Goal: Information Seeking & Learning: Learn about a topic

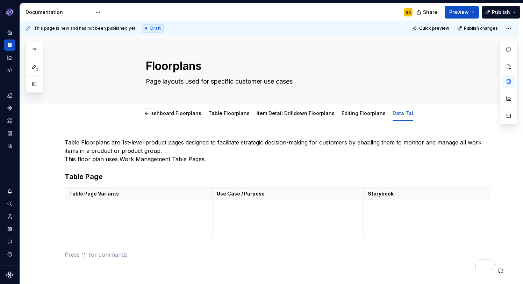
scroll to position [79, 0]
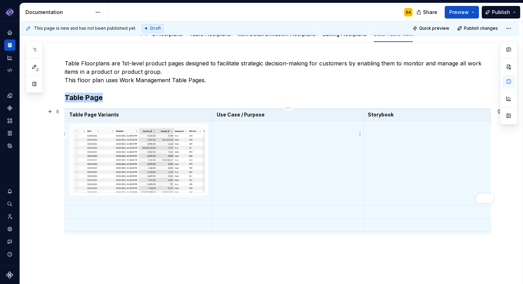
click at [226, 133] on td "To enrich screen reader interactions, please activate Accessibility in Grammarl…" at bounding box center [287, 163] width 151 height 84
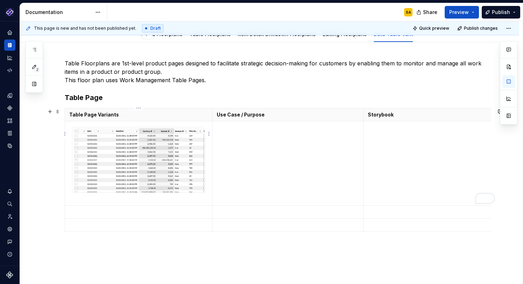
click at [186, 135] on div "To enrich screen reader interactions, please activate Accessibility in Grammarl…" at bounding box center [138, 160] width 133 height 66
click at [256, 162] on td "To enrich screen reader interactions, please activate Accessibility in Grammarl…" at bounding box center [287, 163] width 151 height 84
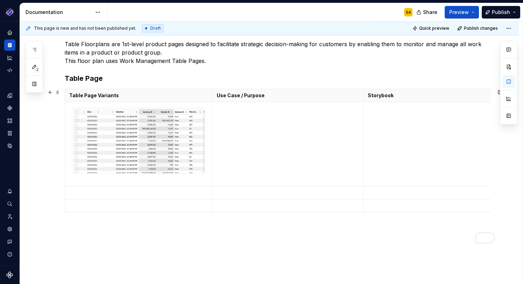
scroll to position [102, 0]
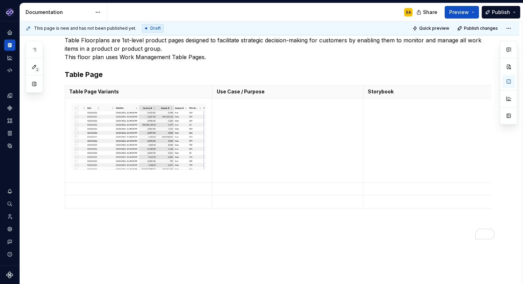
type textarea "*"
click at [386, 123] on td "To enrich screen reader interactions, please activate Accessibility in Grammarl…" at bounding box center [482, 140] width 237 height 84
click at [389, 101] on p "Static Data Table" at bounding box center [482, 104] width 229 height 7
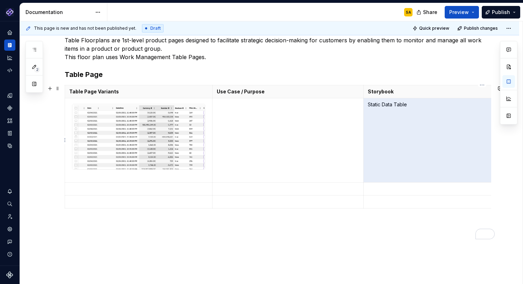
click at [410, 103] on p "Static Data Table" at bounding box center [482, 104] width 229 height 7
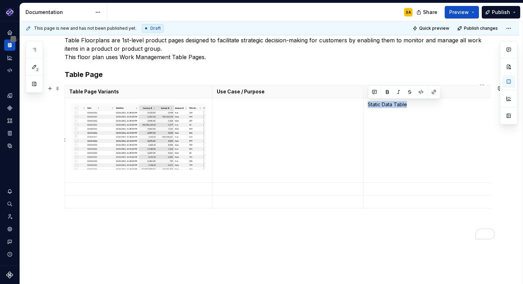
drag, startPoint x: 410, startPoint y: 103, endPoint x: 367, endPoint y: 102, distance: 43.4
click at [367, 102] on td "Static Data Table" at bounding box center [482, 140] width 237 height 84
click at [434, 90] on button "button" at bounding box center [434, 92] width 10 height 10
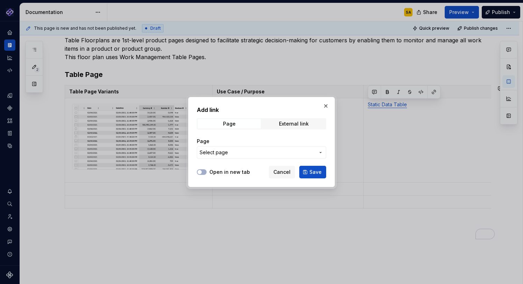
click at [261, 151] on span "Select page" at bounding box center [257, 152] width 115 height 7
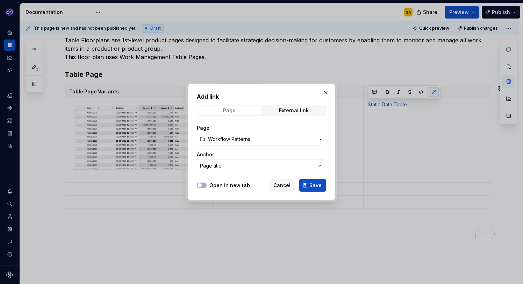
click at [235, 110] on div "Page" at bounding box center [229, 111] width 13 height 6
click at [223, 137] on span "Workflow Patterns" at bounding box center [229, 139] width 42 height 7
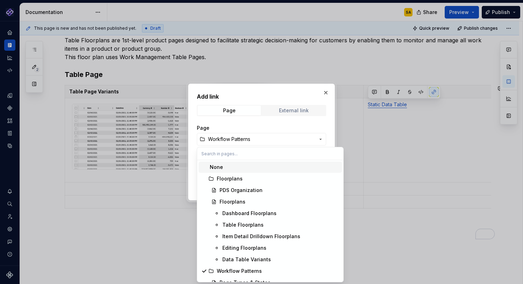
click at [291, 112] on div "Add link Page External link Page Workflow Patterns Anchor Page title Open in ne…" at bounding box center [261, 142] width 523 height 284
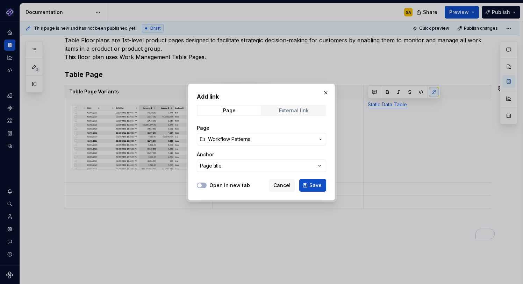
click at [294, 107] on span "External link" at bounding box center [293, 111] width 63 height 10
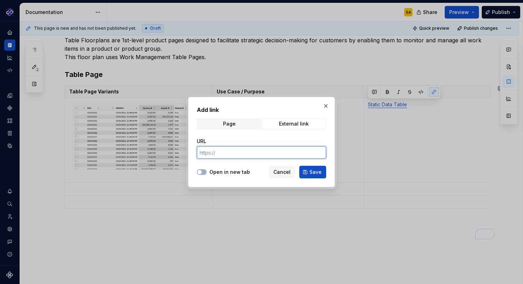
click at [247, 153] on input "URL" at bounding box center [261, 152] width 129 height 13
paste input "[URL]"
type input "[URL]"
click at [309, 171] on button "Save" at bounding box center [312, 172] width 27 height 13
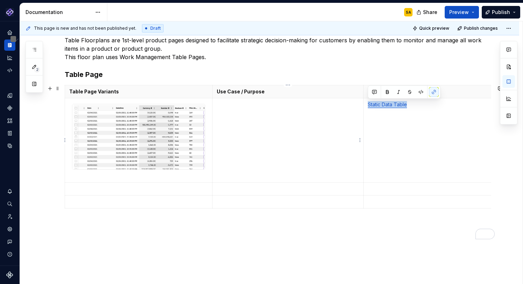
click at [358, 157] on td "To enrich screen reader interactions, please activate Accessibility in Grammarl…" at bounding box center [287, 140] width 151 height 84
click at [238, 113] on td "To enrich screen reader interactions, please activate Accessibility in Grammarl…" at bounding box center [287, 140] width 151 height 84
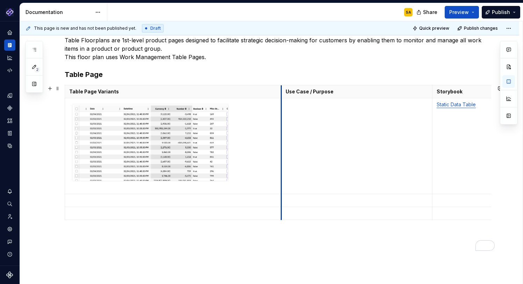
drag, startPoint x: 211, startPoint y: 141, endPoint x: 280, endPoint y: 146, distance: 69.1
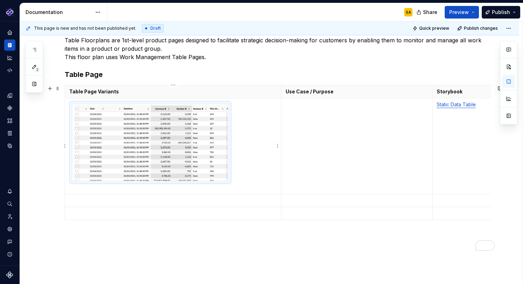
click at [224, 157] on img "To enrich screen reader interactions, please activate Accessibility in Grammarl…" at bounding box center [150, 142] width 156 height 77
click at [232, 174] on td "To enrich screen reader interactions, please activate Accessibility in Grammarl…" at bounding box center [173, 146] width 216 height 96
click at [239, 179] on td "To enrich screen reader interactions, please activate Accessibility in Grammarl…" at bounding box center [173, 146] width 216 height 96
click at [78, 139] on img "To enrich screen reader interactions, please activate Accessibility in Grammarl…" at bounding box center [150, 142] width 156 height 77
click at [229, 146] on div "To enrich screen reader interactions, please activate Accessibility in Grammarl…" at bounding box center [150, 142] width 157 height 77
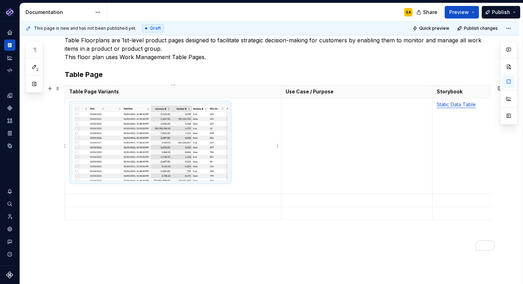
click at [229, 145] on div "To enrich screen reader interactions, please activate Accessibility in Grammarl…" at bounding box center [150, 142] width 157 height 77
click at [229, 143] on div "To enrich screen reader interactions, please activate Accessibility in Grammarl…" at bounding box center [150, 142] width 157 height 77
click at [233, 142] on td "To enrich screen reader interactions, please activate Accessibility in Grammarl…" at bounding box center [173, 146] width 216 height 96
click at [228, 142] on img "To enrich screen reader interactions, please activate Accessibility in Grammarl…" at bounding box center [150, 142] width 156 height 77
click at [229, 181] on div "To enrich screen reader interactions, please activate Accessibility in Grammarl…" at bounding box center [150, 142] width 157 height 77
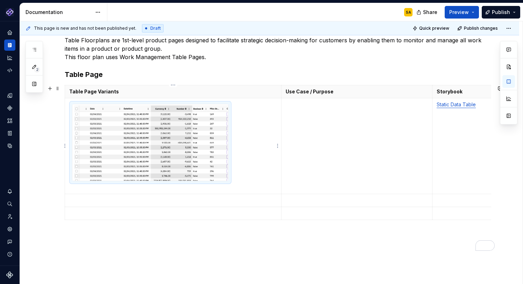
click at [236, 183] on td "To enrich screen reader interactions, please activate Accessibility in Grammarl…" at bounding box center [173, 146] width 216 height 96
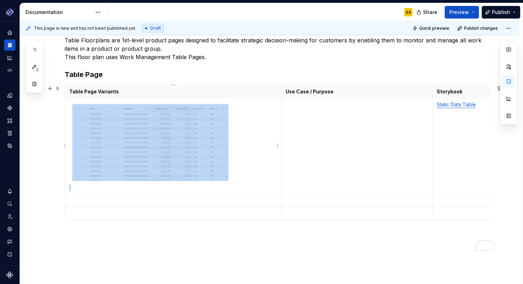
drag, startPoint x: 229, startPoint y: 185, endPoint x: 184, endPoint y: 149, distance: 58.0
click at [184, 149] on td "To enrich screen reader interactions, please activate Accessibility in Grammarl…" at bounding box center [173, 146] width 216 height 96
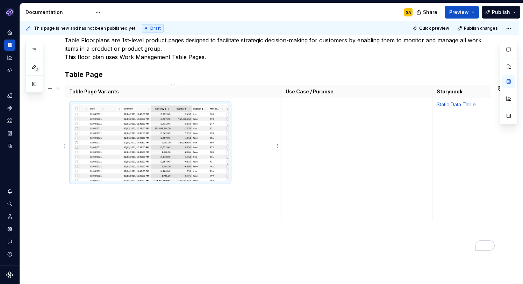
click at [219, 148] on img "To enrich screen reader interactions, please activate Accessibility in Grammarl…" at bounding box center [150, 142] width 156 height 77
click at [229, 158] on div "To enrich screen reader interactions, please activate Accessibility in Grammarl…" at bounding box center [150, 142] width 157 height 77
drag, startPoint x: 231, startPoint y: 135, endPoint x: 245, endPoint y: 131, distance: 15.3
click at [245, 131] on td "To enrich screen reader interactions, please activate Accessibility in Grammarl…" at bounding box center [173, 146] width 216 height 96
click at [265, 168] on td "To enrich screen reader interactions, please activate Accessibility in Grammarl…" at bounding box center [173, 146] width 216 height 96
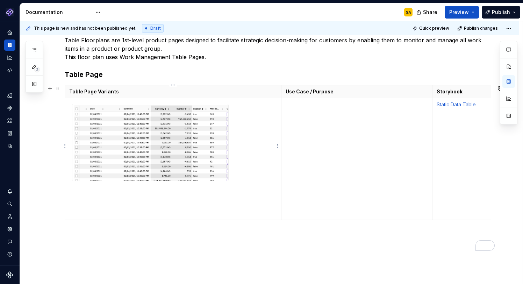
click at [194, 141] on img "To enrich screen reader interactions, please activate Accessibility in Grammarl…" at bounding box center [150, 142] width 156 height 77
click at [221, 181] on div "To enrich screen reader interactions, please activate Accessibility in Grammarl…" at bounding box center [150, 142] width 157 height 77
click at [190, 180] on img "To enrich screen reader interactions, please activate Accessibility in Grammarl…" at bounding box center [150, 142] width 156 height 77
click at [208, 187] on p "To enrich screen reader interactions, please activate Accessibility in Grammarl…" at bounding box center [173, 187] width 208 height 7
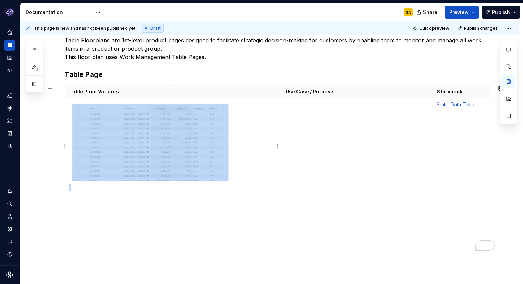
drag, startPoint x: 205, startPoint y: 185, endPoint x: 184, endPoint y: 161, distance: 31.7
click at [184, 161] on td "To enrich screen reader interactions, please activate Accessibility in Grammarl…" at bounding box center [173, 146] width 216 height 96
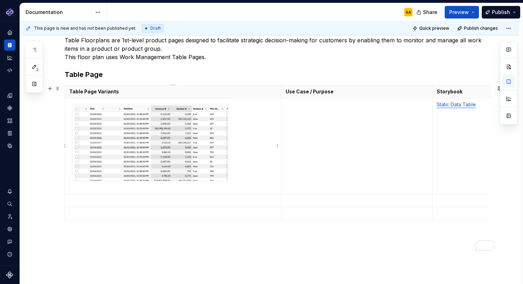
click at [170, 177] on img "To enrich screen reader interactions, please activate Accessibility in Grammarl…" at bounding box center [150, 142] width 156 height 77
click at [146, 181] on div "To enrich screen reader interactions, please activate Accessibility in Grammarl…" at bounding box center [150, 142] width 157 height 77
click at [90, 158] on img "To enrich screen reader interactions, please activate Accessibility in Grammarl…" at bounding box center [150, 142] width 156 height 77
click at [227, 129] on img "To enrich screen reader interactions, please activate Accessibility in Grammarl…" at bounding box center [150, 142] width 156 height 77
click at [231, 131] on td "To enrich screen reader interactions, please activate Accessibility in Grammarl…" at bounding box center [173, 146] width 216 height 96
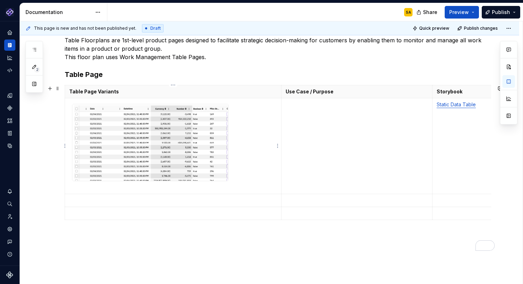
click at [189, 167] on img "To enrich screen reader interactions, please activate Accessibility in Grammarl…" at bounding box center [150, 142] width 156 height 77
click at [162, 186] on p "To enrich screen reader interactions, please activate Accessibility in Grammarl…" at bounding box center [173, 187] width 208 height 7
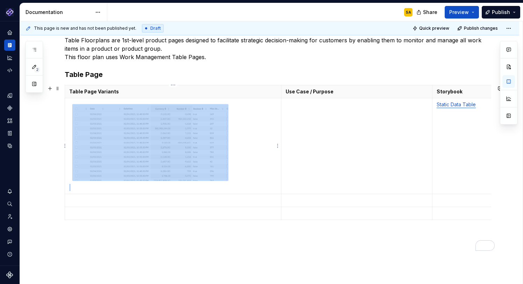
drag, startPoint x: 164, startPoint y: 186, endPoint x: 158, endPoint y: 170, distance: 17.2
click at [158, 170] on td "To enrich screen reader interactions, please activate Accessibility in Grammarl…" at bounding box center [173, 146] width 216 height 96
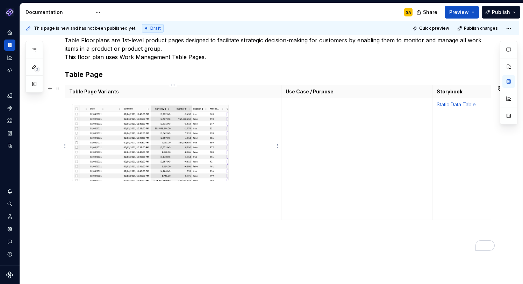
click at [144, 184] on p "To enrich screen reader interactions, please activate Accessibility in Grammarl…" at bounding box center [173, 187] width 208 height 7
click at [141, 171] on img "To enrich screen reader interactions, please activate Accessibility in Grammarl…" at bounding box center [150, 142] width 156 height 77
click at [145, 99] on td "To enrich screen reader interactions, please activate Accessibility in Grammarl…" at bounding box center [173, 146] width 216 height 96
click at [138, 145] on img "To enrich screen reader interactions, please activate Accessibility in Grammarl…" at bounding box center [150, 142] width 156 height 77
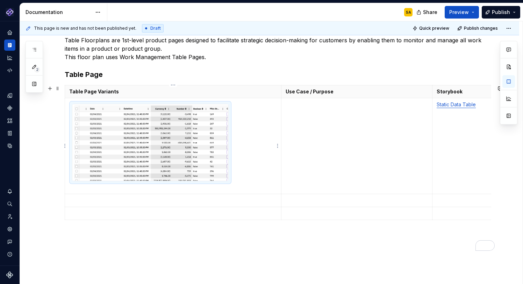
click at [146, 184] on p "To enrich screen reader interactions, please activate Accessibility in Grammarl…" at bounding box center [173, 187] width 208 height 7
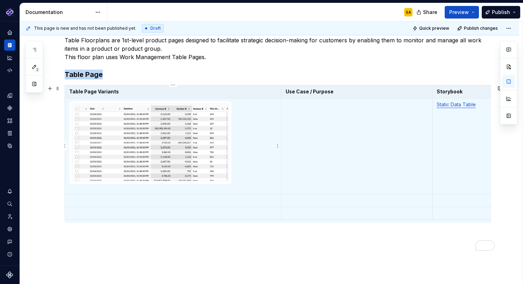
click at [132, 192] on td "To enrich screen reader interactions, please activate Accessibility in Grammarl…" at bounding box center [173, 146] width 216 height 96
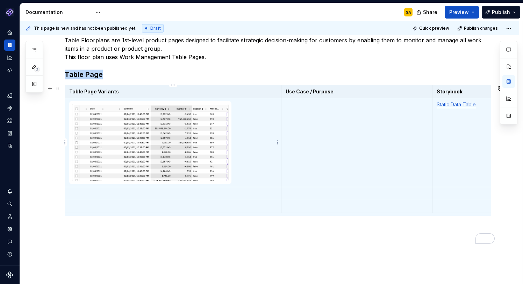
click at [52, 175] on div "This page is new and has not been published yet. Draft Quick preview Publish ch…" at bounding box center [271, 152] width 503 height 263
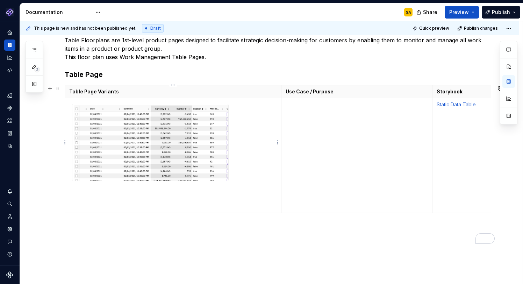
click at [241, 181] on td "To enrich screen reader interactions, please activate Accessibility in Grammarl…" at bounding box center [173, 142] width 216 height 89
click at [223, 187] on td "To enrich screen reader interactions, please activate Accessibility in Grammarl…" at bounding box center [173, 193] width 216 height 13
click at [218, 190] on p "To enrich screen reader interactions, please activate Accessibility in Grammarl…" at bounding box center [173, 193] width 208 height 7
click at [208, 177] on img "To enrich screen reader interactions, please activate Accessibility in Grammarl…" at bounding box center [150, 142] width 156 height 77
click at [214, 186] on td "To enrich screen reader interactions, please activate Accessibility in Grammarl…" at bounding box center [173, 142] width 216 height 89
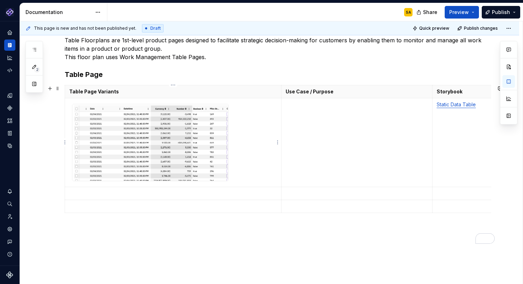
click at [233, 185] on td "To enrich screen reader interactions, please activate Accessibility in Grammarl…" at bounding box center [173, 142] width 216 height 89
click at [224, 181] on div "To enrich screen reader interactions, please activate Accessibility in Grammarl…" at bounding box center [150, 142] width 157 height 77
click at [229, 181] on div "To enrich screen reader interactions, please activate Accessibility in Grammarl…" at bounding box center [150, 142] width 157 height 77
click at [235, 182] on td "To enrich screen reader interactions, please activate Accessibility in Grammarl…" at bounding box center [173, 142] width 216 height 89
click at [156, 104] on div "To enrich screen reader interactions, please activate Accessibility in Grammarl…" at bounding box center [150, 142] width 157 height 77
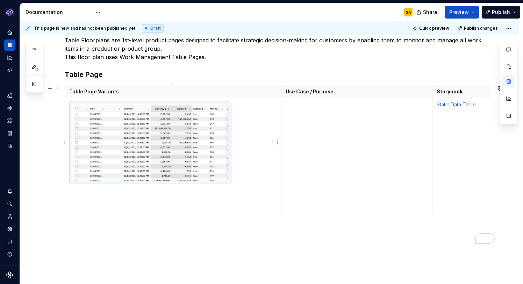
click at [229, 138] on div "To enrich screen reader interactions, please activate Accessibility in Grammarl…" at bounding box center [150, 142] width 157 height 77
click at [245, 140] on td "To enrich screen reader interactions, please activate Accessibility in Grammarl…" at bounding box center [173, 142] width 216 height 89
click at [290, 137] on td "To enrich screen reader interactions, please activate Accessibility in Grammarl…" at bounding box center [356, 142] width 151 height 89
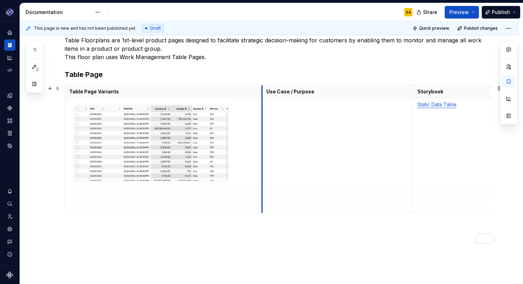
drag, startPoint x: 280, startPoint y: 109, endPoint x: 261, endPoint y: 108, distance: 19.3
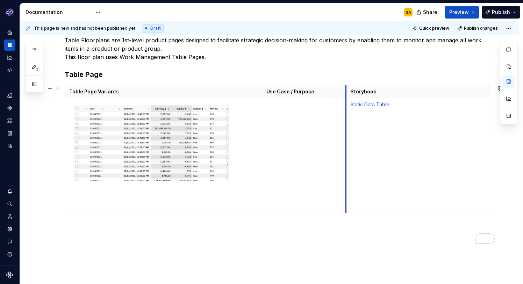
drag, startPoint x: 412, startPoint y: 94, endPoint x: 345, endPoint y: 94, distance: 67.1
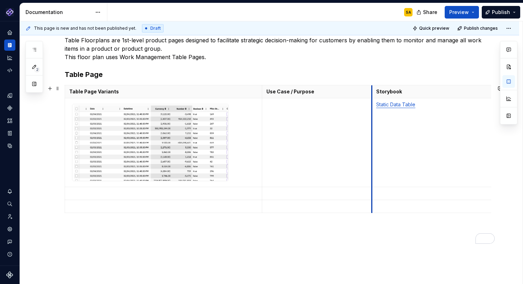
drag, startPoint x: 346, startPoint y: 94, endPoint x: 379, endPoint y: 89, distance: 33.2
click at [379, 89] on th "Storybook" at bounding box center [490, 91] width 237 height 13
click at [85, 84] on div "Table Floorplans are 1st-level product pages designed to facilitate strategic d…" at bounding box center [278, 140] width 426 height 208
click at [155, 87] on th "Table Page Variants" at bounding box center [163, 91] width 197 height 13
click at [164, 85] on html "Pantheon SA Design system data Documentation SA Share Preview Publish 2 Pages A…" at bounding box center [261, 142] width 523 height 284
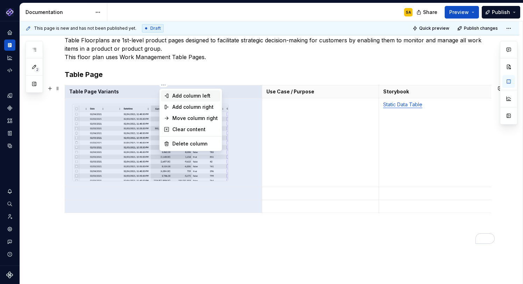
click at [207, 94] on div "Add column left" at bounding box center [194, 95] width 45 height 7
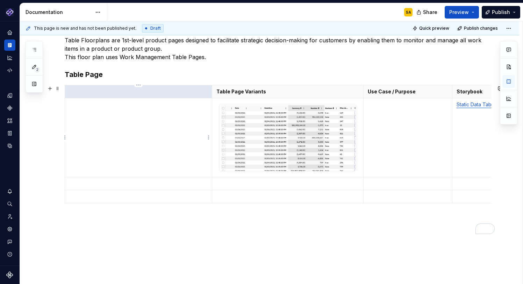
click at [149, 97] on th "To enrich screen reader interactions, please activate Accessibility in Grammarl…" at bounding box center [138, 91] width 147 height 13
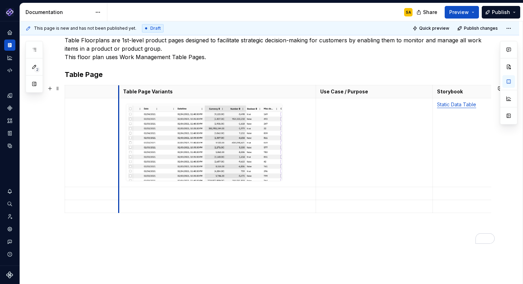
drag, startPoint x: 211, startPoint y: 94, endPoint x: 118, endPoint y: 95, distance: 93.3
click at [148, 91] on p "Table Page Variants" at bounding box center [217, 91] width 188 height 7
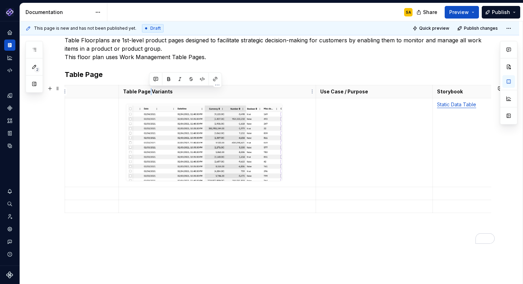
click at [148, 91] on p "Table Page Variants" at bounding box center [217, 91] width 188 height 7
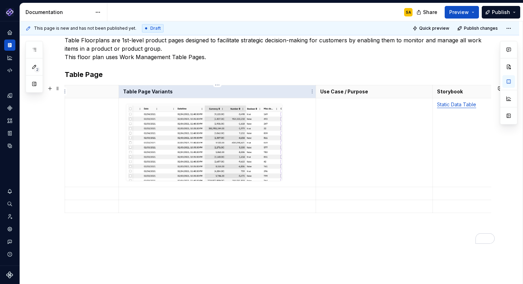
click at [171, 91] on p "Table Page Variants" at bounding box center [217, 91] width 188 height 7
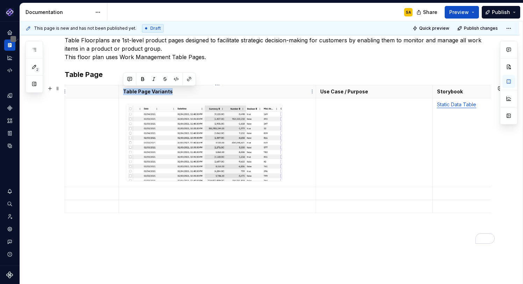
drag, startPoint x: 175, startPoint y: 91, endPoint x: 123, endPoint y: 91, distance: 52.4
click at [123, 91] on p "Table Page Variants" at bounding box center [217, 91] width 188 height 7
copy p "Table Page Variants"
click at [85, 92] on p "To enrich screen reader interactions, please activate Accessibility in Grammarl…" at bounding box center [91, 91] width 45 height 7
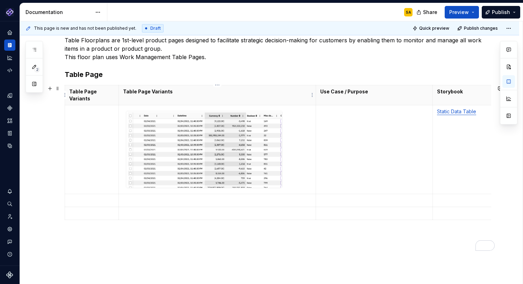
click at [134, 91] on p "Table Page Variants" at bounding box center [217, 91] width 188 height 7
click at [181, 95] on th "Table Page Variants" at bounding box center [216, 95] width 197 height 20
click at [82, 91] on p "Table Page Variants" at bounding box center [91, 95] width 45 height 14
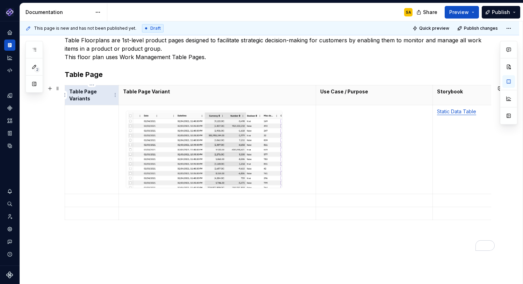
click at [95, 93] on p "Table Page Variants" at bounding box center [91, 95] width 45 height 14
drag, startPoint x: 98, startPoint y: 93, endPoint x: 63, endPoint y: 93, distance: 34.6
click at [63, 93] on body "Pantheon SA Design system data Documentation SA Share Preview Publish 2 Pages A…" at bounding box center [261, 142] width 523 height 284
click at [92, 90] on p "Table Page Variants" at bounding box center [91, 95] width 45 height 14
drag, startPoint x: 101, startPoint y: 91, endPoint x: 70, endPoint y: 91, distance: 31.1
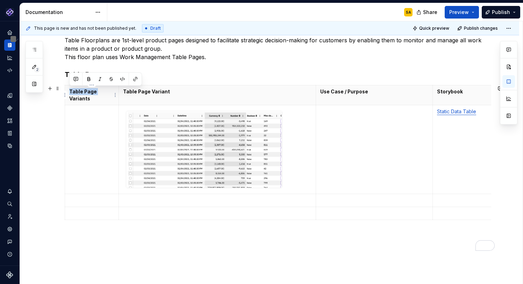
click at [70, 92] on p "Table Page Variants" at bounding box center [91, 95] width 45 height 14
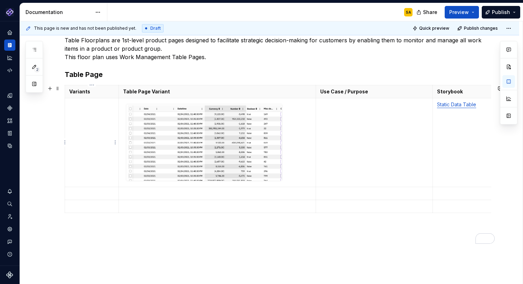
click at [82, 120] on td "To enrich screen reader interactions, please activate Accessibility in Grammarl…" at bounding box center [92, 142] width 54 height 89
copy link "To enrich screen reader interactions, please activate Accessibility in Grammarl…"
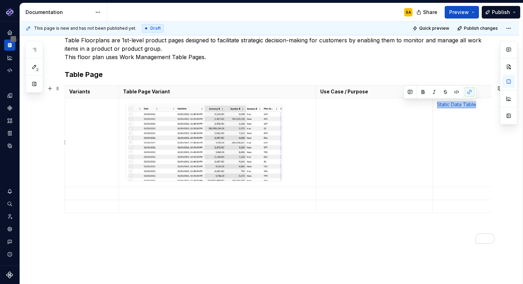
drag, startPoint x: 478, startPoint y: 109, endPoint x: 436, endPoint y: 105, distance: 42.5
copy link "Static Data Table"
click at [16, 95] on div "Design system data" at bounding box center [10, 143] width 20 height 244
click at [80, 123] on td "To enrich screen reader interactions, please activate Accessibility in Grammarl…" at bounding box center [92, 142] width 54 height 89
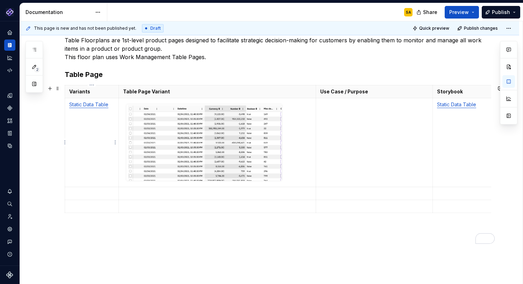
click at [98, 104] on link "Static Data Table" at bounding box center [88, 104] width 39 height 6
click at [157, 91] on button "button" at bounding box center [162, 91] width 10 height 10
click at [98, 105] on p "Static Data Table" at bounding box center [91, 104] width 45 height 7
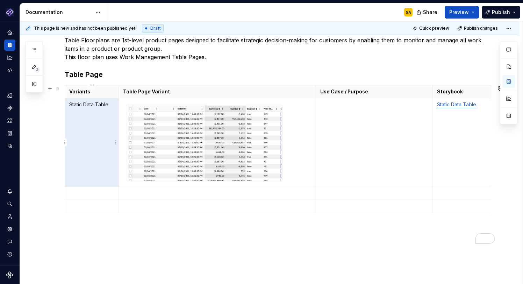
click at [93, 103] on p "Static Data Table" at bounding box center [91, 104] width 45 height 7
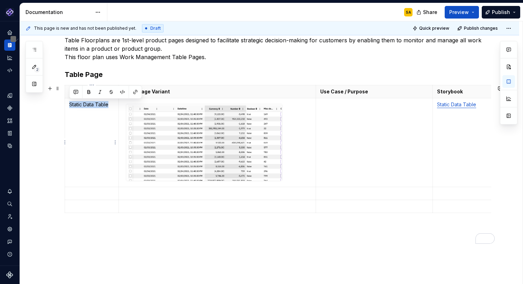
drag, startPoint x: 109, startPoint y: 103, endPoint x: 69, endPoint y: 103, distance: 40.2
click at [69, 103] on td "Static Data Table" at bounding box center [92, 142] width 54 height 89
click at [90, 94] on button "button" at bounding box center [89, 92] width 10 height 10
click at [88, 128] on td "Static Data Table" at bounding box center [92, 142] width 54 height 89
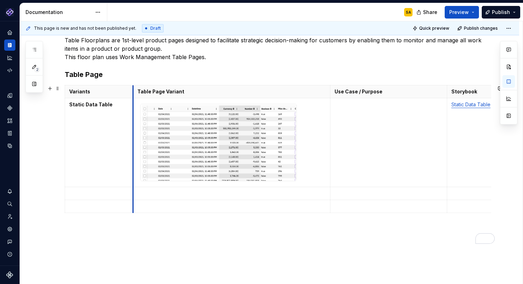
drag, startPoint x: 119, startPoint y: 91, endPoint x: 134, endPoint y: 89, distance: 15.1
click at [134, 89] on th "Table Page Variant" at bounding box center [231, 91] width 197 height 13
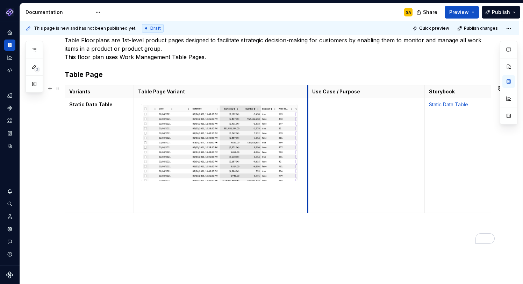
drag, startPoint x: 330, startPoint y: 89, endPoint x: 306, endPoint y: 89, distance: 23.4
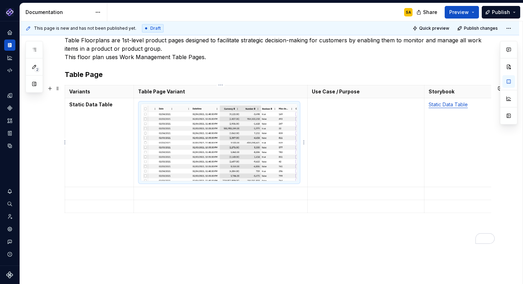
click at [293, 163] on img "To enrich screen reader interactions, please activate Accessibility in Grammarl…" at bounding box center [219, 142] width 156 height 77
click at [290, 185] on td "To enrich screen reader interactions, please activate Accessibility in Grammarl…" at bounding box center [221, 142] width 174 height 89
click at [300, 185] on td "To enrich screen reader interactions, please activate Accessibility in Grammarl…" at bounding box center [221, 142] width 174 height 89
click at [293, 160] on img "To enrich screen reader interactions, please activate Accessibility in Grammarl…" at bounding box center [219, 142] width 156 height 77
click at [342, 164] on td "To enrich screen reader interactions, please activate Accessibility in Grammarl…" at bounding box center [365, 142] width 117 height 89
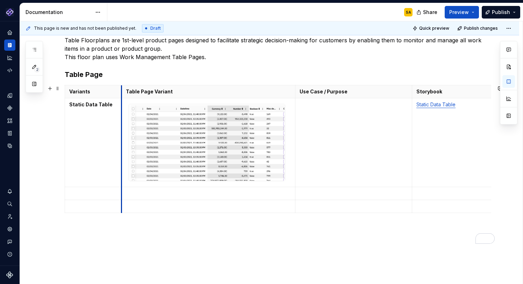
drag, startPoint x: 134, startPoint y: 88, endPoint x: 122, endPoint y: 88, distance: 12.2
click at [122, 88] on th "Table Page Variant" at bounding box center [208, 91] width 174 height 13
click at [175, 88] on p "Table Page Variant" at bounding box center [208, 91] width 165 height 7
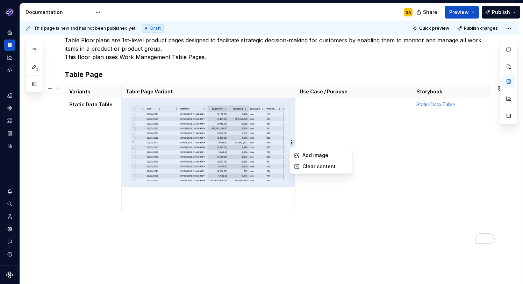
click at [298, 141] on html "Pantheon SA Design system data Documentation SA Share Preview Publish 2 Pages A…" at bounding box center [261, 142] width 523 height 284
click at [287, 134] on html "Pantheon SA Design system data Documentation SA Share Preview Publish 2 Pages A…" at bounding box center [261, 142] width 523 height 284
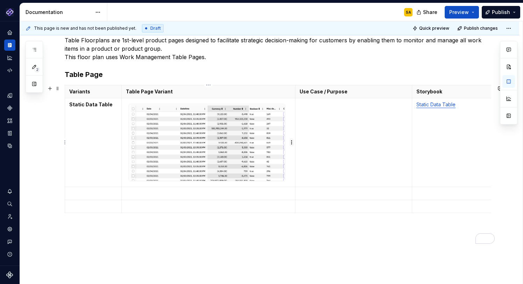
click at [292, 142] on html "Pantheon SA Design system data Documentation SA Share Preview Publish 2 Pages A…" at bounding box center [261, 142] width 523 height 284
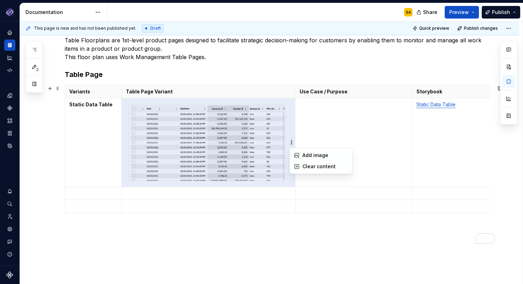
click at [292, 142] on html "Pantheon SA Design system data Documentation SA Share Preview Publish 2 Pages A…" at bounding box center [261, 142] width 523 height 284
click at [285, 181] on div "To enrich screen reader interactions, please activate Accessibility in Grammarl…" at bounding box center [207, 142] width 157 height 77
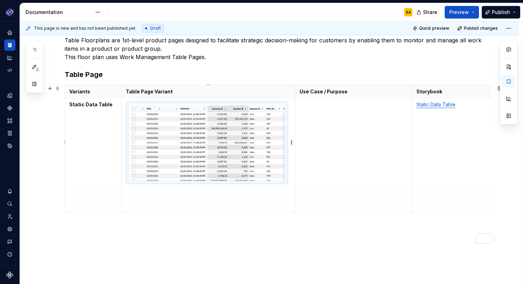
click at [292, 142] on html "Pantheon SA Design system data Documentation SA Share Preview Publish 2 Pages A…" at bounding box center [261, 142] width 523 height 284
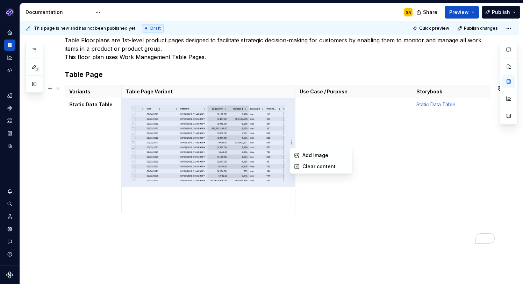
click at [290, 141] on html "Pantheon SA Design system data Documentation SA Share Preview Publish 2 Pages A…" at bounding box center [261, 142] width 523 height 284
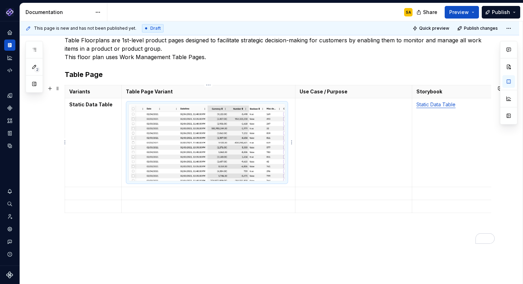
click at [285, 138] on img "To enrich screen reader interactions, please activate Accessibility in Grammarl…" at bounding box center [207, 142] width 156 height 77
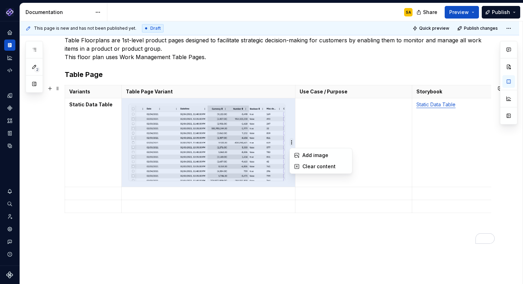
click at [296, 141] on html "Pantheon SA Design system data Documentation SA Share Preview Publish 2 Pages A…" at bounding box center [261, 142] width 523 height 284
click at [308, 127] on html "Pantheon SA Design system data Documentation SA Share Preview Publish 2 Pages A…" at bounding box center [261, 142] width 523 height 284
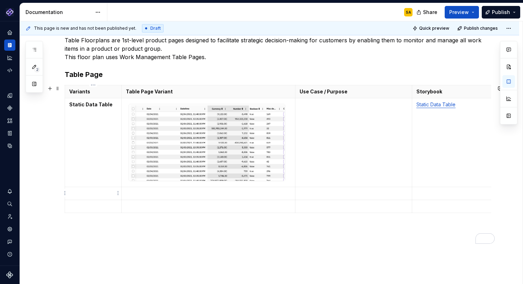
click at [94, 193] on p "To enrich screen reader interactions, please activate Accessibility in Grammarl…" at bounding box center [93, 193] width 48 height 7
click at [64, 213] on html "Pantheon SA Design system data Documentation SA Share Preview Publish 2 Pages A…" at bounding box center [261, 142] width 523 height 284
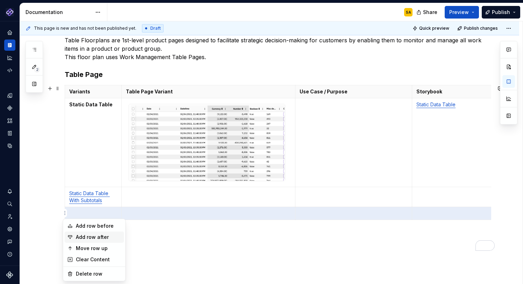
click at [104, 237] on div "Add row after" at bounding box center [98, 236] width 45 height 7
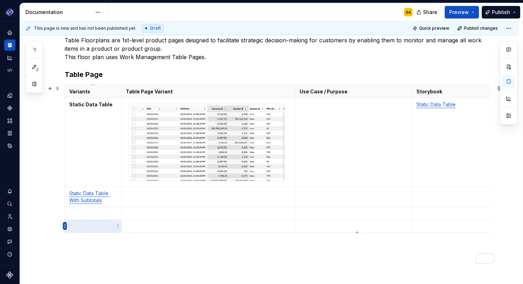
click at [65, 225] on html "Pantheon SA Design system data Documentation SA Share Preview Publish 2 Pages A…" at bounding box center [261, 142] width 523 height 284
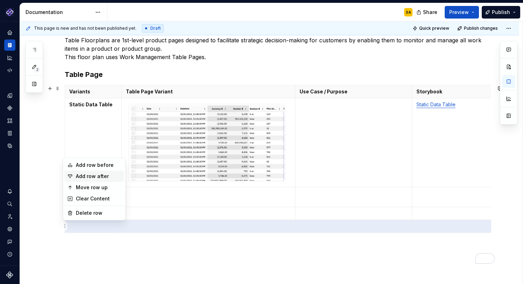
click at [111, 176] on div "Add row after" at bounding box center [98, 176] width 45 height 7
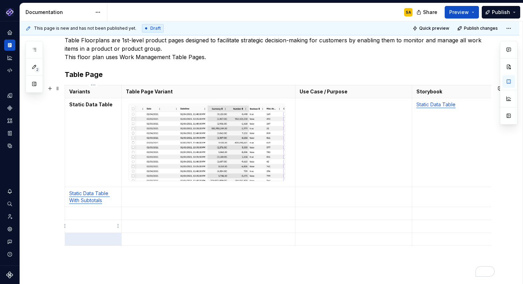
click at [88, 220] on td "To enrich screen reader interactions, please activate Accessibility in Grammarl…" at bounding box center [93, 226] width 57 height 13
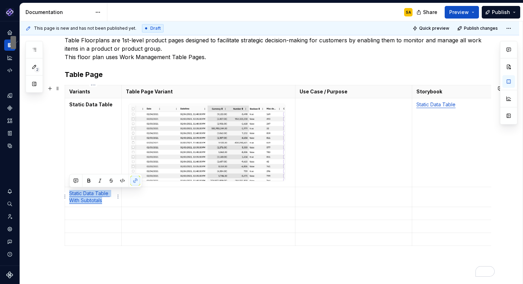
drag, startPoint x: 109, startPoint y: 200, endPoint x: 68, endPoint y: 192, distance: 42.0
click at [68, 192] on td "Static Data Table With Subtotals" at bounding box center [93, 197] width 57 height 20
copy link "Static Data Table With Subtotals"
click at [427, 195] on p "To enrich screen reader interactions, please activate Accessibility in Grammarl…" at bounding box center [530, 193] width 229 height 7
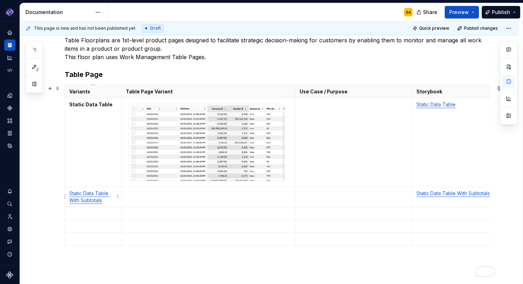
click at [101, 197] on link "Static Data Table With Subtotals" at bounding box center [89, 196] width 41 height 13
click at [158, 185] on button "button" at bounding box center [163, 186] width 10 height 10
click at [110, 211] on p "To enrich screen reader interactions, please activate Accessibility in Grammarl…" at bounding box center [93, 213] width 48 height 7
click at [432, 215] on p "To enrich screen reader interactions, please activate Accessibility in Grammarl…" at bounding box center [530, 213] width 229 height 7
click at [99, 211] on p "To enrich screen reader interactions, please activate Accessibility in Grammarl…" at bounding box center [93, 213] width 48 height 7
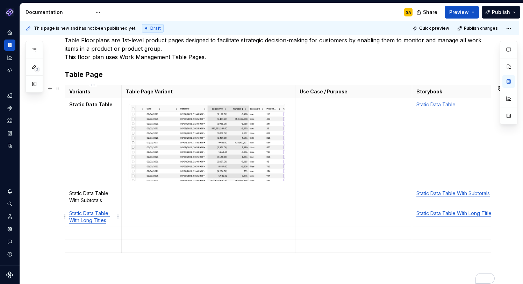
click at [106, 217] on link "Static Data Table With Long Titles" at bounding box center [89, 216] width 41 height 13
click at [102, 215] on link "Static Data Table With Long Titles" at bounding box center [89, 216] width 41 height 13
click at [159, 199] on button "button" at bounding box center [164, 199] width 10 height 10
click at [95, 235] on p "To enrich screen reader interactions, please activate Accessibility in Grammarl…" at bounding box center [93, 233] width 48 height 7
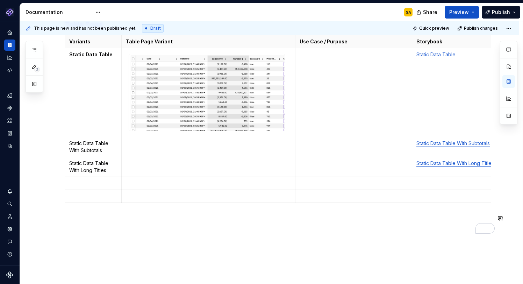
scroll to position [0, 0]
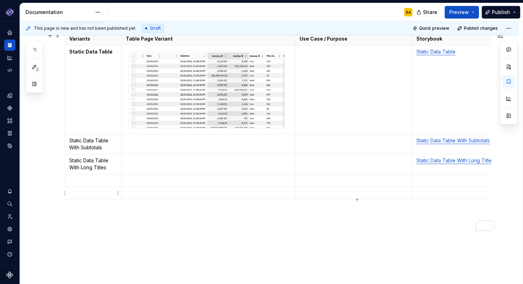
click at [59, 197] on div "Table Floorplans are 1st-level product pages designed to facilitate strategic d…" at bounding box center [269, 145] width 499 height 358
click at [65, 193] on html "Pantheon SA Design system data Documentation SA Share Preview Publish 2 Pages A…" at bounding box center [261, 142] width 523 height 284
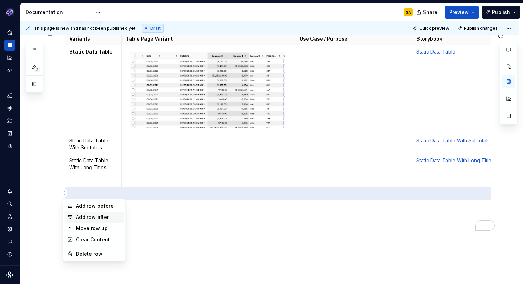
click at [88, 218] on div "Add row after" at bounding box center [98, 217] width 45 height 7
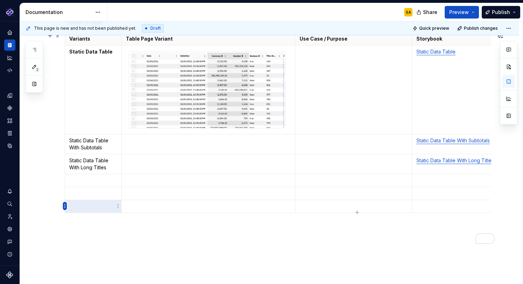
click at [65, 204] on html "Pantheon SA Design system data Documentation SA Share Preview Publish 2 Pages A…" at bounding box center [261, 142] width 523 height 284
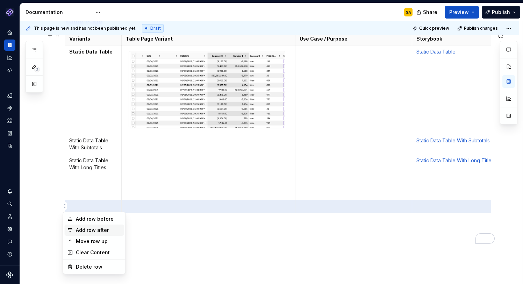
click at [103, 230] on div "Add row after" at bounding box center [98, 230] width 45 height 7
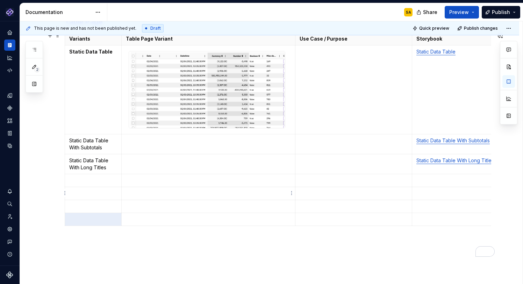
click at [185, 188] on td "To enrich screen reader interactions, please activate Accessibility in Grammarl…" at bounding box center [208, 193] width 174 height 13
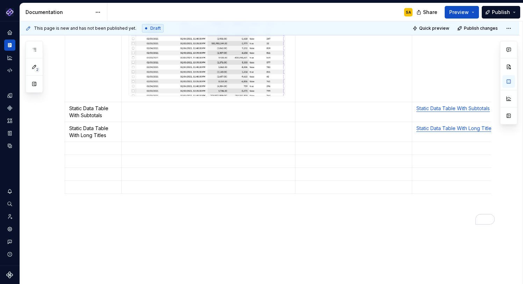
scroll to position [189, 0]
click at [66, 185] on html "Pantheon SA Design system data Documentation SA Share Preview Publish 2 Pages A…" at bounding box center [261, 142] width 523 height 284
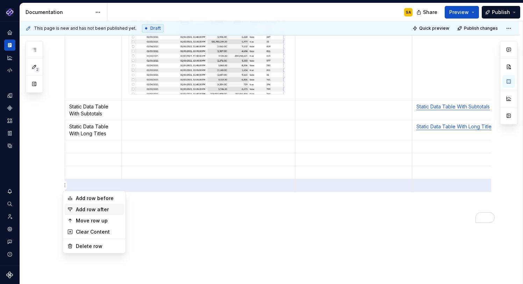
click at [105, 209] on div "Add row after" at bounding box center [98, 209] width 45 height 7
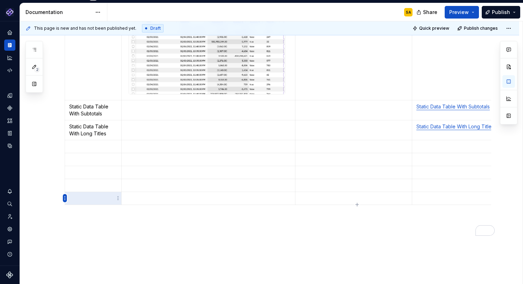
click at [64, 196] on html "Pantheon SA Design system data Documentation SA Share Preview Publish 2 Pages A…" at bounding box center [261, 142] width 523 height 284
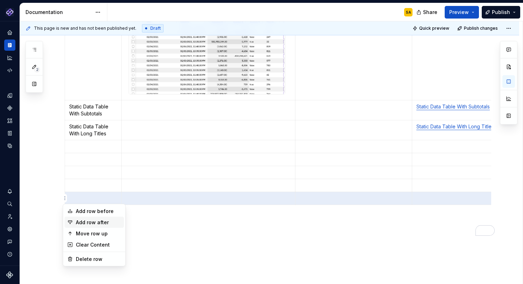
click at [100, 221] on div "Add row after" at bounding box center [98, 222] width 45 height 7
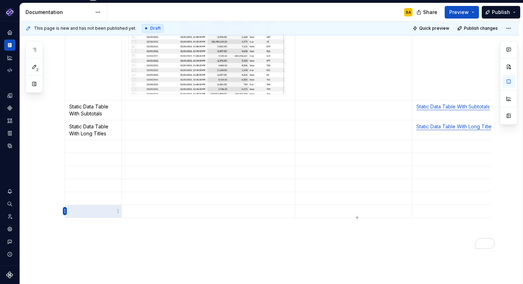
click at [65, 210] on html "Pantheon SA Design system data Documentation SA Share Preview Publish 2 Pages A…" at bounding box center [261, 142] width 523 height 284
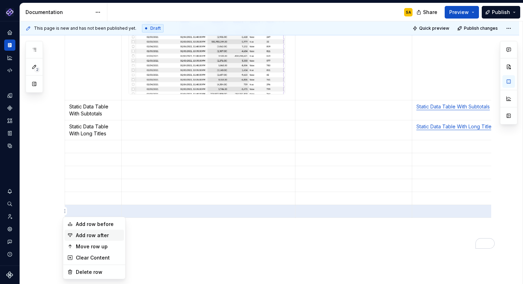
click at [98, 236] on div "Add row after" at bounding box center [98, 235] width 45 height 7
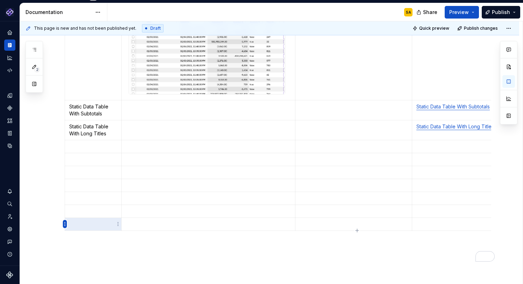
click at [65, 224] on html "Pantheon SA Design system data Documentation SA Share Preview Publish 2 Pages A…" at bounding box center [261, 142] width 523 height 284
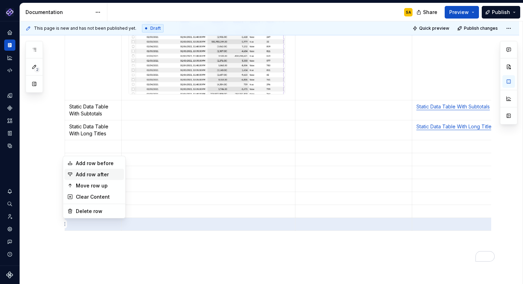
click at [110, 174] on div "Add row after" at bounding box center [98, 174] width 45 height 7
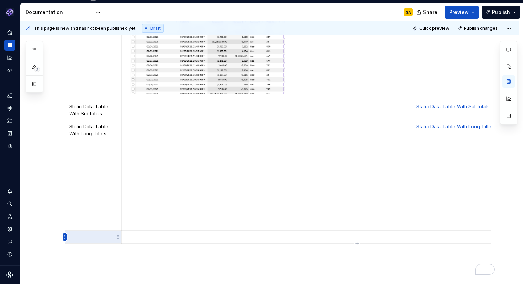
click at [65, 237] on html "Pantheon SA Design system data Documentation SA Share Preview Publish 2 Pages A…" at bounding box center [261, 142] width 523 height 284
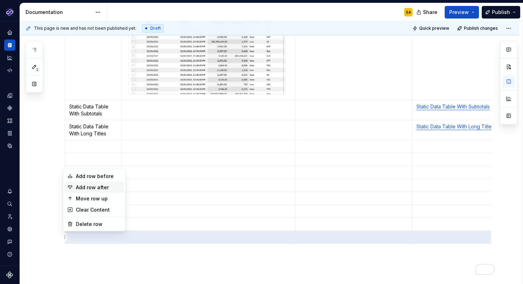
click at [104, 186] on div "Add row after" at bounding box center [98, 187] width 45 height 7
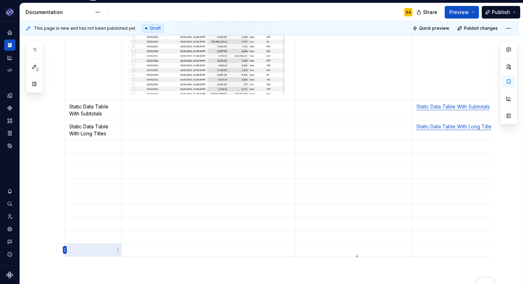
click at [64, 250] on html "Pantheon SA Design system data Documentation SA Share Preview Publish 2 Pages A…" at bounding box center [261, 142] width 523 height 284
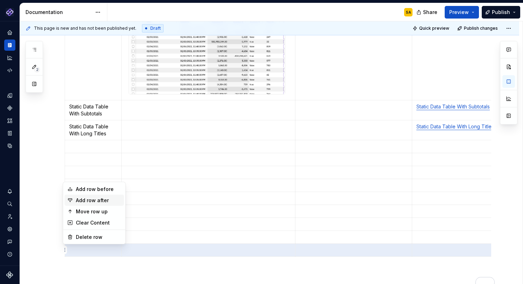
click at [109, 200] on div "Add row after" at bounding box center [98, 200] width 45 height 7
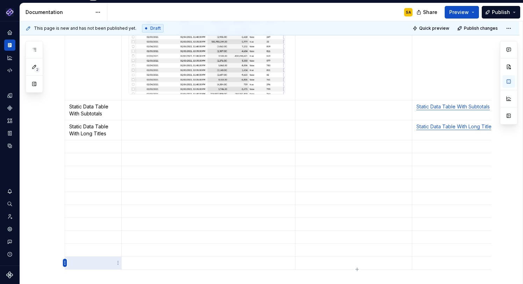
click at [66, 261] on html "Pantheon SA Design system data Documentation SA Share Preview Publish 2 Pages A…" at bounding box center [261, 142] width 523 height 284
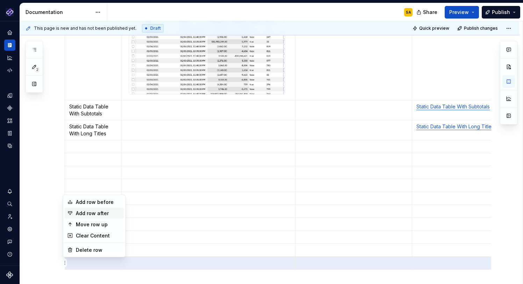
click at [109, 214] on div "Add row after" at bounding box center [98, 213] width 45 height 7
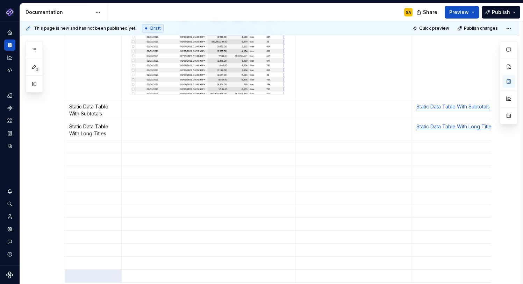
scroll to position [224, 0]
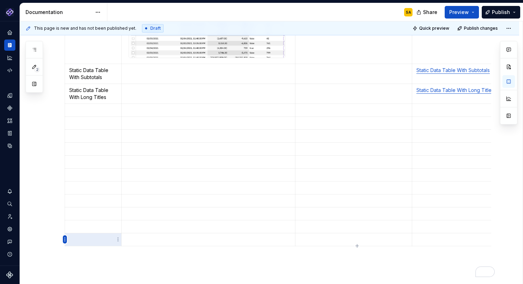
click at [64, 238] on html "Pantheon SA Design system data Documentation SA Share Preview Publish 2 Pages A…" at bounding box center [261, 142] width 523 height 284
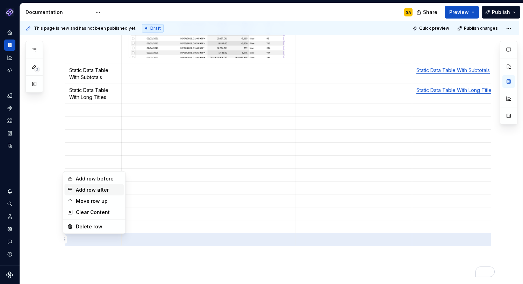
click at [109, 189] on div "Add row after" at bounding box center [98, 189] width 45 height 7
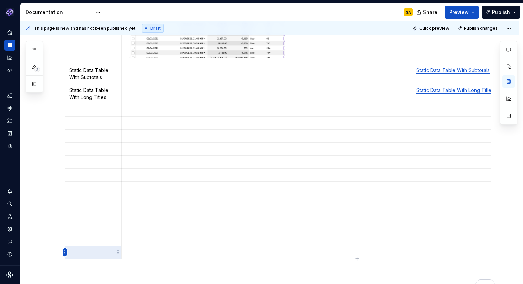
click at [65, 252] on html "Pantheon SA Design system data Documentation SA Share Preview Publish 2 Pages A…" at bounding box center [261, 142] width 523 height 284
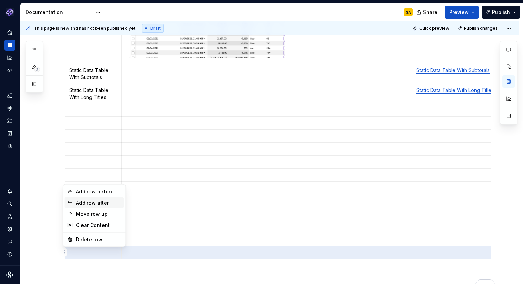
click at [106, 202] on div "Add row after" at bounding box center [98, 202] width 45 height 7
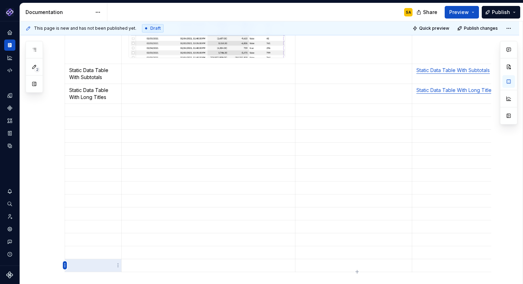
click at [64, 263] on html "Pantheon SA Design system data Documentation SA Share Preview Publish 2 Pages A…" at bounding box center [261, 142] width 523 height 284
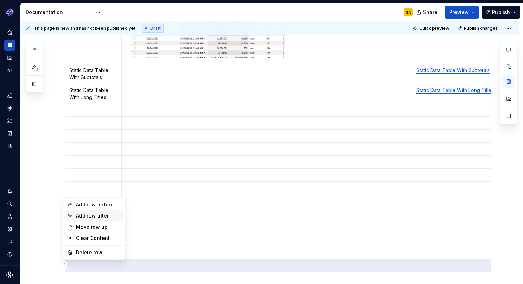
click at [101, 216] on div "Add row after" at bounding box center [98, 215] width 45 height 7
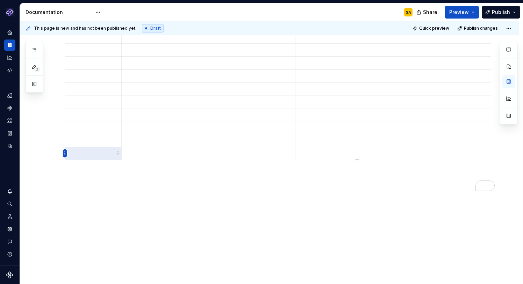
click at [64, 152] on html "Pantheon SA Design system data Documentation SA Share Preview Publish 2 Pages A…" at bounding box center [261, 142] width 523 height 284
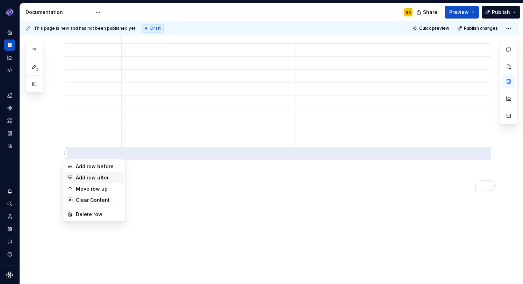
drag, startPoint x: 106, startPoint y: 177, endPoint x: 85, endPoint y: 185, distance: 23.1
click at [106, 177] on div "Add row after" at bounding box center [98, 177] width 45 height 7
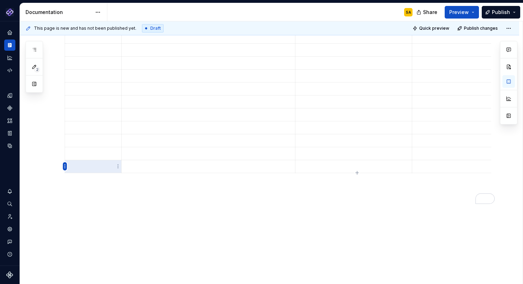
click at [65, 167] on html "Pantheon SA Design system data Documentation SA Share Preview Publish 2 Pages A…" at bounding box center [261, 142] width 523 height 284
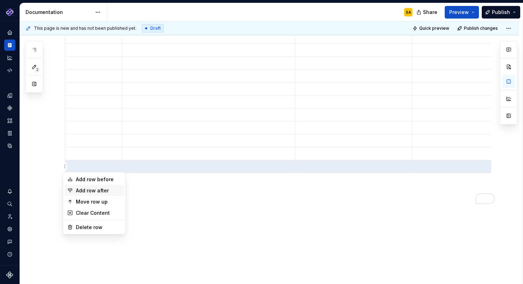
click at [95, 192] on div "Add row after" at bounding box center [98, 190] width 45 height 7
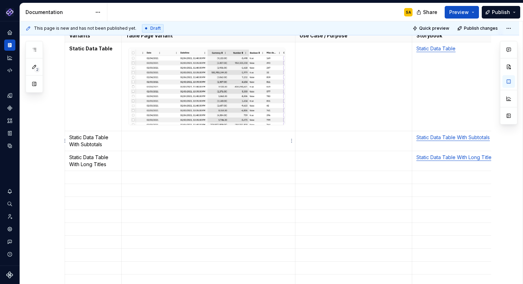
click at [142, 138] on p "To enrich screen reader interactions, please activate Accessibility in Grammarl…" at bounding box center [208, 137] width 165 height 7
click at [422, 170] on tbody "Variants Table Page Variant Use Case / Purpose Storybook Static Data Table Stat…" at bounding box center [357, 203] width 584 height 348
click at [422, 180] on p "To enrich screen reader interactions, please activate Accessibility in Grammarl…" at bounding box center [530, 177] width 229 height 7
click at [101, 177] on p "To enrich screen reader interactions, please activate Accessibility in Grammarl…" at bounding box center [93, 177] width 48 height 7
click at [431, 187] on p "To enrich screen reader interactions, please activate Accessibility in Grammarl…" at bounding box center [530, 190] width 229 height 7
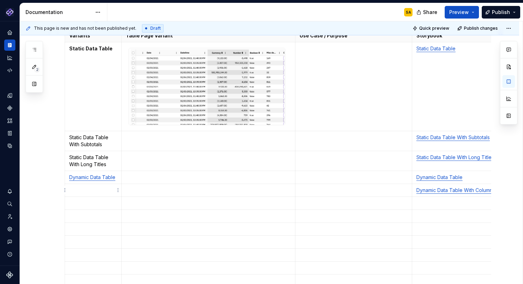
click at [96, 189] on p "To enrich screen reader interactions, please activate Accessibility in Grammarl…" at bounding box center [93, 190] width 48 height 7
click at [422, 208] on p "To enrich screen reader interactions, please activate Accessibility in Grammarl…" at bounding box center [530, 210] width 229 height 7
click at [105, 209] on p "To enrich screen reader interactions, please activate Accessibility in Grammarl…" at bounding box center [93, 210] width 48 height 7
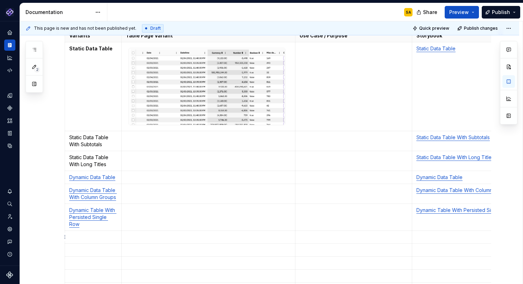
click at [424, 238] on p "To enrich screen reader interactions, please activate Accessibility in Grammarl…" at bounding box center [530, 236] width 229 height 7
click at [85, 237] on p "To enrich screen reader interactions, please activate Accessibility in Grammarl…" at bounding box center [93, 236] width 48 height 7
click at [94, 239] on strong "Dynamic Data Table With Toolbars" at bounding box center [86, 244] width 35 height 20
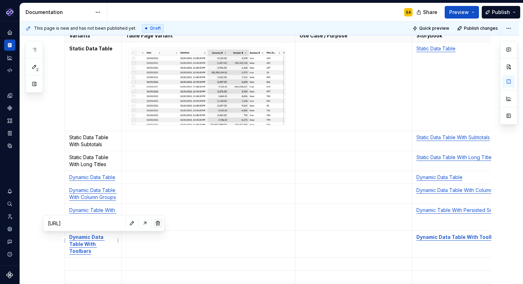
click at [153, 223] on button "button" at bounding box center [158, 223] width 10 height 10
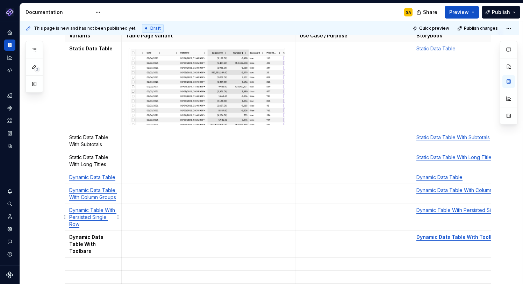
click at [103, 214] on link "Dynamic Table With Persisted Single Row" at bounding box center [92, 217] width 47 height 20
click at [161, 202] on button "button" at bounding box center [166, 203] width 10 height 10
click at [93, 242] on strong "Dynamic Data Table With Toolbars" at bounding box center [86, 244] width 35 height 20
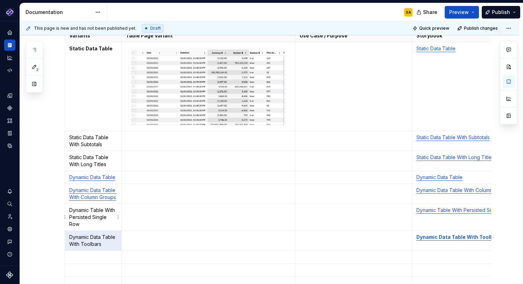
click at [96, 197] on link "Dynamic Data Table With Column Groups" at bounding box center [93, 193] width 48 height 13
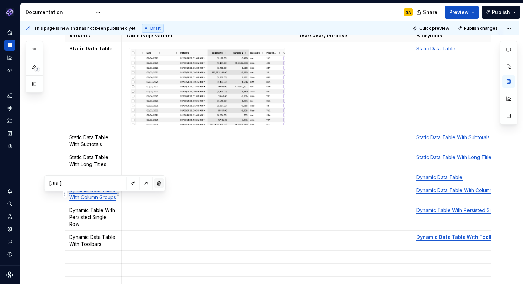
click at [154, 185] on button "button" at bounding box center [159, 183] width 10 height 10
click at [98, 174] on p "Dynamic Data Table" at bounding box center [93, 177] width 48 height 7
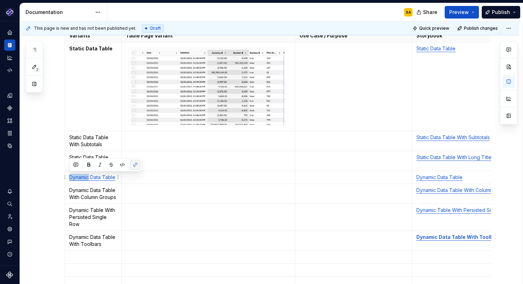
click at [135, 164] on button "button" at bounding box center [135, 165] width 10 height 10
click at [109, 179] on link "Data Table" at bounding box center [101, 177] width 25 height 6
click at [166, 161] on button "button" at bounding box center [171, 163] width 10 height 10
click at [149, 178] on p "To enrich screen reader interactions, please activate Accessibility in Grammarl…" at bounding box center [208, 177] width 165 height 7
click at [80, 184] on td "Dynamic Data Table With Column Groups" at bounding box center [93, 194] width 57 height 20
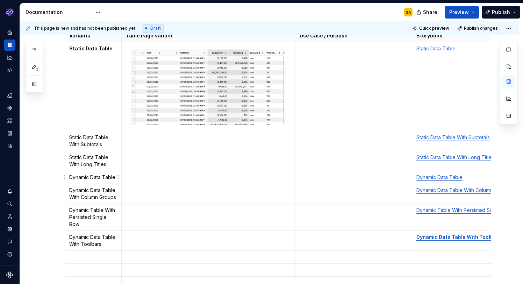
click at [114, 179] on p "Dynamic Data Table" at bounding box center [93, 177] width 48 height 7
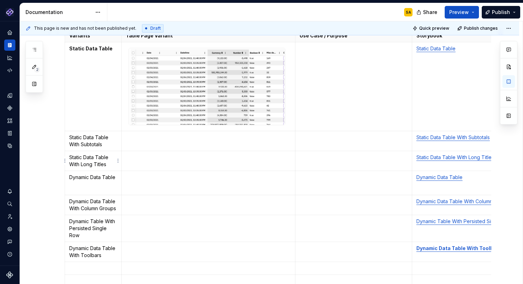
click at [113, 164] on p "Static Data Table With Long Titles" at bounding box center [93, 161] width 48 height 14
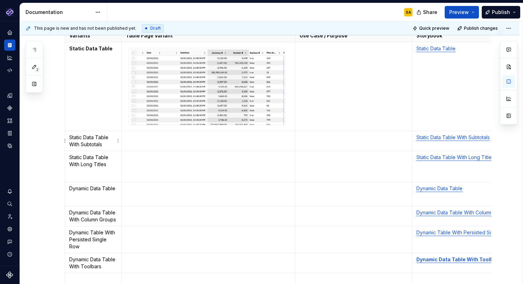
click at [112, 146] on p "Static Data Table With Subtotals" at bounding box center [93, 141] width 48 height 14
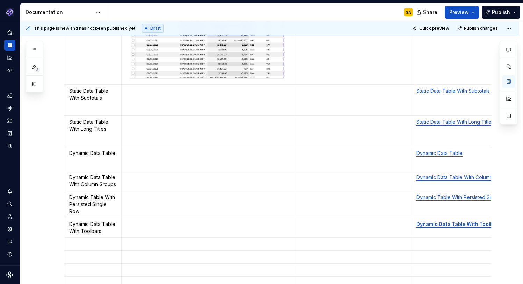
scroll to position [213, 0]
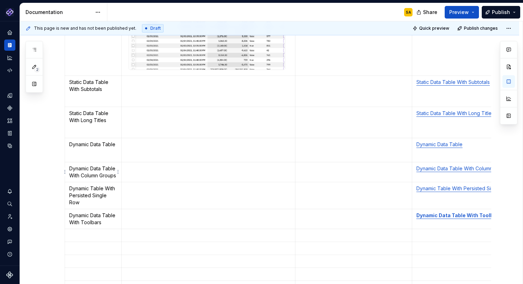
click at [118, 176] on td "Dynamic Data Table With Column Groups" at bounding box center [93, 172] width 57 height 20
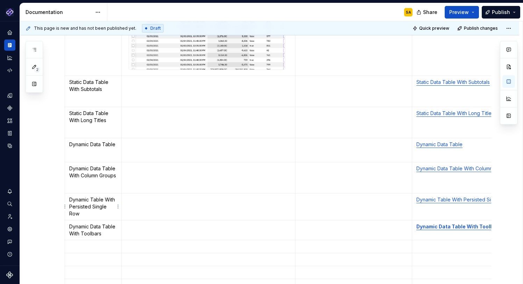
click at [91, 216] on p "Dynamic Table With Persisted Single Row" at bounding box center [93, 206] width 48 height 21
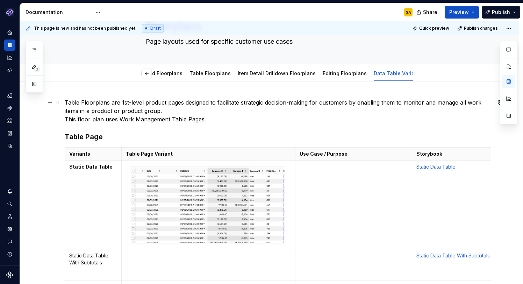
scroll to position [104, 0]
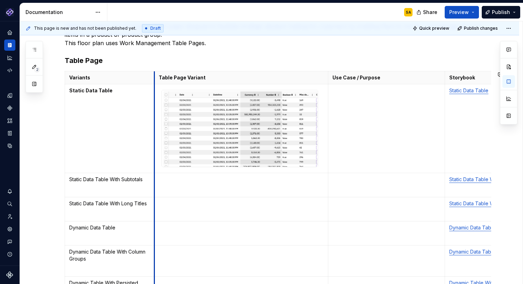
drag, startPoint x: 121, startPoint y: 75, endPoint x: 154, endPoint y: 65, distance: 34.2
click at [154, 65] on div "Table Floorplans are 1st-level product pages designed to facilitate strategic d…" at bounding box center [278, 264] width 426 height 484
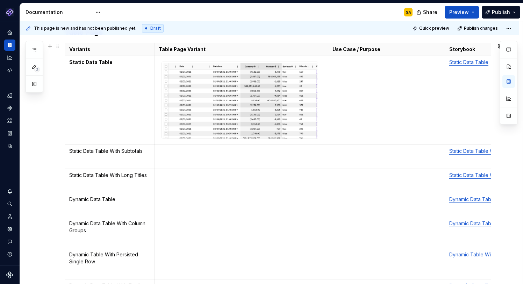
scroll to position [131, 0]
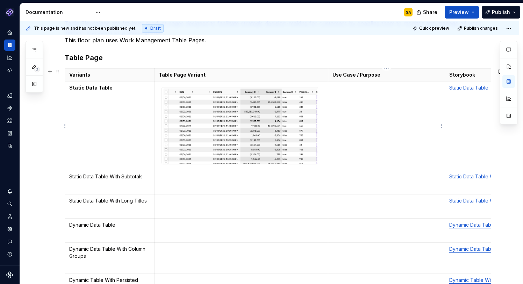
click at [397, 118] on td "To enrich screen reader interactions, please activate Accessibility in Grammarl…" at bounding box center [386, 125] width 117 height 89
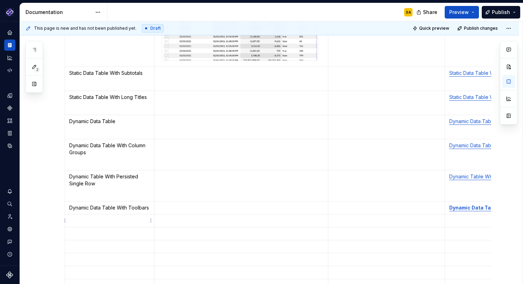
click at [101, 218] on p "To enrich screen reader interactions, please activate Accessibility in Grammarl…" at bounding box center [109, 220] width 81 height 7
click at [120, 246] on td "To enrich screen reader interactions, please activate Accessibility in Grammarl…" at bounding box center [109, 240] width 89 height 13
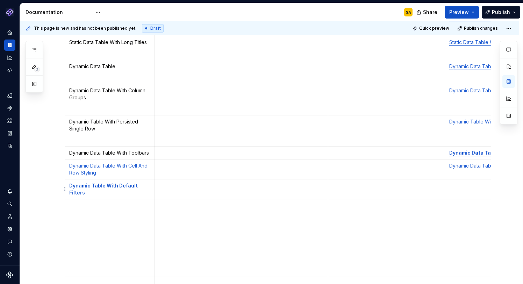
click at [102, 204] on p "To enrich screen reader interactions, please activate Accessibility in Grammarl…" at bounding box center [109, 205] width 81 height 7
click at [84, 218] on p "To enrich screen reader interactions, please activate Accessibility in Grammarl…" at bounding box center [109, 218] width 81 height 7
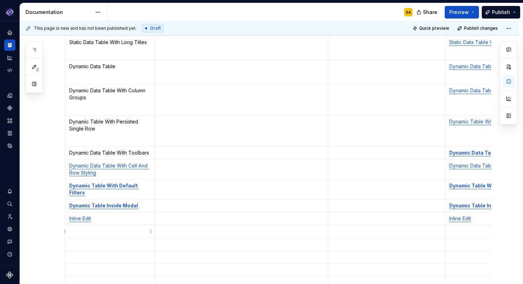
click at [114, 230] on p "To enrich screen reader interactions, please activate Accessibility in Grammarl…" at bounding box center [109, 231] width 81 height 7
click at [115, 245] on p "To enrich screen reader interactions, please activate Accessibility in Grammarl…" at bounding box center [109, 244] width 81 height 7
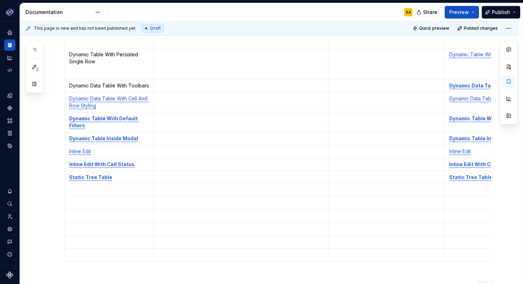
scroll to position [351, 0]
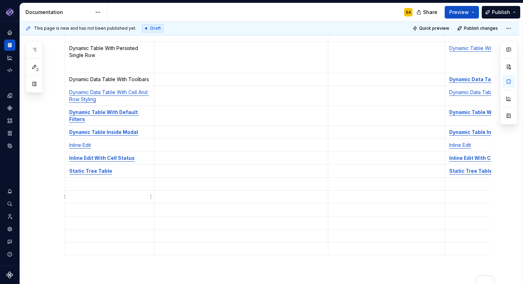
click at [88, 188] on td "To enrich screen reader interactions, please activate Accessibility in Grammarl…" at bounding box center [109, 183] width 89 height 13
click at [115, 202] on td "To enrich screen reader interactions, please activate Accessibility in Grammarl…" at bounding box center [109, 196] width 89 height 13
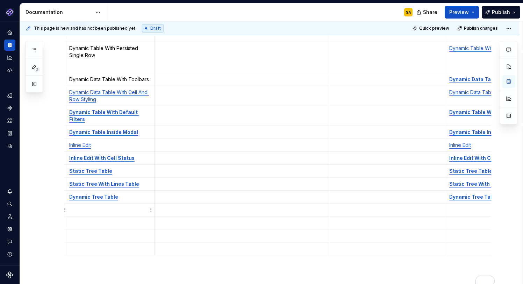
click at [88, 207] on p "To enrich screen reader interactions, please activate Accessibility in Grammarl…" at bounding box center [109, 209] width 81 height 7
click at [84, 231] on p "To enrich screen reader interactions, please activate Accessibility in Grammarl…" at bounding box center [109, 229] width 81 height 7
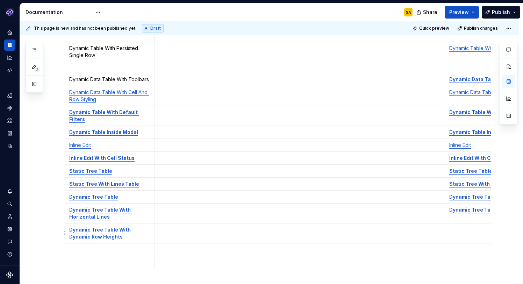
click at [93, 246] on p "To enrich screen reader interactions, please activate Accessibility in Grammarl…" at bounding box center [109, 249] width 81 height 7
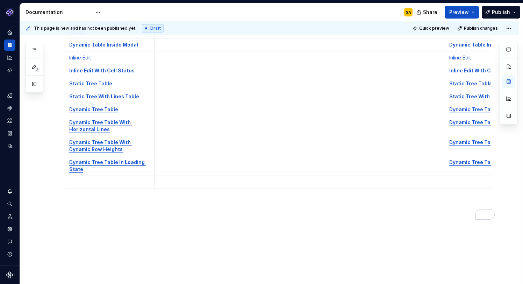
scroll to position [444, 0]
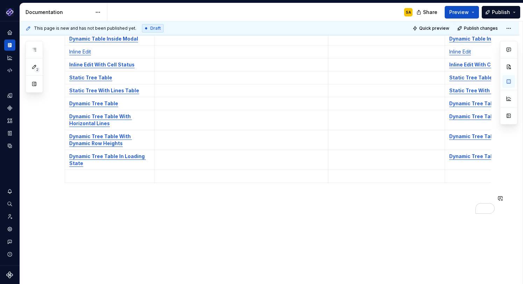
click at [78, 181] on td "To enrich screen reader interactions, please activate Accessibility in Grammarl…" at bounding box center [109, 176] width 89 height 13
click at [63, 180] on html "Pantheon SA Design system data Documentation SA Share Preview Publish 2 Pages A…" at bounding box center [261, 142] width 523 height 284
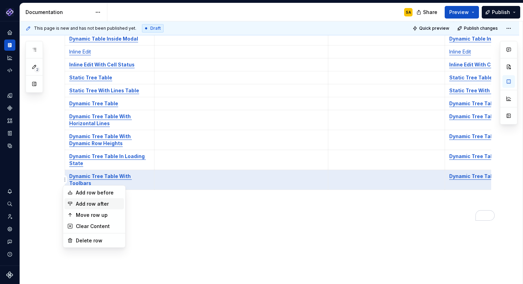
click at [107, 203] on div "Add row after" at bounding box center [98, 203] width 45 height 7
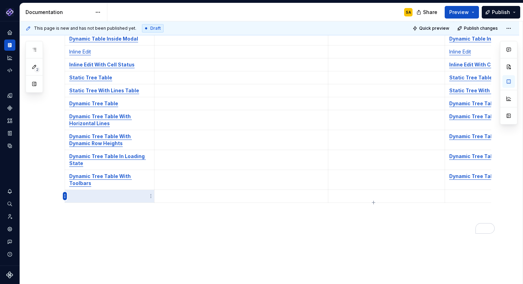
click at [65, 194] on html "Pantheon SA Design system data Documentation SA Share Preview Publish 2 Pages A…" at bounding box center [261, 142] width 523 height 284
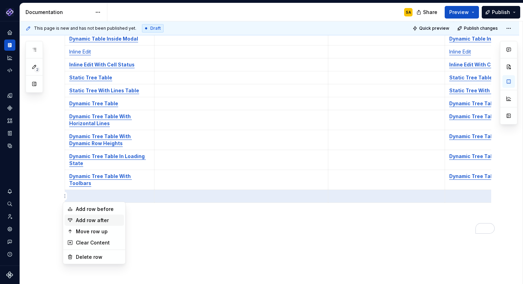
click at [94, 221] on div "Add row after" at bounding box center [98, 220] width 45 height 7
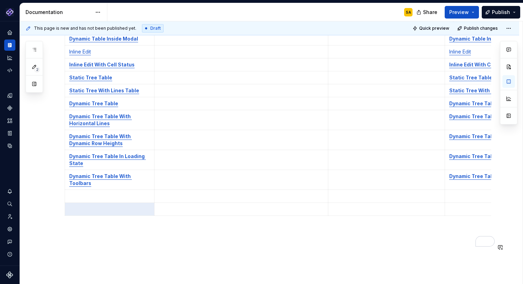
scroll to position [499, 0]
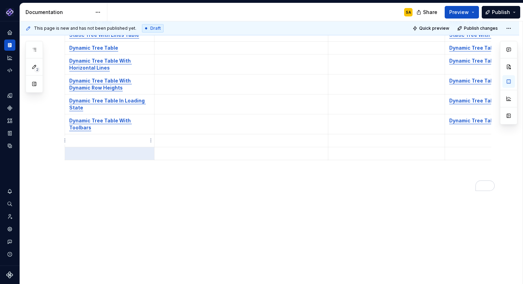
click at [112, 138] on p "To enrich screen reader interactions, please activate Accessibility in Grammarl…" at bounding box center [109, 140] width 81 height 7
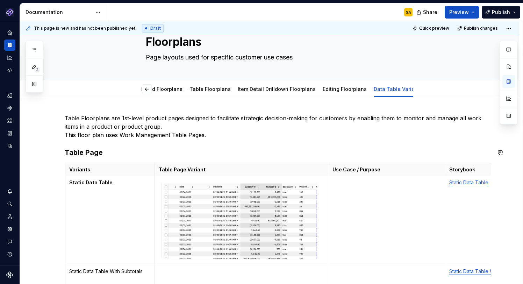
scroll to position [13, 0]
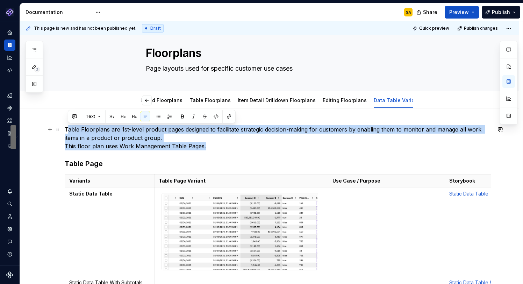
drag, startPoint x: 67, startPoint y: 129, endPoint x: 208, endPoint y: 146, distance: 142.2
click at [208, 146] on p "Table Floorplans are 1st-level product pages designed to facilitate strategic d…" at bounding box center [278, 137] width 426 height 25
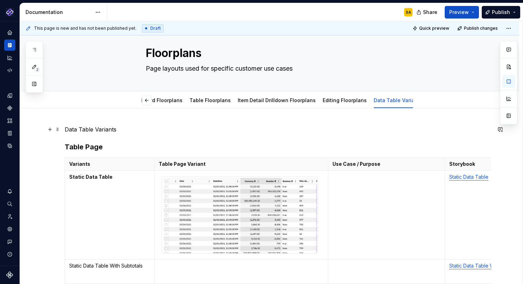
click at [102, 127] on p "Data Table Variants" at bounding box center [278, 129] width 426 height 8
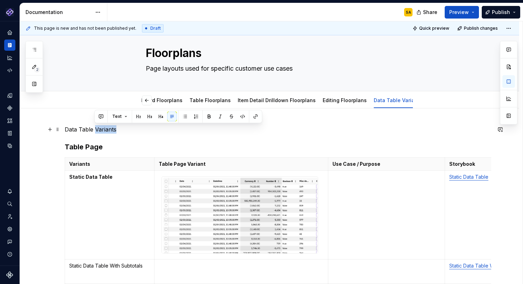
click at [102, 127] on p "Data Table Variants" at bounding box center [278, 129] width 426 height 8
click at [96, 115] on button "Text" at bounding box center [89, 117] width 21 height 10
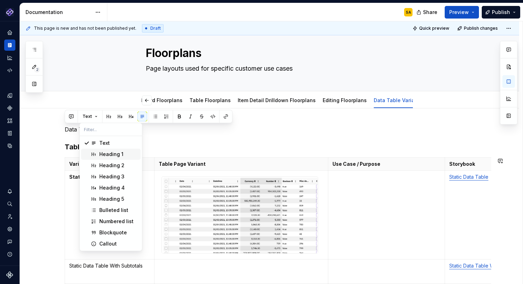
click at [114, 153] on div "Heading 1" at bounding box center [111, 154] width 24 height 7
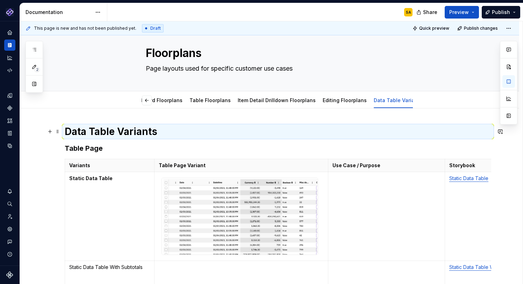
click at [85, 131] on h1 "Data Table Variants" at bounding box center [278, 131] width 426 height 13
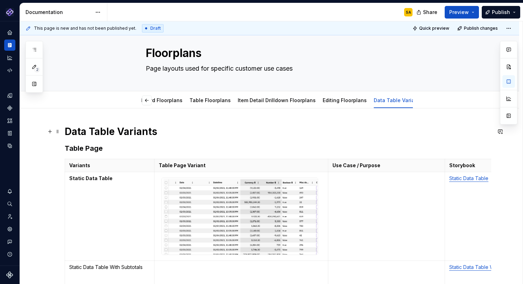
click at [85, 131] on h1 "Data Table Variants" at bounding box center [278, 131] width 426 height 13
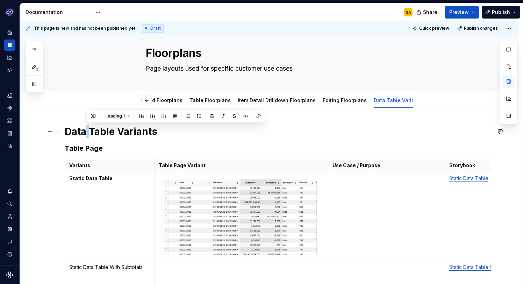
click at [85, 131] on h1 "Data Table Variants" at bounding box center [278, 131] width 426 height 13
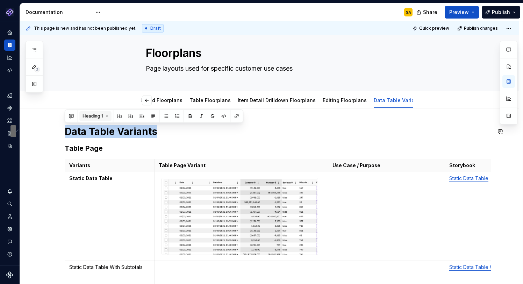
click at [106, 116] on button "Heading 1" at bounding box center [95, 116] width 32 height 10
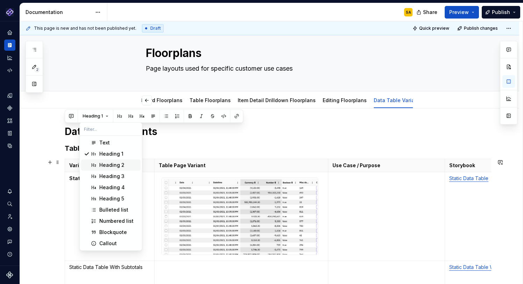
click at [115, 165] on div "Heading 2" at bounding box center [111, 164] width 25 height 7
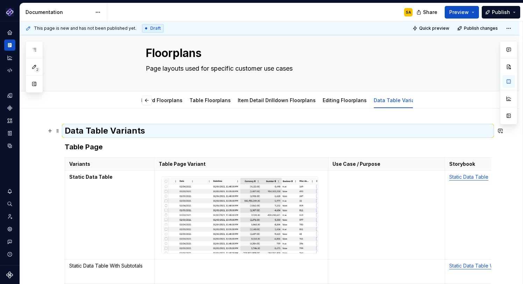
click at [91, 127] on h2 "Data Table Variants" at bounding box center [278, 130] width 426 height 11
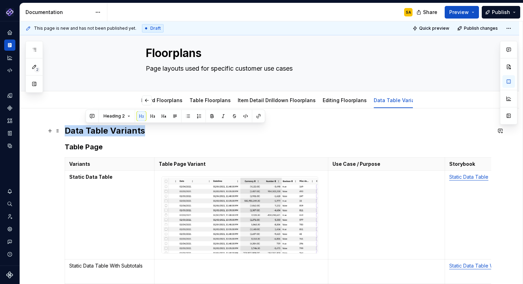
click at [91, 127] on h2 "Data Table Variants" at bounding box center [278, 130] width 426 height 11
click at [95, 116] on span "Heading 2" at bounding box center [92, 116] width 21 height 6
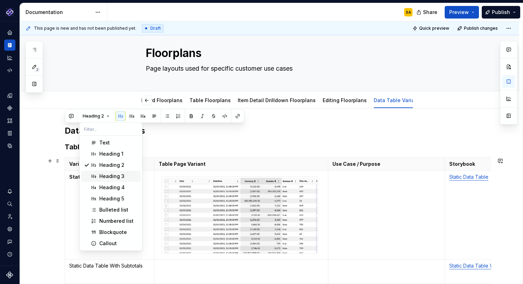
click at [115, 179] on div "Heading 3" at bounding box center [111, 176] width 25 height 7
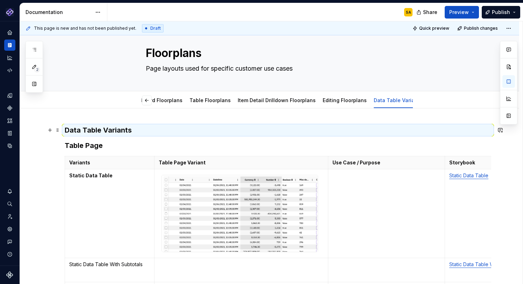
click at [98, 135] on h3 "Data Table Variants" at bounding box center [278, 130] width 426 height 10
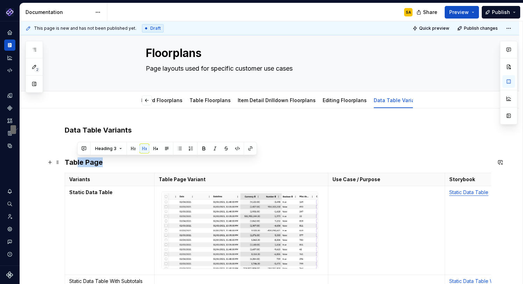
drag, startPoint x: 103, startPoint y: 164, endPoint x: 60, endPoint y: 157, distance: 43.5
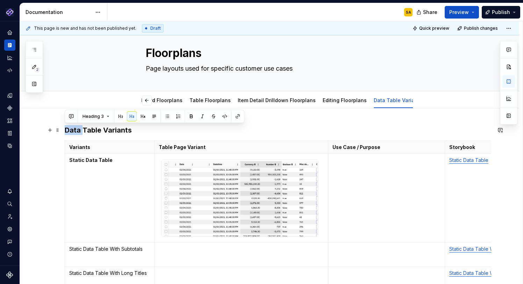
drag, startPoint x: 82, startPoint y: 129, endPoint x: 66, endPoint y: 128, distance: 16.1
click at [66, 128] on h3 "Data Table Variants" at bounding box center [278, 130] width 426 height 10
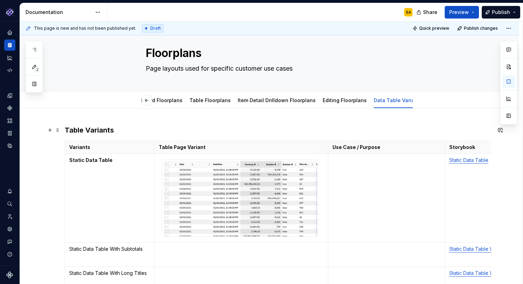
click at [85, 128] on h3 "Table Variants" at bounding box center [278, 130] width 426 height 10
click at [92, 181] on td "Static Data Table" at bounding box center [109, 198] width 89 height 89
click at [155, 165] on td "To enrich screen reader interactions, please activate Accessibility in Grammarl…" at bounding box center [241, 198] width 174 height 89
click at [211, 146] on p "Table Page Variant" at bounding box center [241, 147] width 165 height 7
click at [354, 180] on td "To enrich screen reader interactions, please activate Accessibility in Grammarl…" at bounding box center [386, 198] width 117 height 89
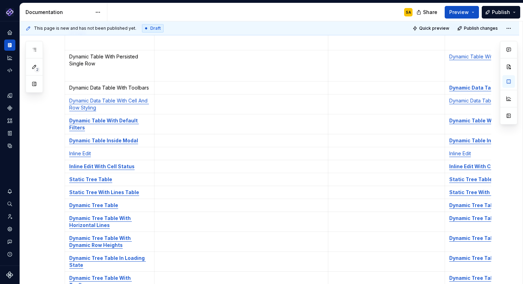
scroll to position [296, 0]
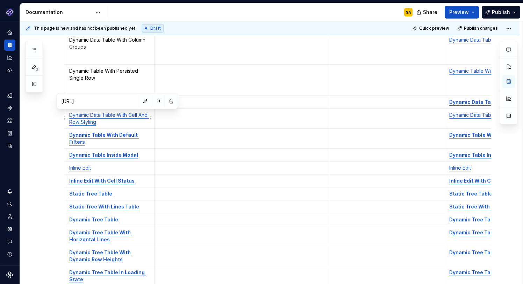
click at [109, 112] on link "Dynamic Data Table With Cell And Row Styling" at bounding box center [109, 118] width 80 height 13
click at [166, 102] on button "button" at bounding box center [171, 101] width 10 height 10
click at [108, 135] on strong "Dynamic Table With Default Filters" at bounding box center [104, 138] width 70 height 13
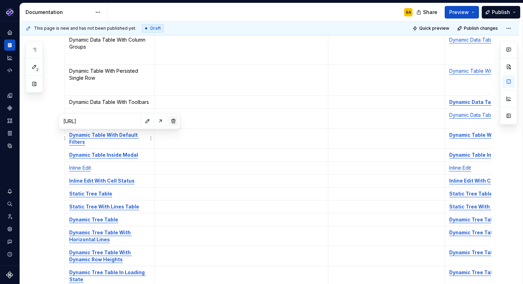
click at [168, 120] on button "button" at bounding box center [173, 121] width 10 height 10
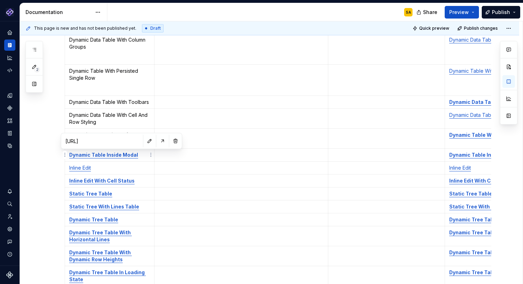
click at [111, 156] on strong "Dynamic Table Inside Modal" at bounding box center [103, 155] width 69 height 6
click at [171, 140] on button "button" at bounding box center [176, 141] width 10 height 10
click at [93, 168] on p "Inline Edit" at bounding box center [109, 167] width 81 height 7
click at [87, 168] on link "Inline Edit" at bounding box center [80, 168] width 22 height 6
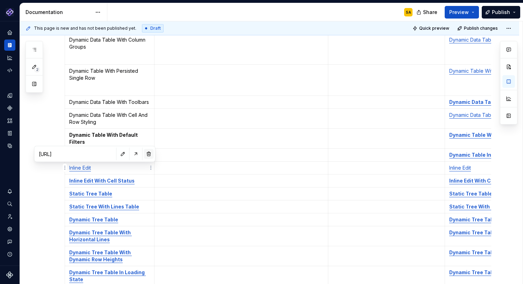
click at [144, 151] on button "button" at bounding box center [149, 154] width 10 height 10
click at [101, 180] on strong "Inline Edit With Cell Status" at bounding box center [101, 181] width 65 height 6
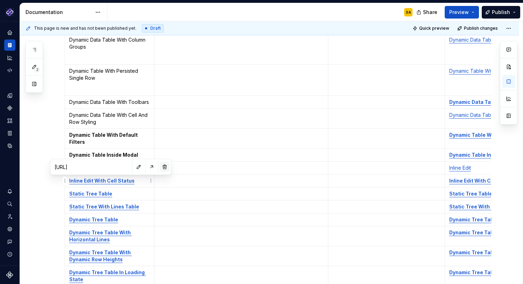
click at [160, 166] on button "button" at bounding box center [165, 167] width 10 height 10
click at [99, 198] on td "Static Tree Table" at bounding box center [109, 193] width 89 height 13
click at [99, 195] on strong "Static Tree Table" at bounding box center [90, 193] width 43 height 6
click at [157, 179] on button "button" at bounding box center [162, 180] width 10 height 10
click at [103, 208] on strong "Static Tree With Lines Table" at bounding box center [104, 206] width 70 height 6
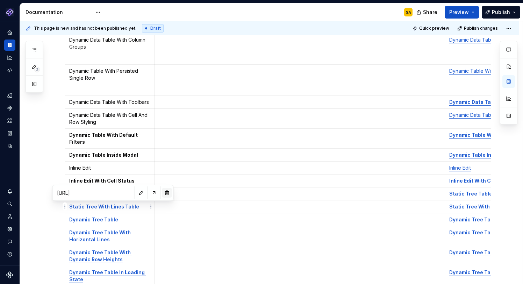
click at [162, 192] on button "button" at bounding box center [167, 193] width 10 height 10
click at [104, 220] on strong "Dynamic Tree Table" at bounding box center [93, 219] width 49 height 6
click at [161, 204] on button "button" at bounding box center [166, 206] width 10 height 10
click at [104, 234] on strong "Dynamic Tree Table With Horizontal Lines" at bounding box center [100, 235] width 63 height 13
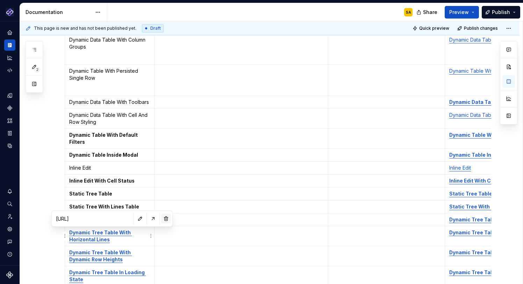
click at [161, 216] on button "button" at bounding box center [166, 219] width 10 height 10
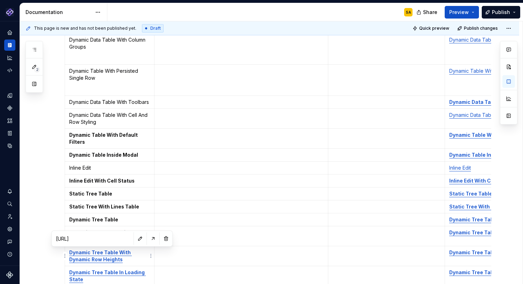
click at [103, 253] on strong "Dynamic Tree Table With Dynamic Row Heights" at bounding box center [100, 255] width 63 height 13
click at [161, 236] on button "button" at bounding box center [166, 238] width 10 height 10
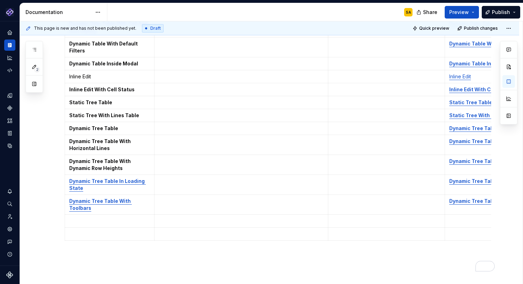
scroll to position [390, 0]
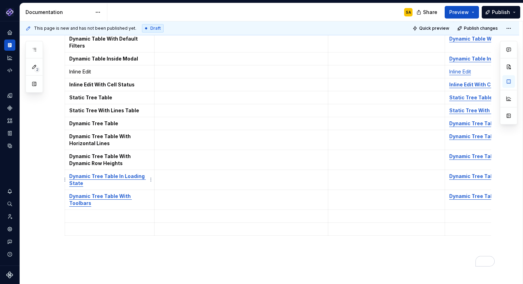
click at [105, 177] on strong "Dynamic Tree Table In Loading State" at bounding box center [107, 179] width 77 height 13
click at [164, 161] on button "button" at bounding box center [169, 162] width 10 height 10
click at [110, 201] on p "Dynamic Tree Table With Toolbars" at bounding box center [109, 200] width 81 height 14
click at [125, 194] on strong "Dynamic Tree Table With Toolbars" at bounding box center [100, 199] width 63 height 13
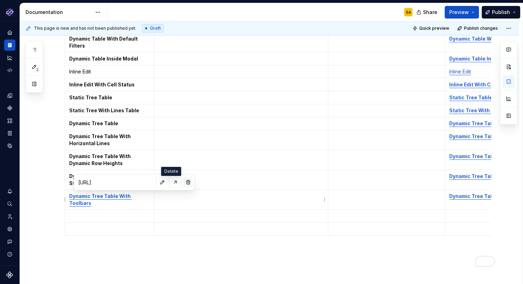
click at [184, 182] on button "button" at bounding box center [189, 182] width 10 height 10
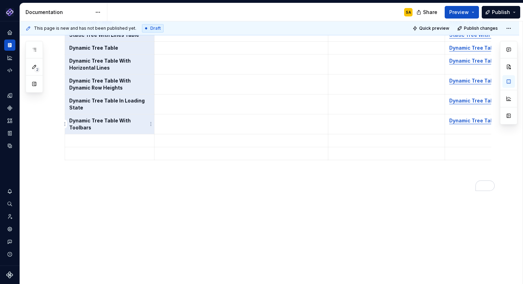
drag, startPoint x: 70, startPoint y: 107, endPoint x: 127, endPoint y: 125, distance: 60.4
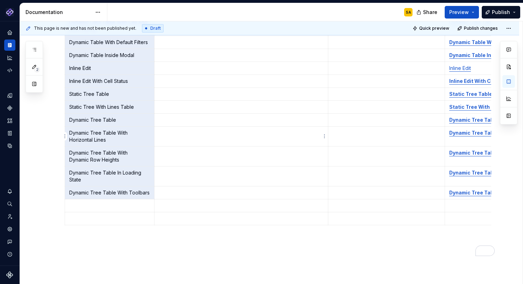
click at [165, 142] on td "To enrich screen reader interactions, please activate Accessibility in Grammarl…" at bounding box center [241, 136] width 174 height 20
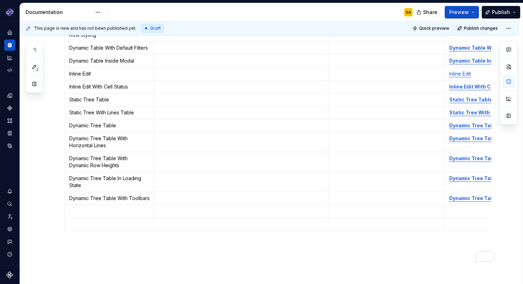
scroll to position [414, 0]
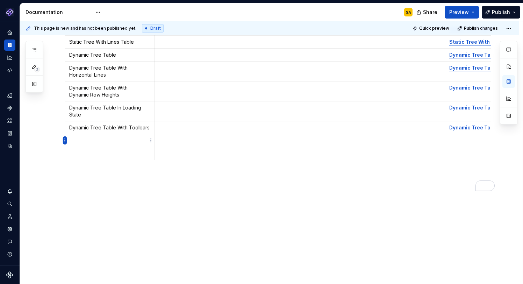
click at [64, 140] on html "Pantheon SA Design system data Documentation SA Share Preview Publish 2 Pages A…" at bounding box center [261, 142] width 523 height 284
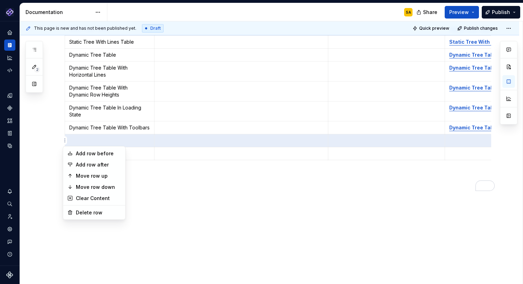
drag, startPoint x: 159, startPoint y: 175, endPoint x: 99, endPoint y: 150, distance: 65.4
click at [159, 175] on html "Pantheon SA Design system data Documentation SA Share Preview Publish 2 Pages A…" at bounding box center [261, 142] width 523 height 284
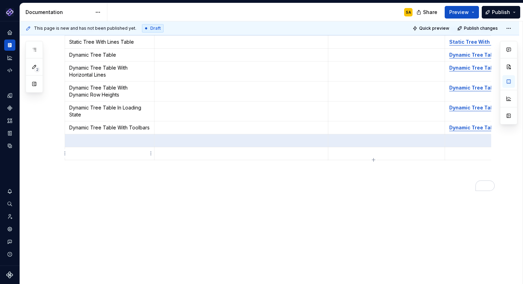
click at [142, 152] on p "To enrich screen reader interactions, please activate Accessibility in Grammarl…" at bounding box center [109, 153] width 81 height 7
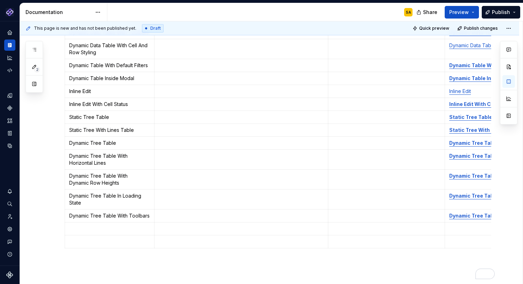
scroll to position [452, 0]
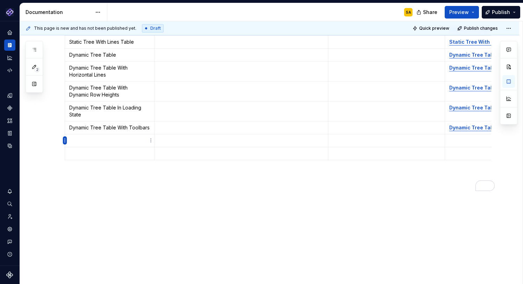
click at [64, 139] on html "Pantheon SA Design system data Documentation SA Share Preview Publish 2 Pages A…" at bounding box center [261, 142] width 523 height 284
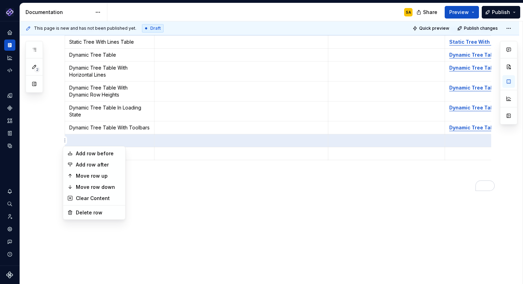
click at [81, 138] on html "Pantheon SA Design system data Documentation SA Share Preview Publish 2 Pages A…" at bounding box center [261, 142] width 523 height 284
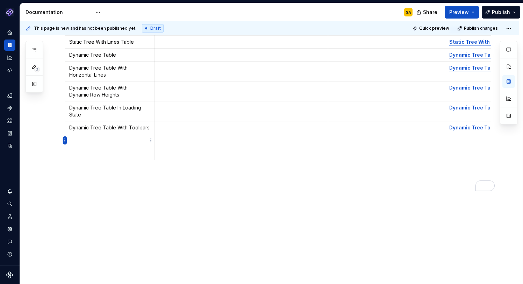
click at [64, 141] on html "Pantheon SA Design system data Documentation SA Share Preview Publish 2 Pages A…" at bounding box center [261, 142] width 523 height 284
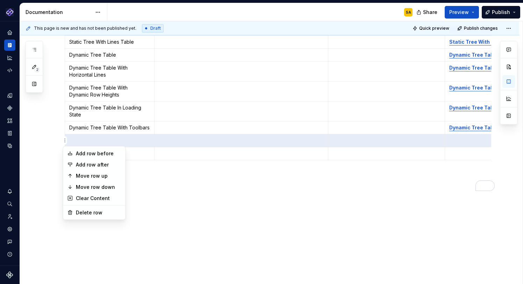
click at [137, 154] on html "Pantheon SA Design system data Documentation SA Share Preview Publish 2 Pages A…" at bounding box center [261, 142] width 523 height 284
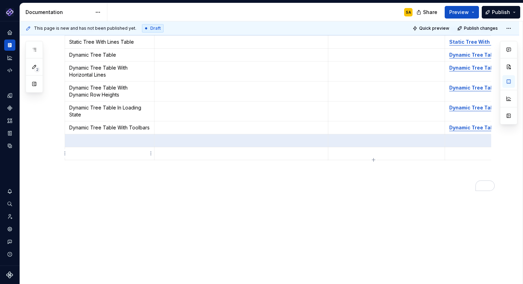
click at [142, 153] on p "To enrich screen reader interactions, please activate Accessibility in Grammarl…" at bounding box center [109, 153] width 81 height 7
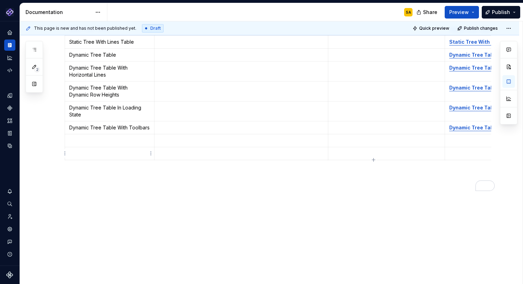
click at [64, 154] on html "Pantheon SA Design system data Documentation SA Share Preview Publish 2 Pages A…" at bounding box center [261, 142] width 523 height 284
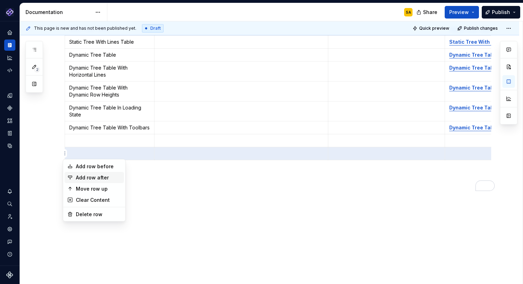
click at [104, 177] on div "Add row after" at bounding box center [98, 177] width 45 height 7
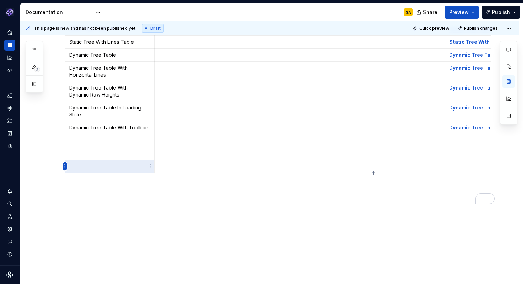
click at [64, 167] on html "Pantheon SA Design system data Documentation SA Share Preview Publish 2 Pages A…" at bounding box center [261, 142] width 523 height 284
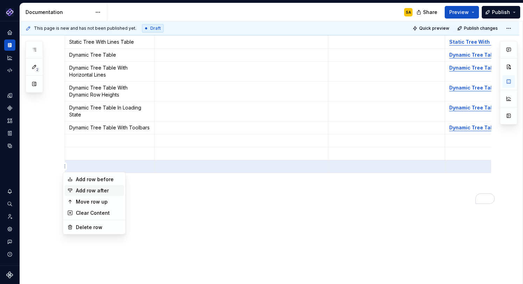
click at [97, 191] on div "Add row after" at bounding box center [98, 190] width 45 height 7
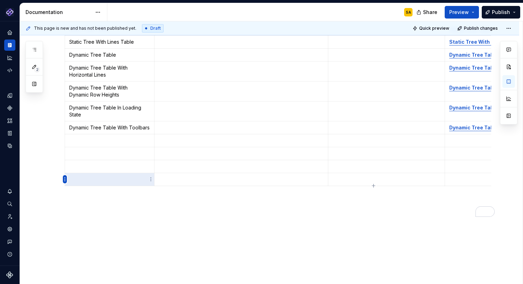
click at [66, 177] on html "Pantheon SA Design system data Documentation SA Share Preview Publish 2 Pages A…" at bounding box center [261, 142] width 523 height 284
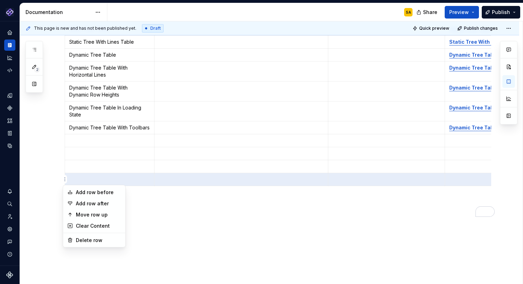
click at [96, 204] on div "Add row after" at bounding box center [98, 203] width 45 height 7
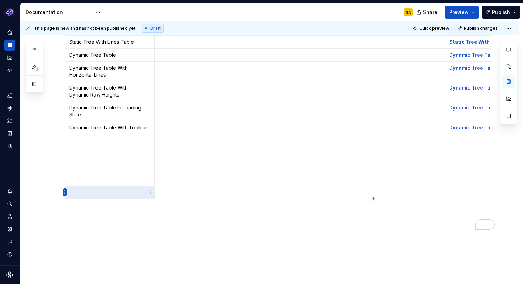
click at [64, 193] on html "Pantheon SA Design system data Documentation SA Share Preview Publish 2 Pages A…" at bounding box center [261, 142] width 523 height 284
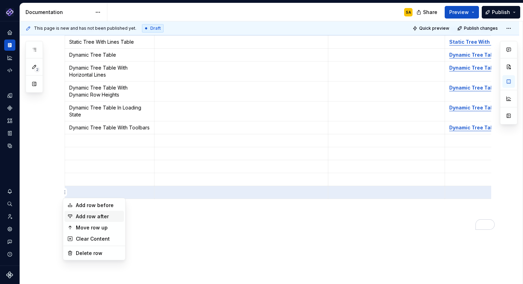
click at [104, 216] on div "Add row after" at bounding box center [98, 216] width 45 height 7
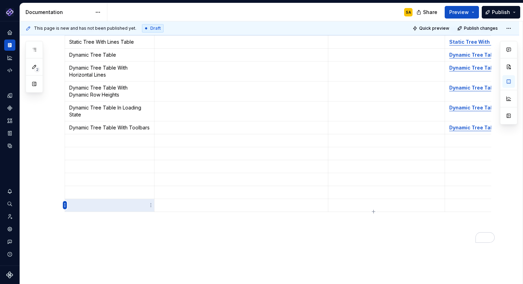
click at [64, 205] on html "Pantheon SA Design system data Documentation SA Share Preview Publish 2 Pages A…" at bounding box center [261, 142] width 523 height 284
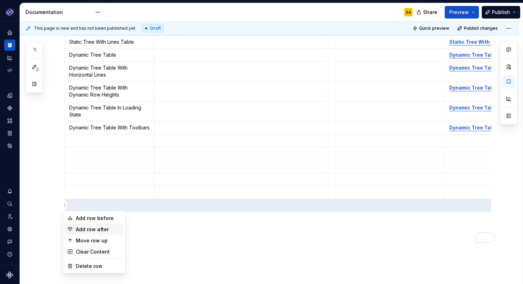
click at [102, 232] on div "Add row after" at bounding box center [98, 229] width 45 height 7
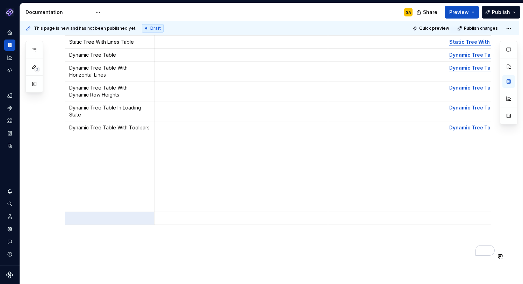
scroll to position [501, 0]
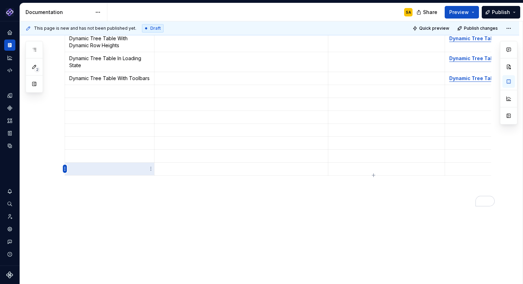
click at [63, 168] on html "Pantheon SA Design system data Documentation SA Share Preview Publish 2 Pages A…" at bounding box center [261, 142] width 523 height 284
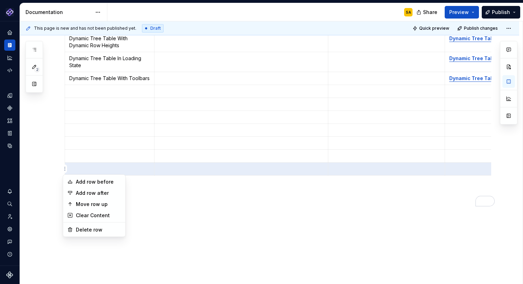
click at [101, 193] on div "Add row after" at bounding box center [98, 192] width 45 height 7
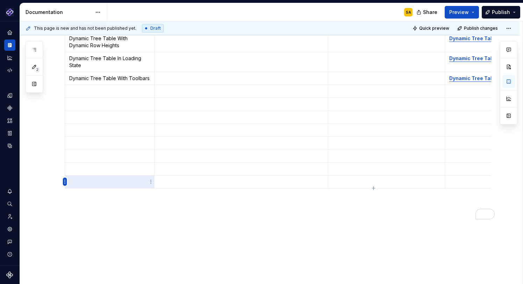
click at [64, 180] on html "Pantheon SA Design system data Documentation SA Share Preview Publish 2 Pages A…" at bounding box center [261, 142] width 523 height 284
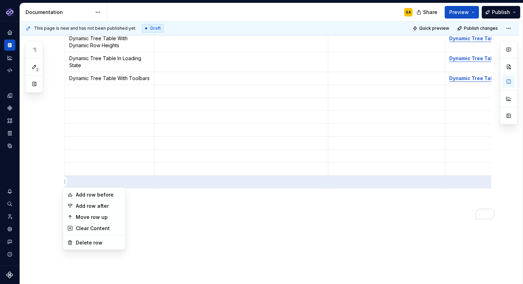
click at [103, 205] on div "Add row after" at bounding box center [98, 205] width 45 height 7
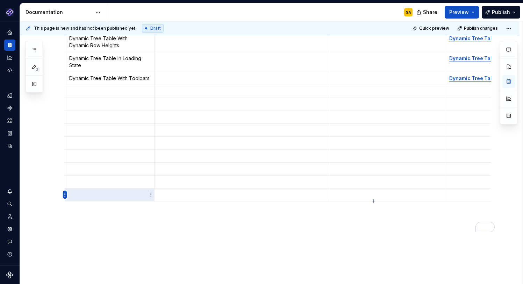
click at [65, 195] on html "Pantheon SA Design system data Documentation SA Share Preview Publish 2 Pages A…" at bounding box center [261, 142] width 523 height 284
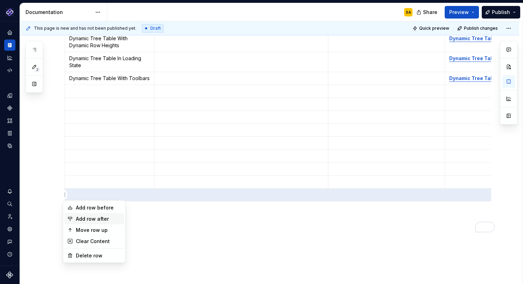
click at [105, 218] on div "Add row after" at bounding box center [98, 218] width 45 height 7
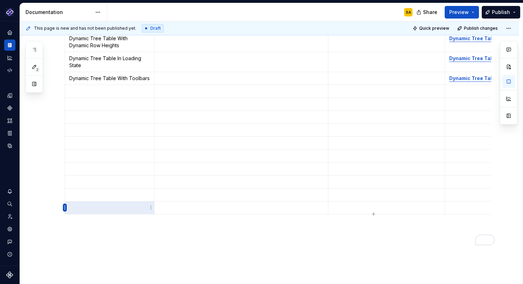
click at [65, 208] on html "Pantheon SA Design system data Documentation SA Share Preview Publish 2 Pages A…" at bounding box center [261, 142] width 523 height 284
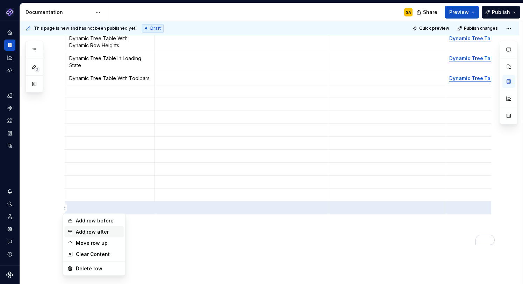
click at [103, 230] on div "Add row after" at bounding box center [98, 231] width 45 height 7
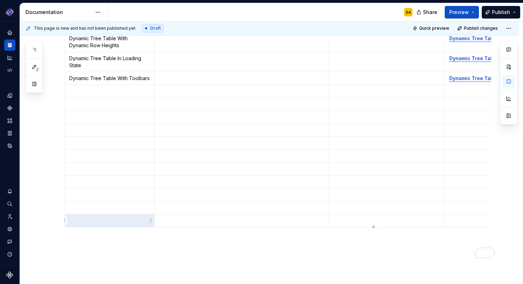
click at [64, 220] on html "Pantheon SA Design system data Documentation SA Share Preview Publish 2 Pages A…" at bounding box center [261, 142] width 523 height 284
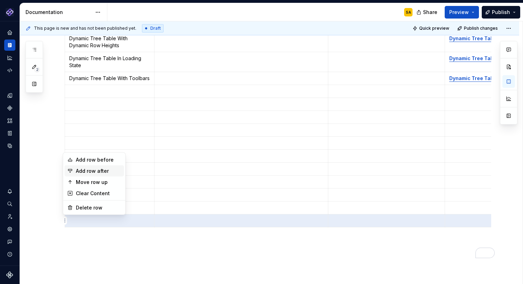
drag, startPoint x: 109, startPoint y: 173, endPoint x: 98, endPoint y: 224, distance: 52.7
click at [109, 173] on div "Add row after" at bounding box center [98, 170] width 45 height 7
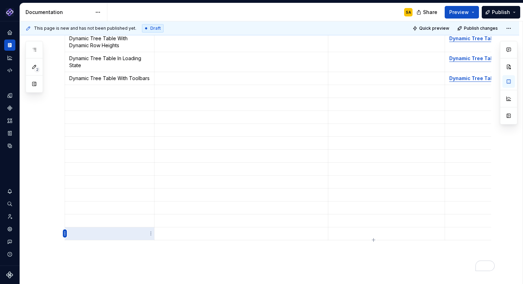
click at [64, 235] on html "Pantheon SA Design system data Documentation SA Share Preview Publish 2 Pages A…" at bounding box center [261, 142] width 523 height 284
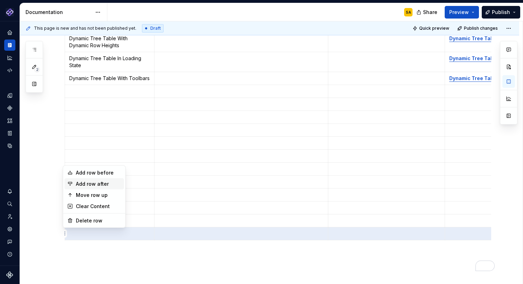
click at [110, 184] on div "Add row after" at bounding box center [98, 183] width 45 height 7
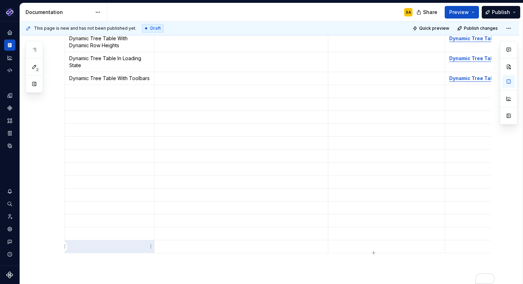
click at [64, 250] on html "Pantheon SA Design system data Documentation SA Share Preview Publish 2 Pages A…" at bounding box center [261, 142] width 523 height 284
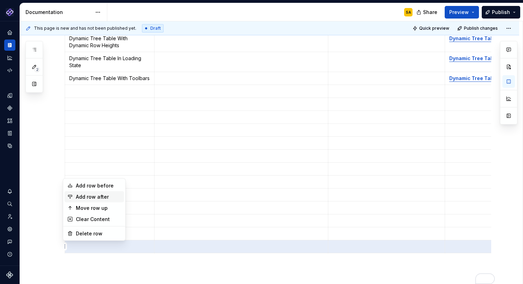
click at [105, 196] on div "Add row after" at bounding box center [98, 196] width 45 height 7
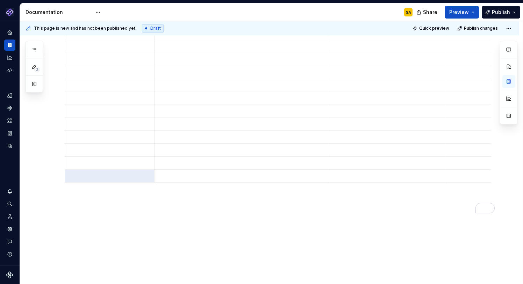
scroll to position [587, 0]
click at [64, 174] on html "Pantheon SA Design system data Documentation SA Share Preview Publish 2 Pages A…" at bounding box center [261, 142] width 523 height 284
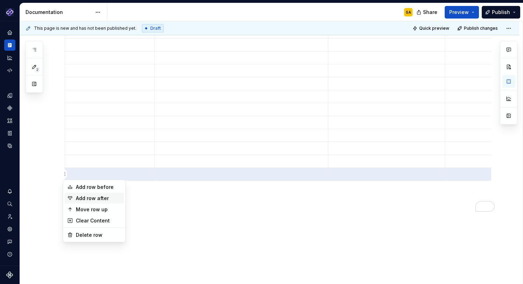
click at [103, 197] on div "Add row after" at bounding box center [98, 198] width 45 height 7
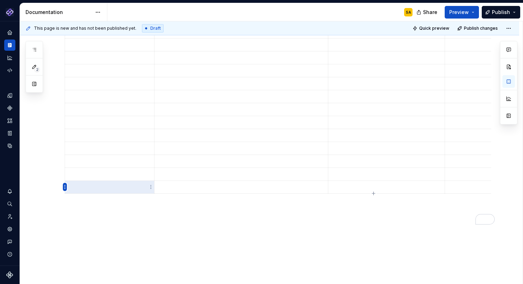
click at [65, 187] on html "Pantheon SA Design system data Documentation SA Share Preview Publish 2 Pages A…" at bounding box center [261, 142] width 523 height 284
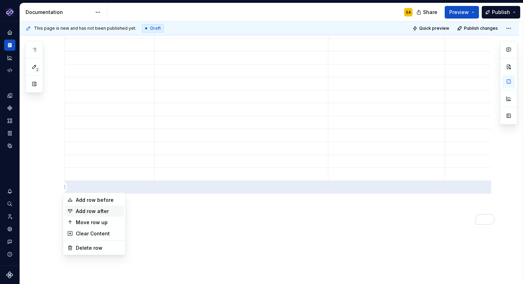
click at [102, 212] on div "Add row after" at bounding box center [98, 211] width 45 height 7
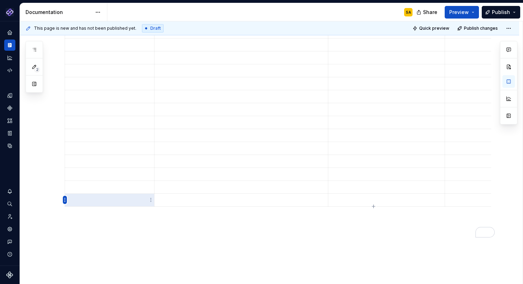
click at [66, 199] on html "Pantheon SA Design system data Documentation SA Share Preview Publish 2 Pages A…" at bounding box center [261, 142] width 523 height 284
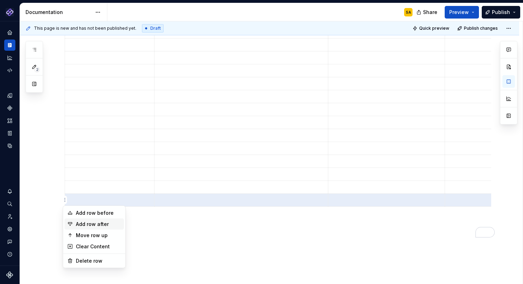
click at [107, 224] on div "Add row after" at bounding box center [98, 224] width 45 height 7
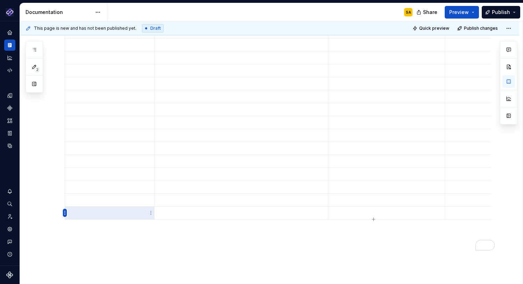
click at [65, 212] on html "Pantheon SA Design system data Documentation SA Share Preview Publish 2 Pages A…" at bounding box center [261, 142] width 523 height 284
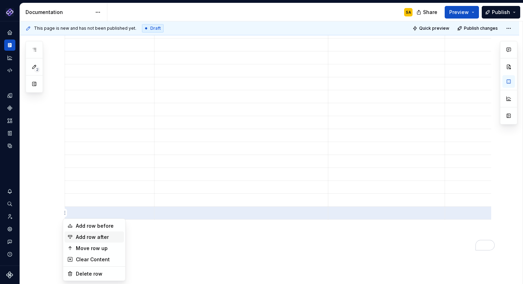
click at [109, 238] on div "Add row after" at bounding box center [98, 236] width 45 height 7
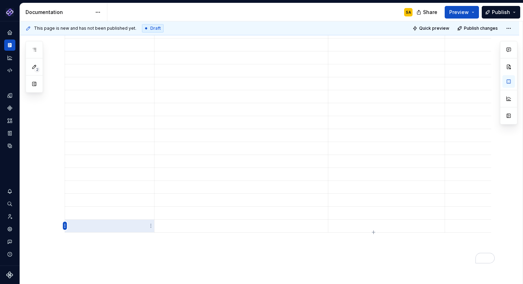
click at [63, 225] on html "Pantheon SA Design system data Documentation SA Share Preview Publish 2 Pages A…" at bounding box center [261, 142] width 523 height 284
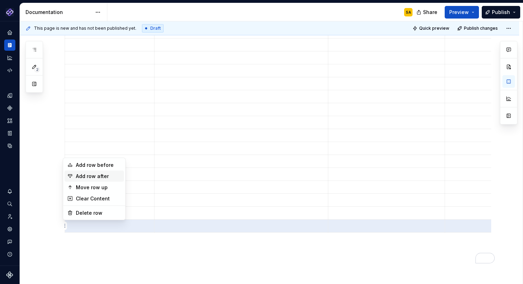
click at [105, 174] on div "Add row after" at bounding box center [98, 176] width 45 height 7
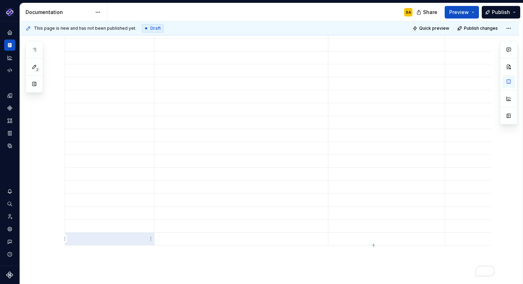
click at [63, 240] on html "Pantheon SA Design system data Documentation SA Share Preview Publish 2 Pages A…" at bounding box center [261, 142] width 523 height 284
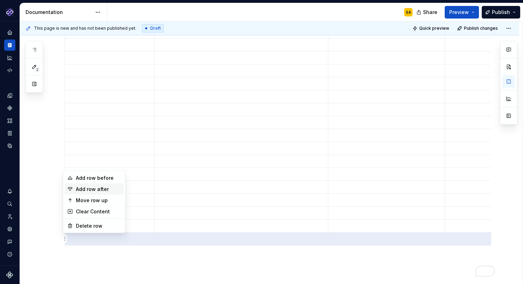
click at [101, 189] on div "Add row after" at bounding box center [98, 189] width 45 height 7
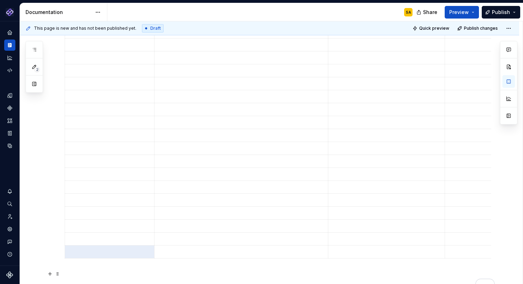
scroll to position [627, 0]
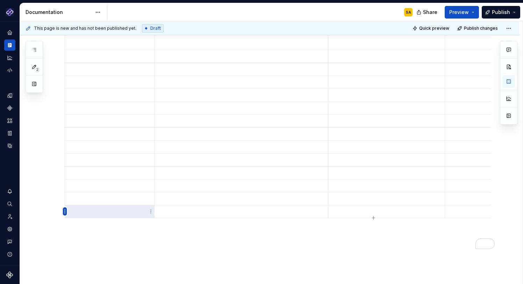
click at [64, 211] on html "Pantheon SA Design system data Documentation SA Share Preview Publish 2 Pages A…" at bounding box center [261, 142] width 523 height 284
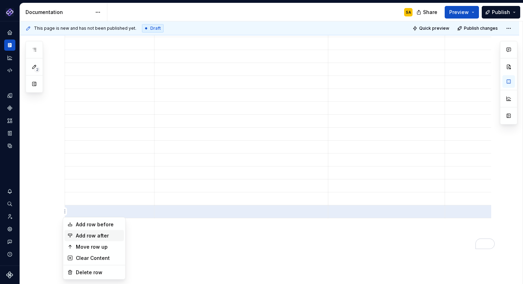
drag, startPoint x: 99, startPoint y: 237, endPoint x: 77, endPoint y: 232, distance: 22.5
click at [99, 237] on div "Add row after" at bounding box center [98, 235] width 45 height 7
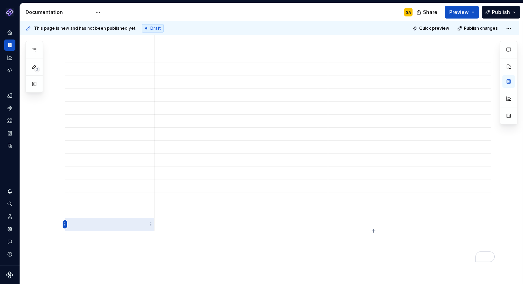
click at [65, 224] on html "Pantheon SA Design system data Documentation SA Share Preview Publish 2 Pages A…" at bounding box center [261, 142] width 523 height 284
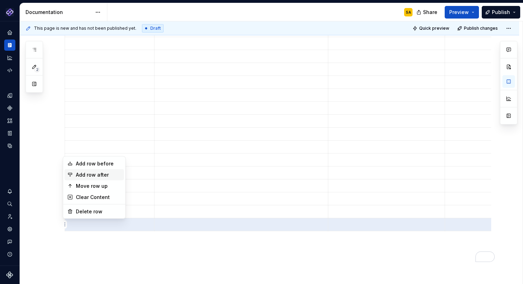
click at [109, 172] on div "Add row after" at bounding box center [98, 174] width 45 height 7
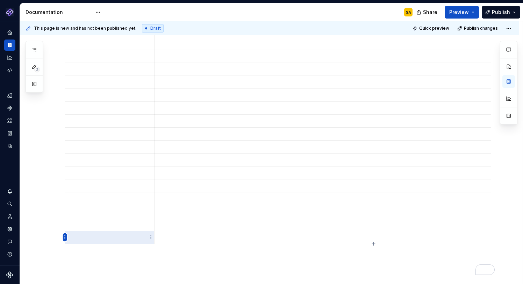
click at [65, 238] on html "Pantheon SA Design system data Documentation SA Share Preview Publish 2 Pages A…" at bounding box center [261, 142] width 523 height 284
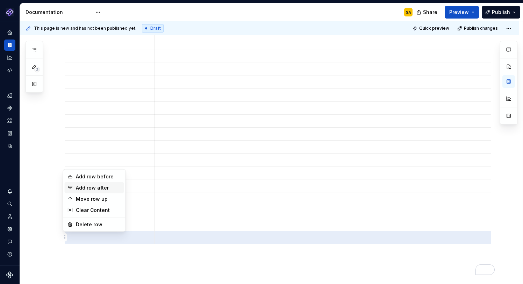
click at [105, 187] on div "Add row after" at bounding box center [98, 187] width 45 height 7
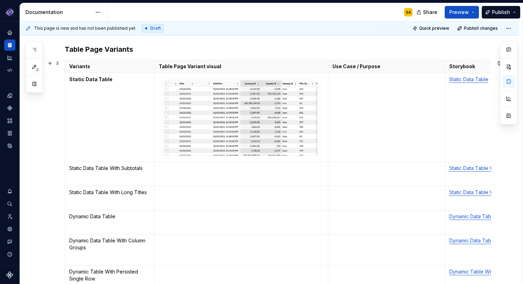
scroll to position [75, 0]
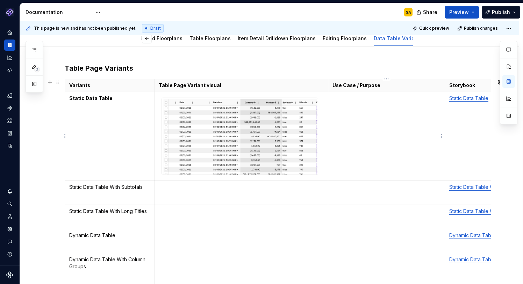
click at [374, 114] on td "To enrich screen reader interactions, please activate Accessibility in Grammarl…" at bounding box center [386, 136] width 117 height 89
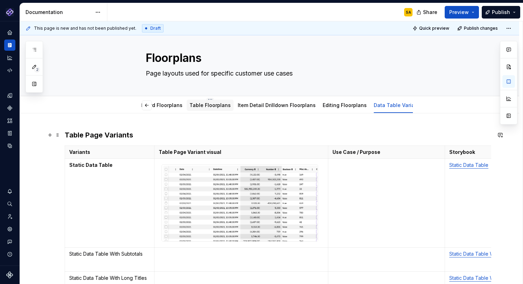
scroll to position [0, 0]
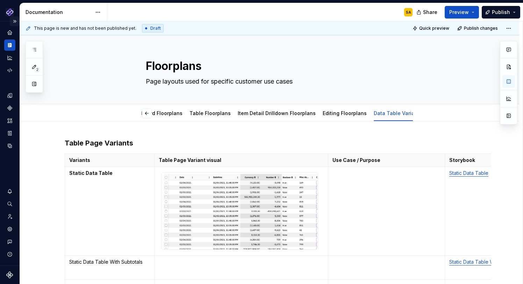
click at [15, 19] on button "Expand sidebar" at bounding box center [15, 21] width 10 height 10
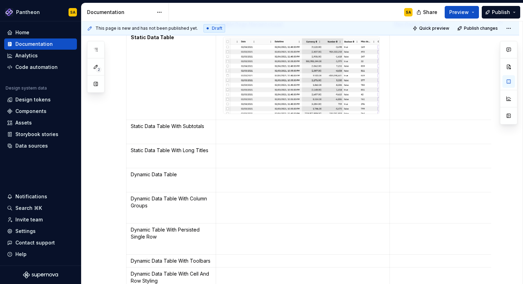
scroll to position [144, 0]
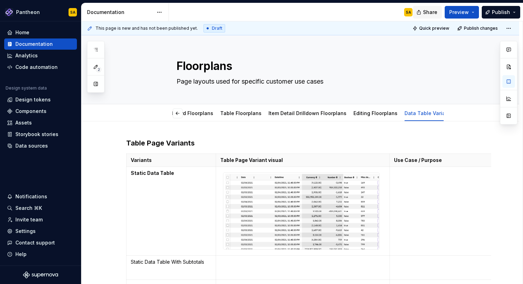
click at [431, 11] on span "Share" at bounding box center [430, 12] width 14 height 7
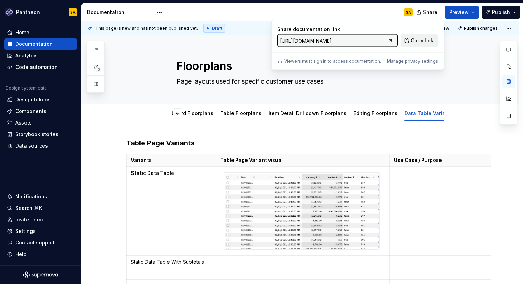
click at [423, 37] on span "Copy link" at bounding box center [422, 40] width 23 height 7
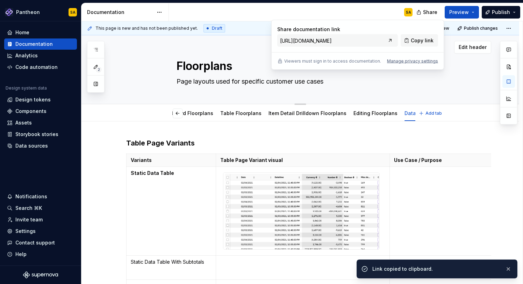
click at [454, 66] on div "Floorplans Page layouts used for specific customer use cases" at bounding box center [308, 69] width 365 height 69
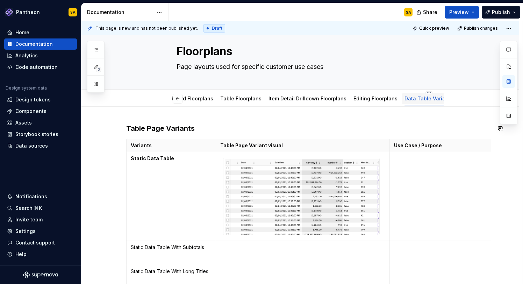
scroll to position [10, 0]
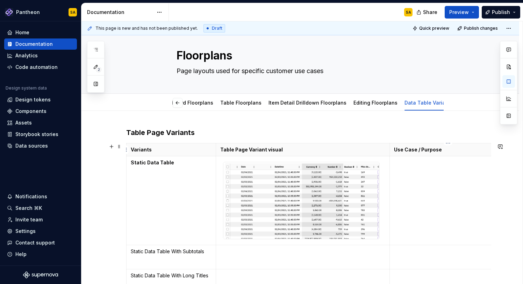
click at [477, 149] on p "Use Case / Purpose" at bounding box center [448, 149] width 108 height 7
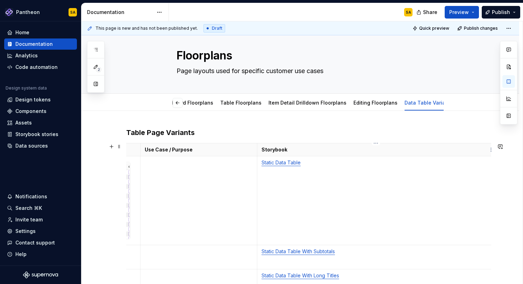
click at [491, 148] on html "Pantheon SA Home Documentation Analytics Code automation Design system data Des…" at bounding box center [261, 142] width 523 height 284
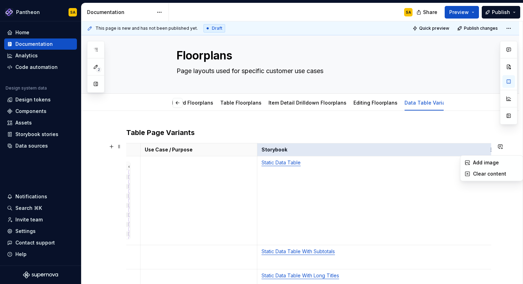
click at [445, 147] on html "Pantheon SA Home Documentation Analytics Code automation Design system data Des…" at bounding box center [261, 142] width 523 height 284
click at [430, 184] on td "Static Data Table" at bounding box center [375, 200] width 237 height 89
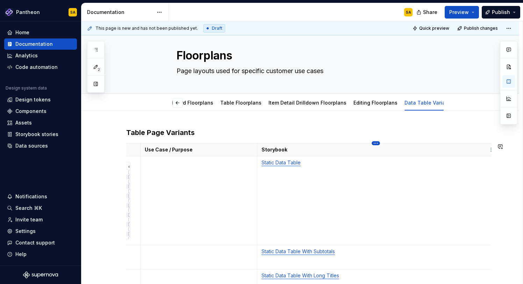
click at [378, 143] on html "Pantheon SA Home Documentation Analytics Code automation Design system data Des…" at bounding box center [261, 142] width 523 height 284
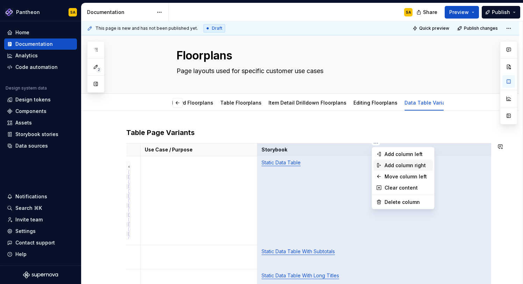
click at [412, 165] on div "Add column right" at bounding box center [406, 165] width 45 height 7
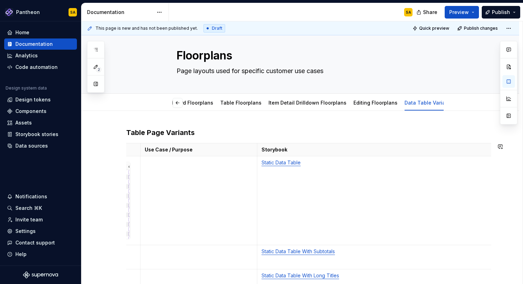
scroll to position [0, 259]
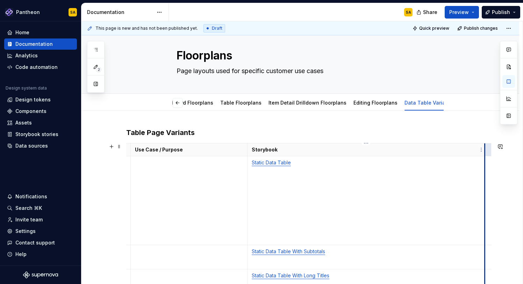
drag, startPoint x: 484, startPoint y: 151, endPoint x: 365, endPoint y: 156, distance: 119.3
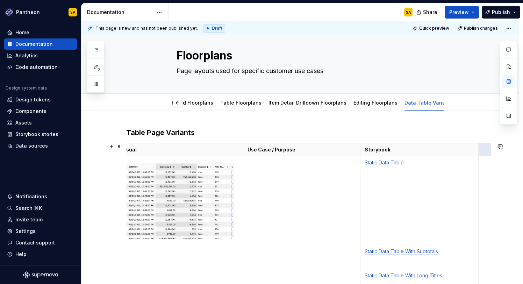
scroll to position [0, 143]
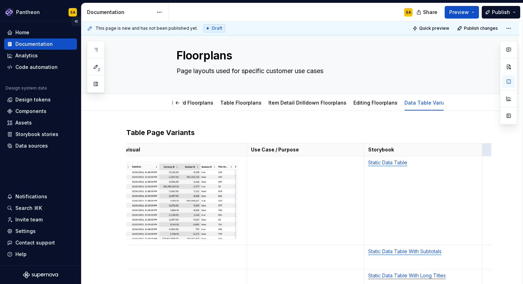
click at [77, 22] on button "Collapse sidebar" at bounding box center [76, 21] width 10 height 10
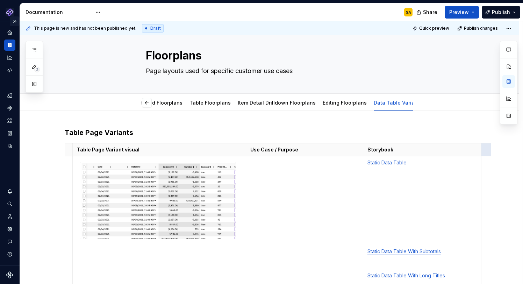
scroll to position [0, 81]
drag, startPoint x: 481, startPoint y: 150, endPoint x: 450, endPoint y: 150, distance: 31.5
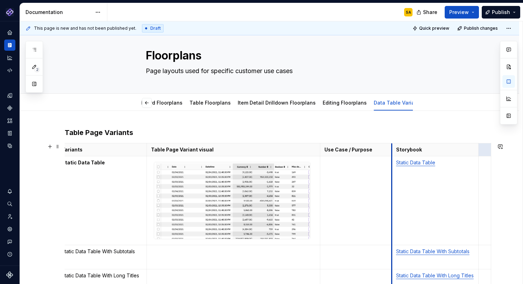
scroll to position [0, 4]
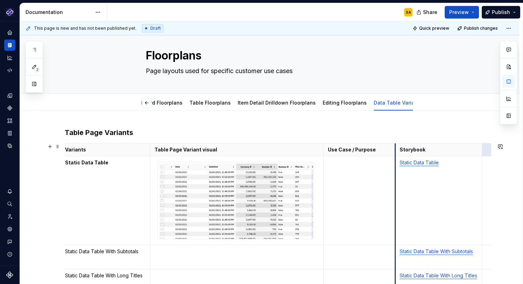
drag, startPoint x: 394, startPoint y: 149, endPoint x: 349, endPoint y: 150, distance: 45.1
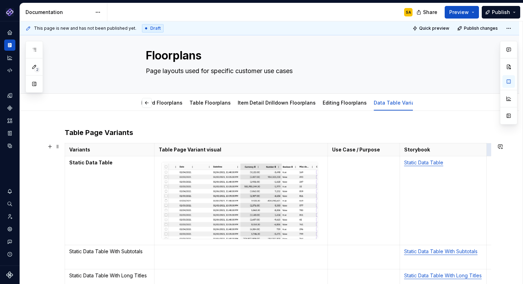
scroll to position [0, 5]
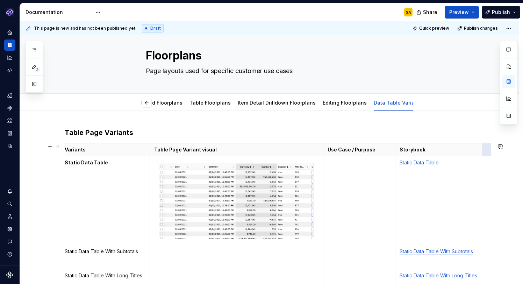
click at [489, 148] on html "Pantheon SA Design system data Documentation SA Share Preview Publish 2 Pages A…" at bounding box center [261, 142] width 523 height 284
click at [469, 190] on html "Pantheon SA Design system data Documentation SA Share Preview Publish 2 Pages A…" at bounding box center [261, 142] width 523 height 284
click at [486, 177] on td "To enrich screen reader interactions, please activate Accessibility in Grammarl…" at bounding box center [488, 200] width 13 height 89
click at [485, 149] on th "To enrich screen reader interactions, please activate Accessibility in Grammarl…" at bounding box center [488, 149] width 13 height 13
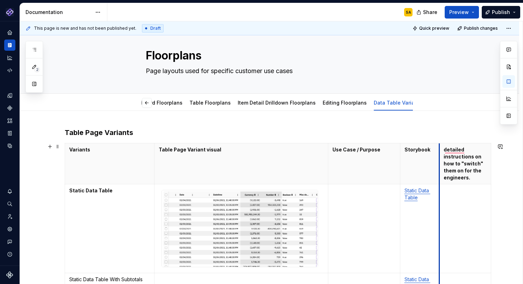
scroll to position [0, 0]
drag, startPoint x: 481, startPoint y: 150, endPoint x: 433, endPoint y: 157, distance: 48.1
click at [466, 196] on td "To enrich screen reader interactions, please activate Accessibility in Grammarl…" at bounding box center [465, 228] width 52 height 89
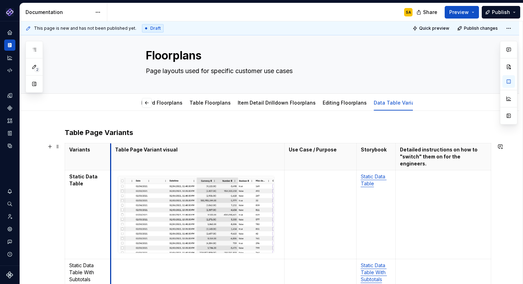
drag, startPoint x: 153, startPoint y: 158, endPoint x: 290, endPoint y: 148, distance: 137.7
click at [0, 0] on div "******" at bounding box center [0, 0] width 0 height 0
click at [454, 154] on p "Detailed instructions on how to "switch" them on for the engineers." at bounding box center [443, 156] width 86 height 21
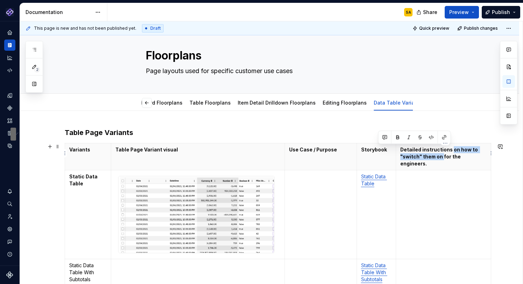
drag, startPoint x: 451, startPoint y: 150, endPoint x: 442, endPoint y: 157, distance: 11.4
click at [442, 157] on p "Detailed instructions on how to "switch" them on for the engineers." at bounding box center [443, 156] width 86 height 21
click at [436, 186] on td "To enrich screen reader interactions, please activate Accessibility in Grammarl…" at bounding box center [443, 214] width 95 height 89
click at [434, 155] on p "Detailed instructions on how to "switch" them on for the engineers." at bounding box center [443, 156] width 86 height 21
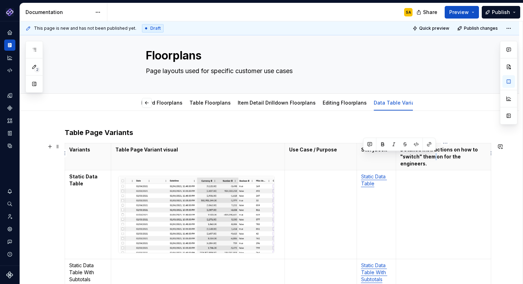
click at [434, 155] on p "Detailed instructions on how to "switch" them on for the engineers." at bounding box center [443, 156] width 86 height 21
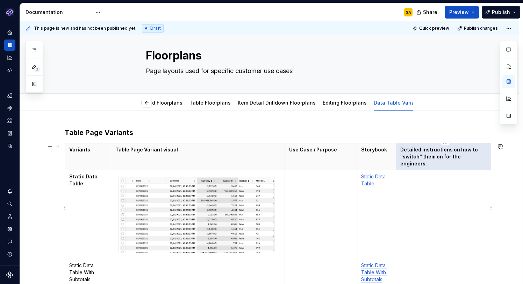
click at [0, 0] on icon "Paraphrase text" at bounding box center [0, 0] width 0 height 0
click at [414, 152] on p "Detailed instructions on how to "switch" them on for the engineers." at bounding box center [443, 156] width 86 height 21
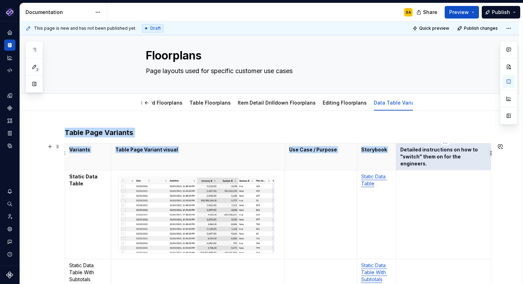
drag, startPoint x: 401, startPoint y: 151, endPoint x: 491, endPoint y: 157, distance: 90.0
click at [491, 157] on body "Pantheon SA Design system data Documentation SA Share Preview Publish 2 Pages A…" at bounding box center [261, 142] width 523 height 284
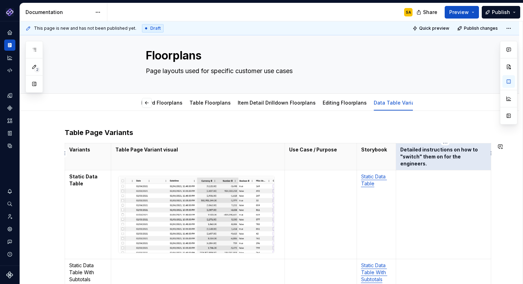
type textarea "*"
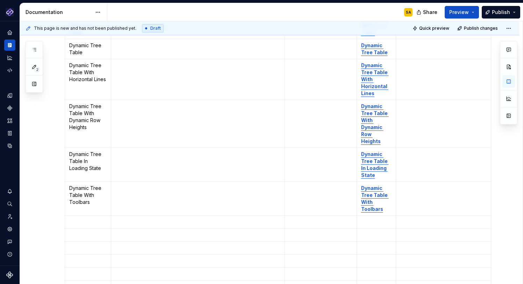
click at [110, 100] on td "Dynamic Tree Table With Dynamic Row Heights" at bounding box center [88, 124] width 46 height 48
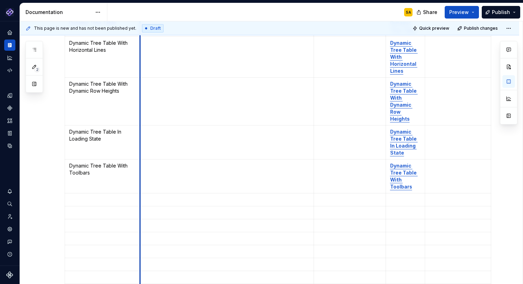
drag, startPoint x: 111, startPoint y: 95, endPoint x: 140, endPoint y: 90, distance: 29.4
click at [140, 90] on td "To enrich screen reader interactions, please activate Accessibility in Grammarl…" at bounding box center [227, 101] width 174 height 48
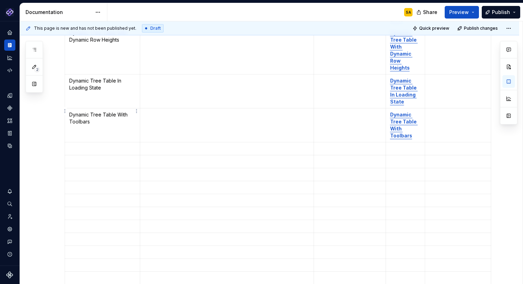
click at [96, 114] on td "Dynamic Tree Table With Toolbars" at bounding box center [102, 125] width 75 height 34
click at [76, 145] on p "To enrich screen reader interactions, please activate Accessibility in Grammarl…" at bounding box center [102, 148] width 66 height 7
click at [399, 145] on p "To enrich screen reader interactions, please activate Accessibility in Grammarl…" at bounding box center [405, 148] width 31 height 7
click at [85, 186] on p "To enrich screen reader interactions, please activate Accessibility in Grammarl…" at bounding box center [102, 189] width 66 height 7
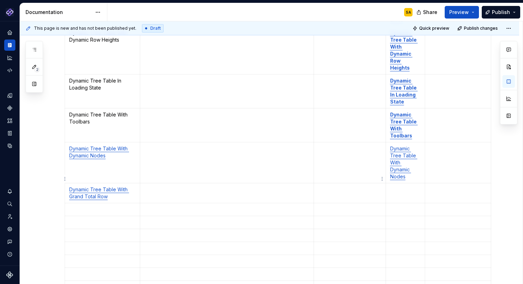
click at [398, 186] on p "To enrich screen reader interactions, please activate Accessibility in Grammarl…" at bounding box center [405, 189] width 31 height 7
click at [410, 183] on td "To enrich screen reader interactions, please activate Accessibility in Grammarl…" at bounding box center [405, 193] width 39 height 20
click at [0, 0] on span "******" at bounding box center [0, 0] width 0 height 0
click at [96, 220] on p "To enrich screen reader interactions, please activate Accessibility in Grammarl…" at bounding box center [102, 223] width 66 height 7
click at [399, 220] on p "To enrich screen reader interactions, please activate Accessibility in Grammarl…" at bounding box center [405, 223] width 31 height 7
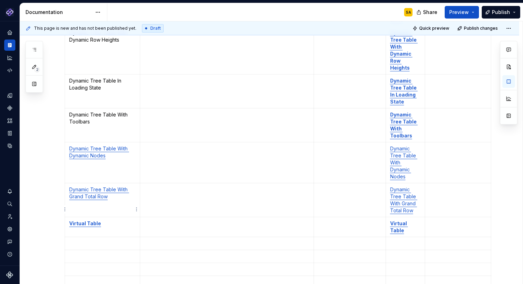
click at [92, 237] on td "To enrich screen reader interactions, please activate Accessibility in Grammarl…" at bounding box center [102, 243] width 75 height 13
click at [396, 240] on p "To enrich screen reader interactions, please activate Accessibility in Grammarl…" at bounding box center [405, 243] width 31 height 7
click at [96, 274] on p "To enrich screen reader interactions, please activate Accessibility in Grammarl…" at bounding box center [102, 277] width 66 height 7
click at [396, 274] on p "To enrich screen reader interactions, please activate Accessibility in Grammarl…" at bounding box center [405, 277] width 31 height 7
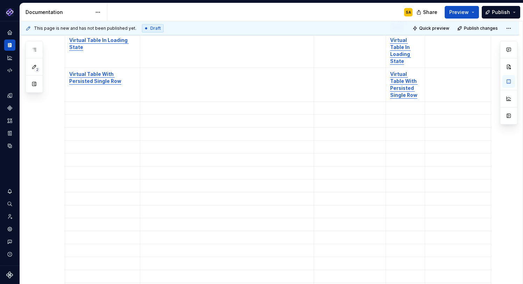
scroll to position [906, 0]
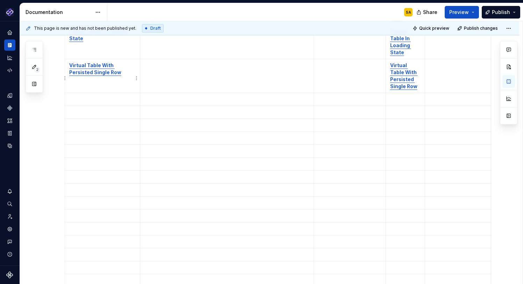
click at [90, 96] on p "To enrich screen reader interactions, please activate Accessibility in Grammarl…" at bounding box center [102, 99] width 66 height 7
click at [400, 93] on td "To enrich screen reader interactions, please activate Accessibility in Grammarl…" at bounding box center [405, 103] width 39 height 20
click at [102, 130] on p "To enrich screen reader interactions, please activate Accessibility in Grammarl…" at bounding box center [102, 133] width 66 height 7
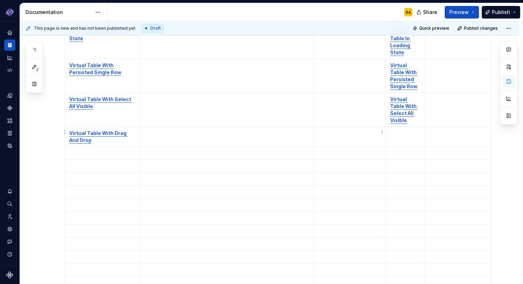
click at [402, 127] on td "To enrich screen reader interactions, please activate Accessibility in Grammarl…" at bounding box center [405, 137] width 39 height 20
click at [86, 164] on p "To enrich screen reader interactions, please activate Accessibility in Grammarl…" at bounding box center [102, 167] width 66 height 7
click at [393, 164] on p "To enrich screen reader interactions, please activate Accessibility in Grammarl…" at bounding box center [405, 167] width 31 height 7
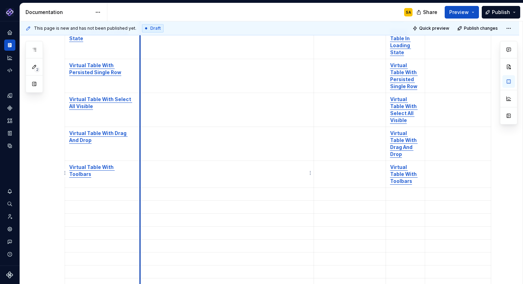
click at [118, 190] on p "To enrich screen reader interactions, please activate Accessibility in Grammarl…" at bounding box center [102, 193] width 66 height 7
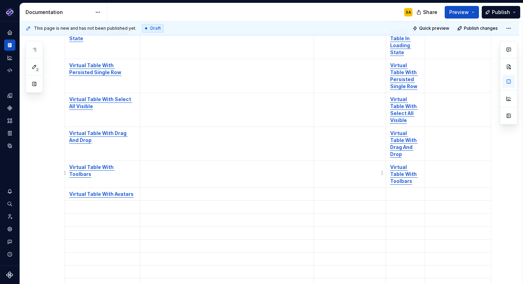
click at [396, 190] on p "To enrich screen reader interactions, please activate Accessibility in Grammarl…" at bounding box center [405, 193] width 31 height 7
click at [101, 217] on p "To enrich screen reader interactions, please activate Accessibility in Grammarl…" at bounding box center [102, 220] width 66 height 7
click at [401, 217] on p "To enrich screen reader interactions, please activate Accessibility in Grammarl…" at bounding box center [405, 220] width 31 height 7
click at [94, 227] on td "To enrich screen reader interactions, please activate Accessibility in Grammarl…" at bounding box center [102, 233] width 75 height 13
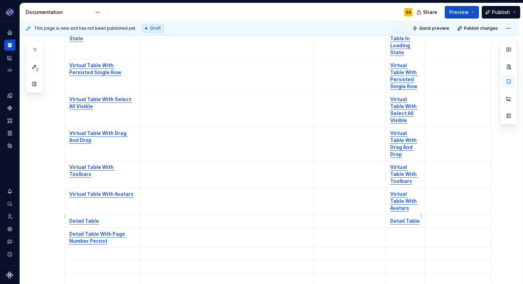
click at [399, 230] on p "To enrich screen reader interactions, please activate Accessibility in Grammarl…" at bounding box center [405, 233] width 31 height 7
click at [111, 271] on p "To enrich screen reader interactions, please activate Accessibility in Grammarl…" at bounding box center [102, 274] width 66 height 7
click at [392, 268] on td "To enrich screen reader interactions, please activate Accessibility in Grammarl…" at bounding box center [405, 278] width 39 height 20
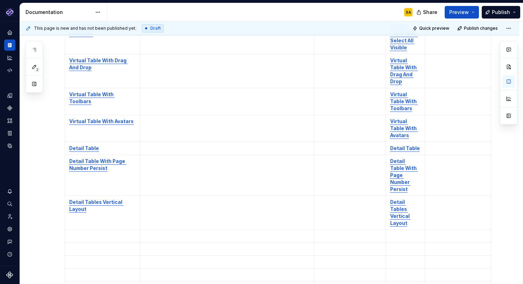
scroll to position [980, 0]
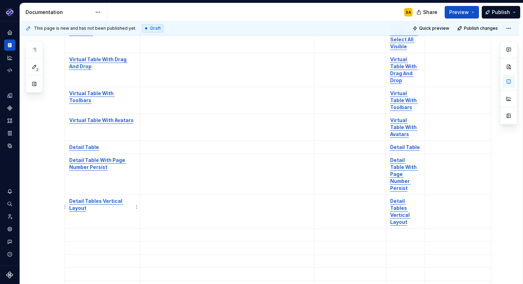
click at [102, 231] on p "To enrich screen reader interactions, please activate Accessibility in Grammarl…" at bounding box center [102, 234] width 66 height 7
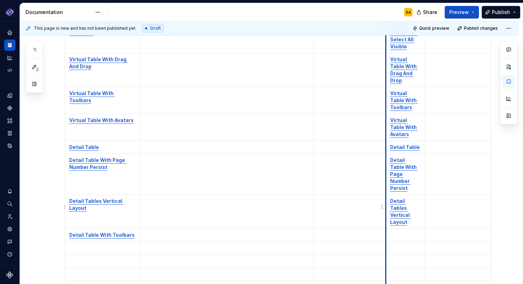
click at [398, 231] on p "To enrich screen reader interactions, please activate Accessibility in Grammarl…" at bounding box center [405, 234] width 31 height 7
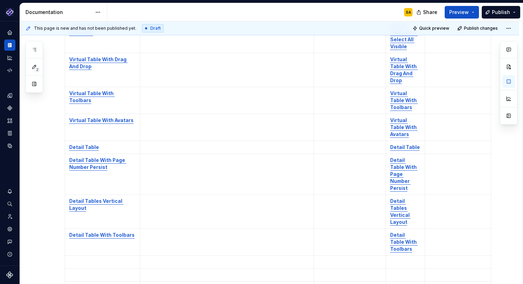
scroll to position [1025, 0]
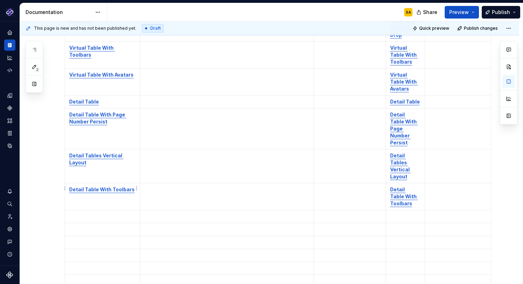
click at [99, 213] on p "To enrich screen reader interactions, please activate Accessibility in Grammarl…" at bounding box center [102, 216] width 66 height 7
click at [398, 213] on p "To enrich screen reader interactions, please activate Accessibility in Grammarl…" at bounding box center [405, 216] width 31 height 7
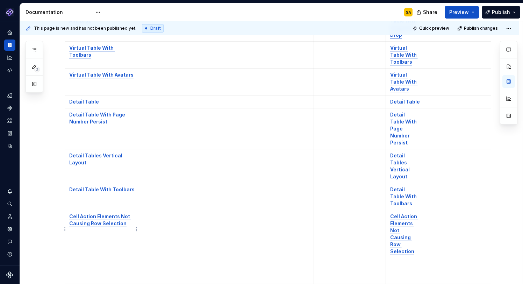
click at [94, 261] on p "To enrich screen reader interactions, please activate Accessibility in Grammarl…" at bounding box center [102, 264] width 66 height 7
click at [407, 258] on td "To enrich screen reader interactions, please activate Accessibility in Grammarl…" at bounding box center [405, 268] width 39 height 20
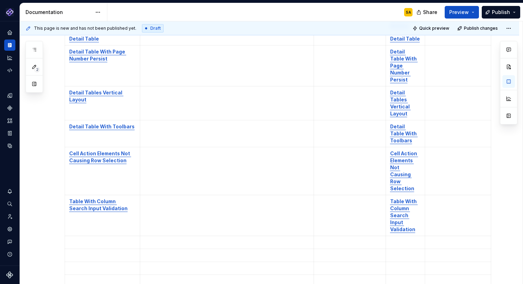
scroll to position [1104, 0]
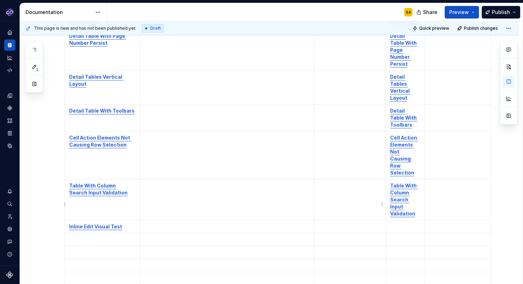
click at [400, 223] on p "To enrich screen reader interactions, please activate Accessibility in Grammarl…" at bounding box center [405, 226] width 31 height 7
click at [86, 243] on p "To enrich screen reader interactions, please activate Accessibility in Grammarl…" at bounding box center [102, 246] width 66 height 7
click at [400, 243] on p "To enrich screen reader interactions, please activate Accessibility in Grammarl…" at bounding box center [405, 246] width 31 height 7
click at [104, 270] on p "To enrich screen reader interactions, please activate Accessibility in Grammarl…" at bounding box center [102, 273] width 66 height 7
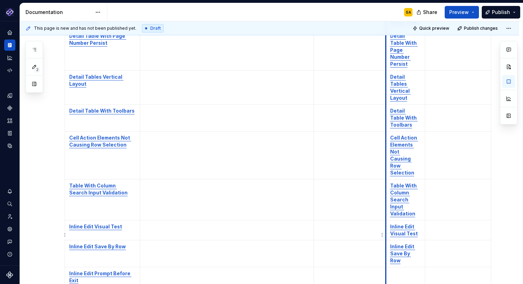
click at [391, 270] on p "To enrich screen reader interactions, please activate Accessibility in Grammarl…" at bounding box center [405, 273] width 31 height 7
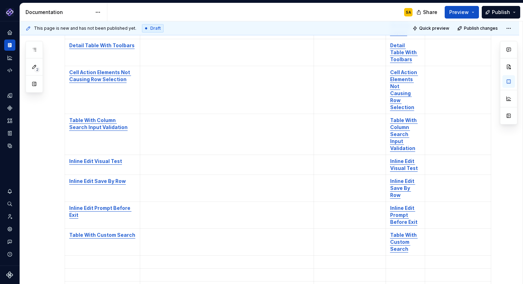
scroll to position [1172, 0]
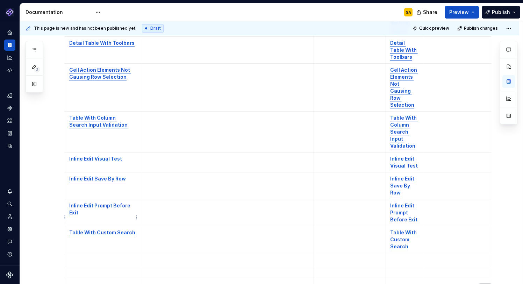
click at [104, 256] on p "To enrich screen reader interactions, please activate Accessibility in Grammarl…" at bounding box center [102, 259] width 66 height 7
click at [399, 253] on td "To enrich screen reader interactions, please activate Accessibility in Grammarl…" at bounding box center [405, 259] width 39 height 13
click at [90, 280] on td "To enrich screen reader interactions, please activate Accessibility in Grammarl…" at bounding box center [102, 286] width 75 height 13
click at [401, 283] on p "To enrich screen reader interactions, please activate Accessibility in Grammarl…" at bounding box center [405, 286] width 31 height 7
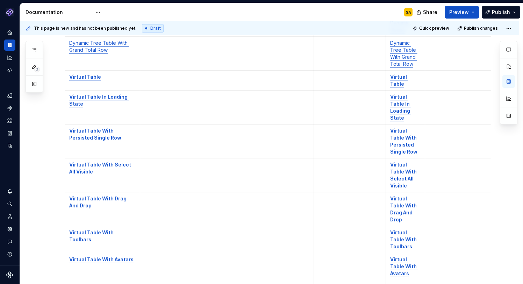
scroll to position [818, 0]
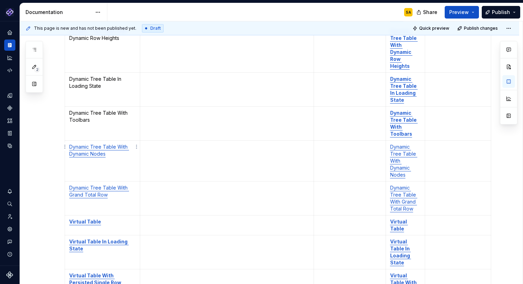
click at [107, 144] on link "Dynamic Tree Table With Dynamic Nodes" at bounding box center [99, 150] width 60 height 13
click at [166, 122] on button "button" at bounding box center [171, 119] width 10 height 10
click at [105, 185] on link "Dynamic Tree Table With Grand Total Row" at bounding box center [99, 191] width 60 height 13
click at [164, 160] on button "button" at bounding box center [169, 160] width 10 height 10
click at [95, 218] on strong "Virtual Table" at bounding box center [85, 221] width 32 height 6
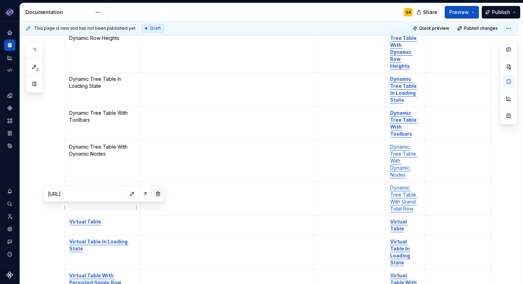
drag, startPoint x: 143, startPoint y: 194, endPoint x: 137, endPoint y: 198, distance: 7.6
click at [153, 194] on button "button" at bounding box center [158, 194] width 10 height 10
click at [106, 238] on strong "Virtual Table In Loading State" at bounding box center [98, 244] width 59 height 13
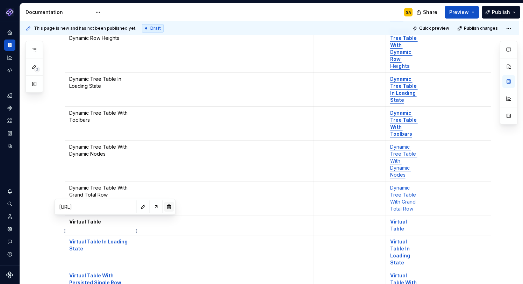
click at [164, 206] on button "button" at bounding box center [169, 207] width 10 height 10
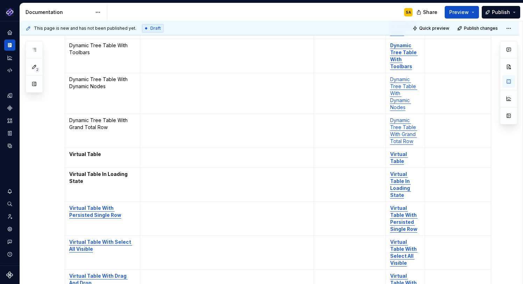
scroll to position [763, 0]
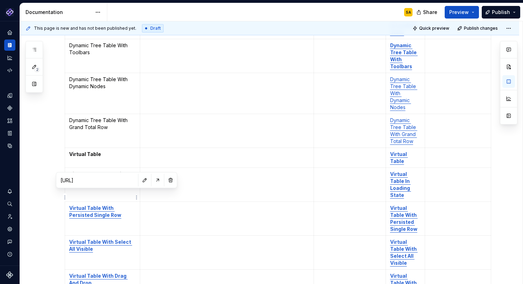
click at [107, 205] on strong "Virtual Table With Persisted Single Row" at bounding box center [95, 211] width 52 height 13
click at [166, 179] on button "button" at bounding box center [171, 180] width 10 height 10
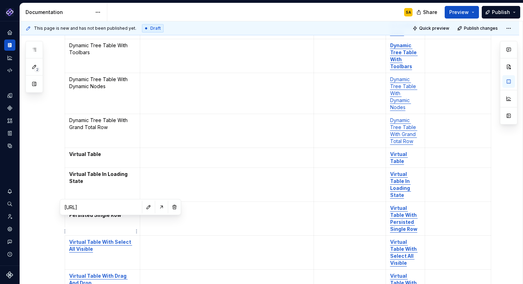
click at [110, 239] on strong "Virtual Table With Select All Visible" at bounding box center [100, 245] width 63 height 13
click at [170, 207] on button "button" at bounding box center [175, 207] width 10 height 10
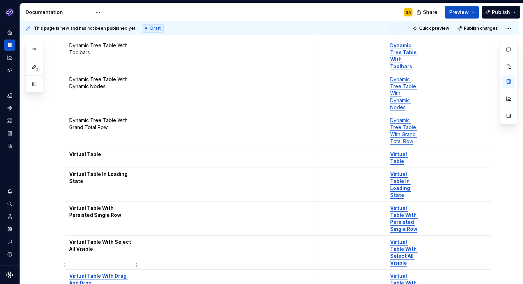
click at [114, 273] on strong "Virtual Table With Drag And Drop" at bounding box center [98, 279] width 58 height 13
click at [171, 239] on button "button" at bounding box center [176, 241] width 10 height 10
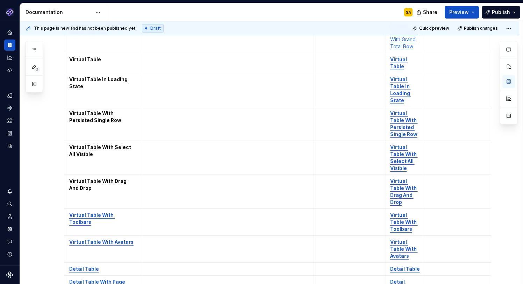
scroll to position [870, 0]
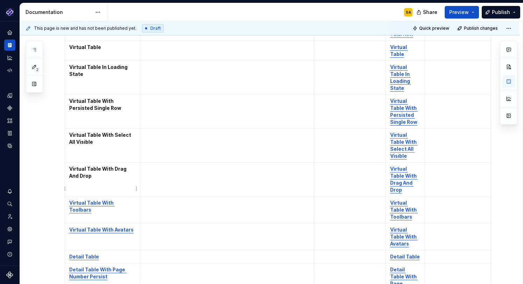
click at [115, 200] on strong "Virtual Table With Toolbars" at bounding box center [91, 206] width 45 height 13
click at [177, 168] on button "button" at bounding box center [182, 168] width 10 height 10
click at [116, 223] on td "Virtual Table With Avatars" at bounding box center [102, 236] width 75 height 27
click at [121, 223] on td "Virtual Table With Avatars" at bounding box center [102, 236] width 75 height 27
click at [121, 227] on strong "Virtual Table With Avatars" at bounding box center [101, 230] width 64 height 6
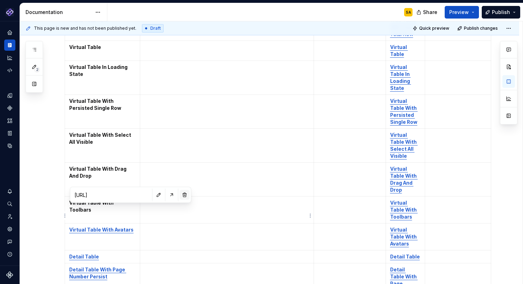
click at [180, 196] on button "button" at bounding box center [185, 195] width 10 height 10
click at [87, 253] on strong "Detail Table" at bounding box center [84, 256] width 30 height 6
click at [145, 222] on button "button" at bounding box center [150, 222] width 10 height 10
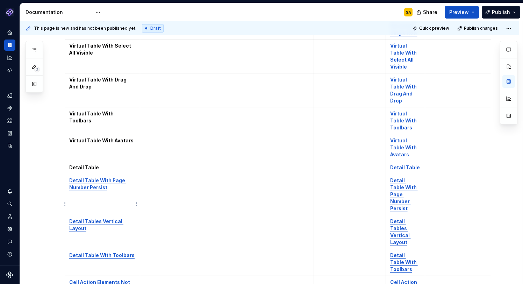
click at [102, 218] on strong "Detail Tables Vertical Layout" at bounding box center [96, 224] width 54 height 13
click at [159, 178] on button "button" at bounding box center [164, 179] width 10 height 10
click at [88, 177] on strong "Detail Table With Page Number Persist" at bounding box center [97, 183] width 57 height 13
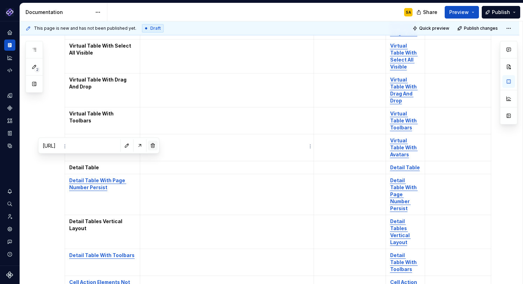
click at [148, 145] on button "button" at bounding box center [153, 146] width 10 height 10
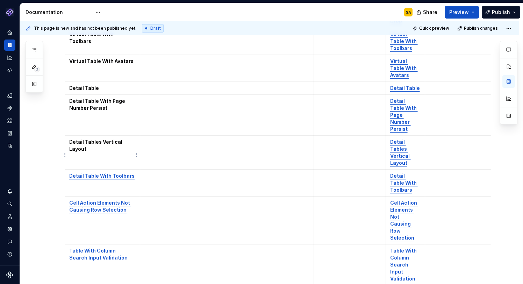
click at [108, 173] on strong "Detail Table With Toolbars" at bounding box center [101, 176] width 65 height 6
click at [167, 135] on button "button" at bounding box center [172, 134] width 10 height 10
click at [105, 200] on strong "Cell Action Elements Not Causing Row Selection" at bounding box center [100, 206] width 62 height 13
click at [161, 158] on button "button" at bounding box center [166, 161] width 10 height 10
click at [100, 247] on strong "Table With Column Search Input Validation" at bounding box center [98, 253] width 58 height 13
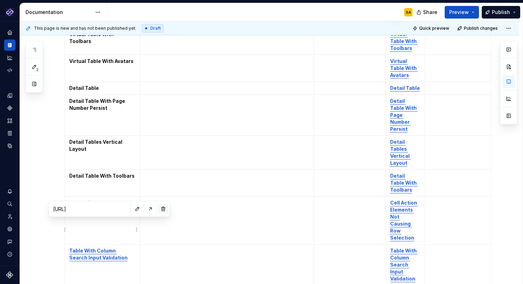
click at [158, 209] on button "button" at bounding box center [163, 209] width 10 height 10
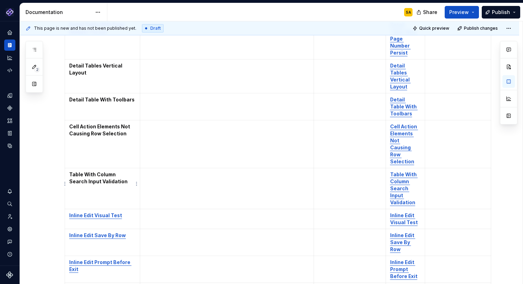
click at [114, 212] on p "Inline Edit Visual Test" at bounding box center [102, 215] width 66 height 7
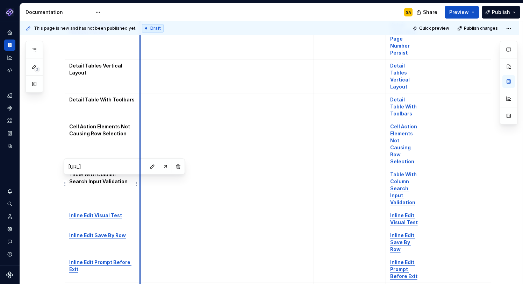
click at [173, 169] on button "button" at bounding box center [178, 166] width 10 height 10
click at [114, 232] on strong "Inline Edit Save By Row" at bounding box center [97, 235] width 57 height 6
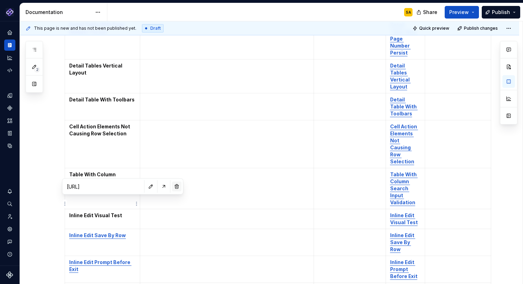
click at [172, 183] on button "button" at bounding box center [177, 186] width 10 height 10
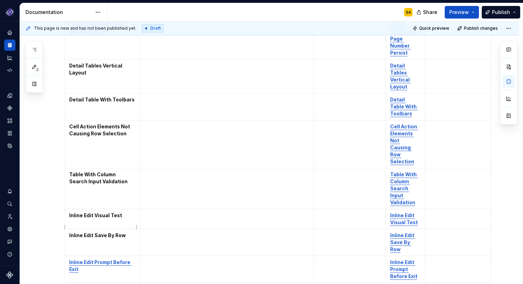
click at [101, 259] on strong "Inline Edit Prompt Before Exit" at bounding box center [100, 265] width 62 height 13
click at [160, 206] on button "button" at bounding box center [165, 206] width 10 height 10
click at [107, 283] on strong "Table With Custom Search" at bounding box center [102, 289] width 66 height 6
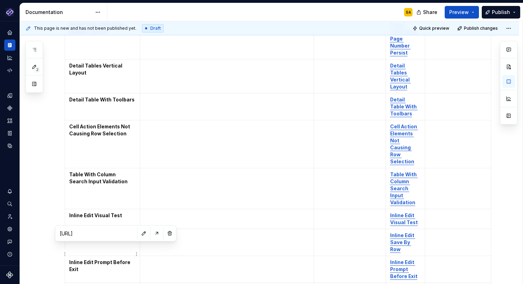
click at [165, 232] on button "button" at bounding box center [170, 233] width 10 height 10
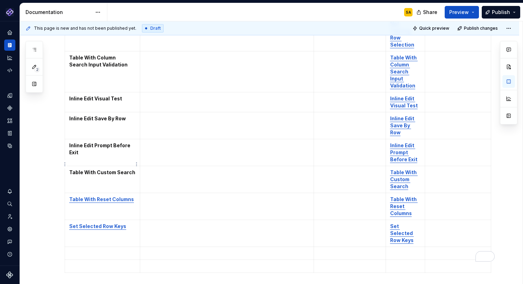
click at [117, 196] on strong "Table With Reset Columns" at bounding box center [101, 199] width 65 height 6
click at [176, 143] on button "button" at bounding box center [181, 143] width 10 height 10
click at [109, 223] on strong "Set Selected Row Keys" at bounding box center [97, 226] width 57 height 6
click at [168, 172] on button "button" at bounding box center [173, 170] width 10 height 10
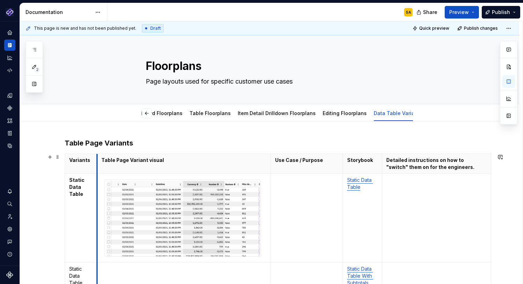
drag, startPoint x: 141, startPoint y: 159, endPoint x: 98, endPoint y: 161, distance: 43.0
click at [98, 161] on th "Table Page Variant visual" at bounding box center [184, 164] width 174 height 20
click at [415, 202] on td "To enrich screen reader interactions, please activate Accessibility in Grammarl…" at bounding box center [436, 218] width 109 height 89
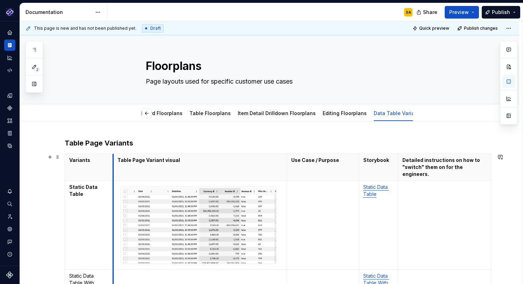
drag, startPoint x: 98, startPoint y: 159, endPoint x: 114, endPoint y: 157, distance: 16.2
click at [114, 157] on th "Table Page Variant visual" at bounding box center [200, 167] width 174 height 27
click at [405, 185] on td "To enrich screen reader interactions, please activate Accessibility in Grammarl…" at bounding box center [444, 225] width 93 height 89
click at [332, 184] on td "To enrich screen reader interactions, please activate Accessibility in Grammarl…" at bounding box center [323, 225] width 72 height 89
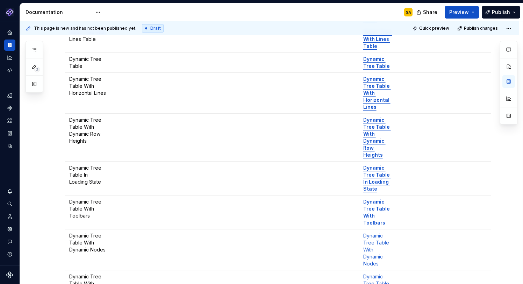
scroll to position [707, 0]
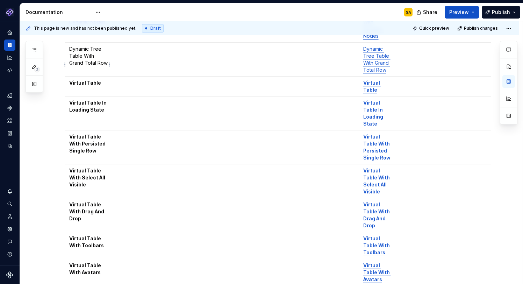
click at [77, 80] on strong "Virtual Table" at bounding box center [85, 83] width 32 height 6
click at [112, 96] on td "Virtual Table In Loading State" at bounding box center [89, 113] width 48 height 34
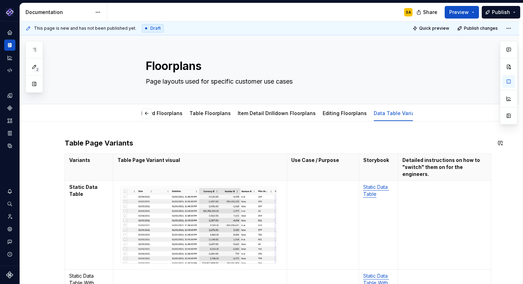
click at [89, 160] on p "Variants" at bounding box center [88, 160] width 39 height 7
click at [89, 152] on html "Pantheon SA Design system data Documentation SA Share Preview Publish 2 Pages A…" at bounding box center [261, 142] width 523 height 284
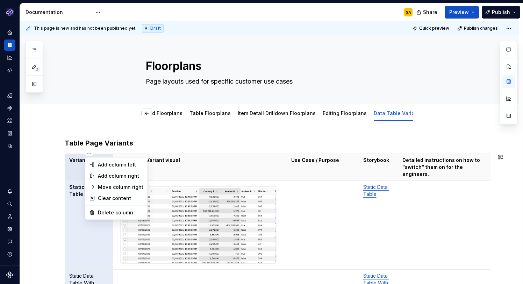
click at [75, 164] on html "Pantheon SA Design system data Documentation SA Share Preview Publish 2 Pages A…" at bounding box center [261, 142] width 523 height 284
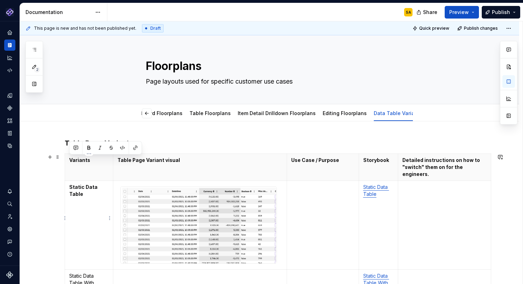
click at [98, 184] on p "Static Data Table" at bounding box center [88, 191] width 39 height 14
click at [87, 152] on html "Pantheon SA Design system data Documentation SA Share Preview Publish 2 Pages A…" at bounding box center [261, 142] width 523 height 284
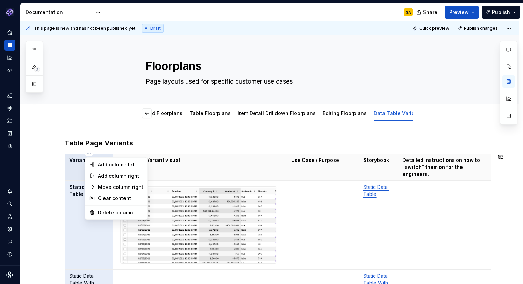
click at [74, 177] on html "Pantheon SA Design system data Documentation SA Share Preview Publish 2 Pages A…" at bounding box center [261, 142] width 523 height 284
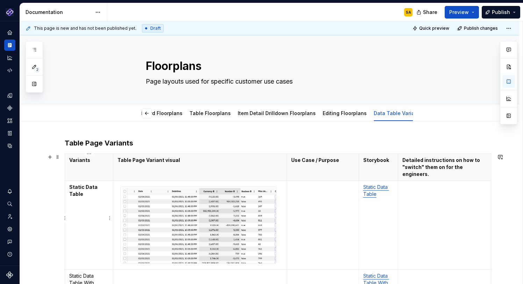
click at [81, 181] on td "Static Data Table" at bounding box center [89, 225] width 48 height 89
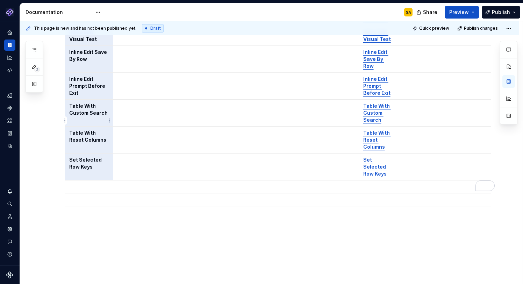
drag, startPoint x: 68, startPoint y: 116, endPoint x: 106, endPoint y: 123, distance: 38.2
click at [107, 122] on html "Pantheon SA Design system data Documentation SA Share Preview Publish 2 Pages A…" at bounding box center [261, 142] width 523 height 284
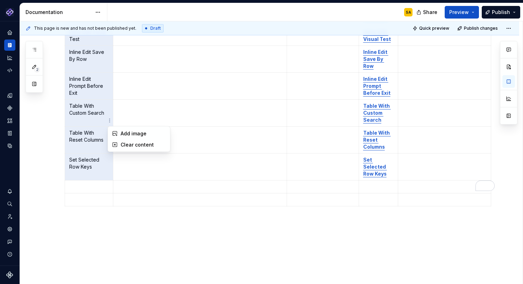
click at [185, 107] on html "Pantheon SA Design system data Documentation SA Share Preview Publish 2 Pages A…" at bounding box center [261, 142] width 523 height 284
click at [174, 121] on html "Pantheon SA Design system data Documentation SA Share Preview Publish 2 Pages A…" at bounding box center [261, 142] width 523 height 284
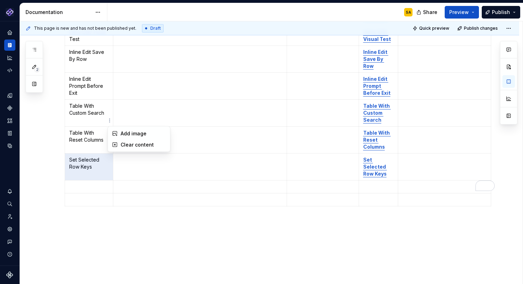
click at [179, 107] on html "Pantheon SA Design system data Documentation SA Share Preview Publish 2 Pages A…" at bounding box center [261, 142] width 523 height 284
click at [179, 129] on p "To enrich screen reader interactions, please activate Accessibility in Grammarl…" at bounding box center [199, 132] width 165 height 7
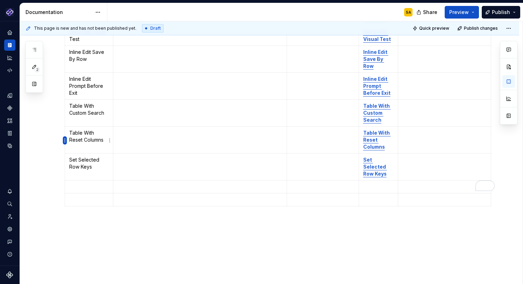
click at [65, 138] on html "Pantheon SA Design system data Documentation SA Share Preview Publish 2 Pages A…" at bounding box center [261, 142] width 523 height 284
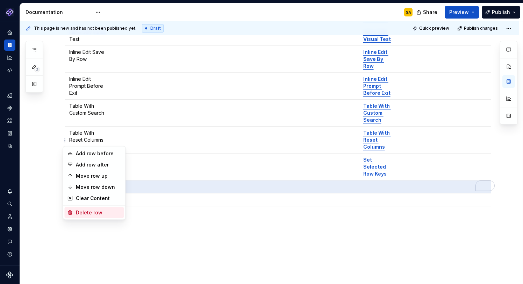
click at [81, 213] on div "Delete row" at bounding box center [98, 212] width 45 height 7
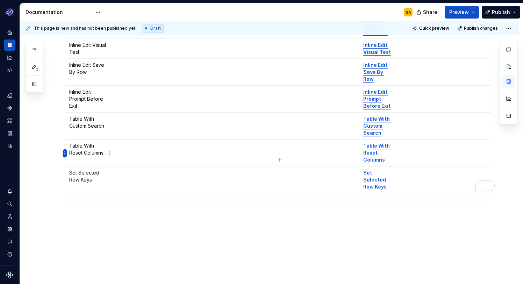
click at [63, 151] on html "Pantheon SA Design system data Documentation SA Share Preview Publish 2 Pages A…" at bounding box center [261, 142] width 523 height 284
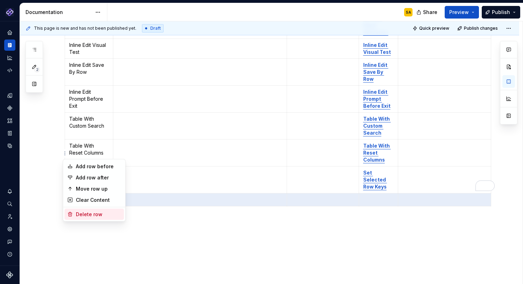
click at [87, 214] on div "Delete row" at bounding box center [98, 214] width 45 height 7
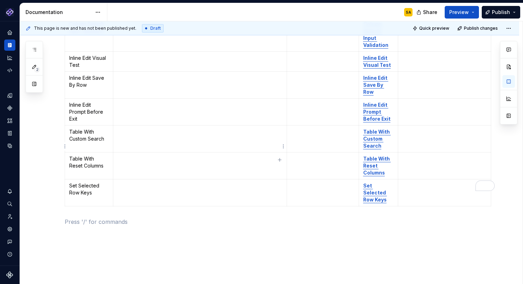
click at [133, 182] on p "To enrich screen reader interactions, please activate Accessibility in Grammarl…" at bounding box center [199, 185] width 165 height 7
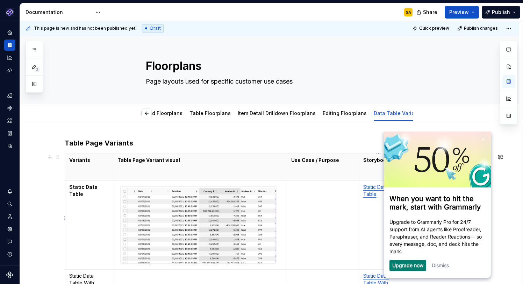
click at [444, 268] on link "Dismiss" at bounding box center [440, 265] width 17 height 6
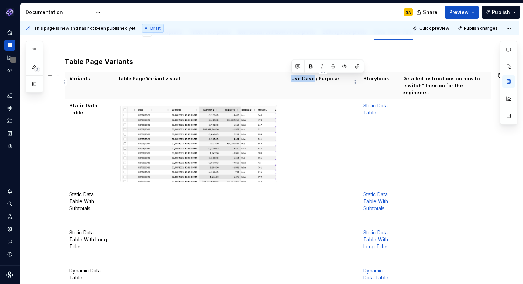
drag, startPoint x: 314, startPoint y: 78, endPoint x: 292, endPoint y: 78, distance: 22.0
click at [292, 78] on p "Use Case / Purpose" at bounding box center [322, 78] width 63 height 7
click at [305, 102] on p "To enrich screen reader interactions, please activate Accessibility in Grammarl…" at bounding box center [322, 105] width 63 height 7
type textarea "*"
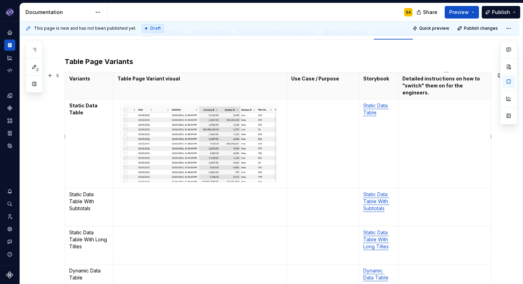
click at [420, 112] on td "To enrich screen reader interactions, please activate Accessibility in Grammarl…" at bounding box center [444, 143] width 93 height 89
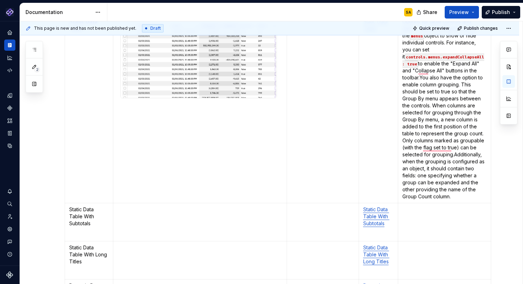
scroll to position [166, 0]
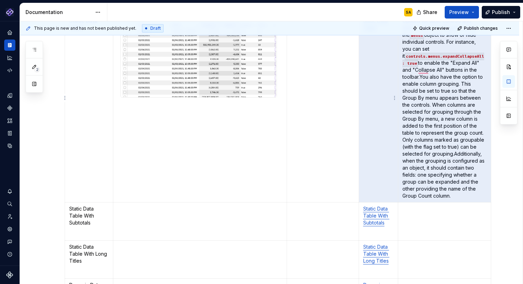
click at [400, 103] on td "Options for table controls and menus can be configured using the menus object t…" at bounding box center [444, 109] width 93 height 188
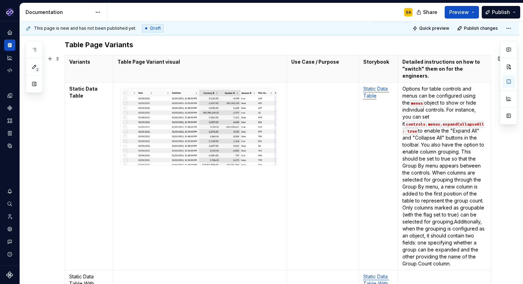
scroll to position [86, 0]
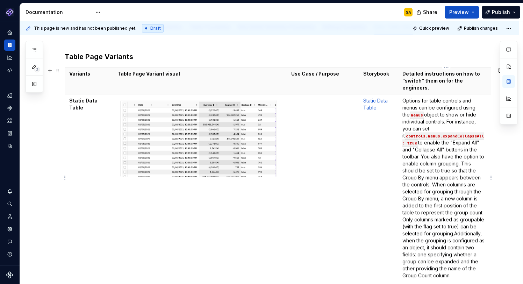
click at [0, 0] on div "******" at bounding box center [0, 0] width 0 height 0
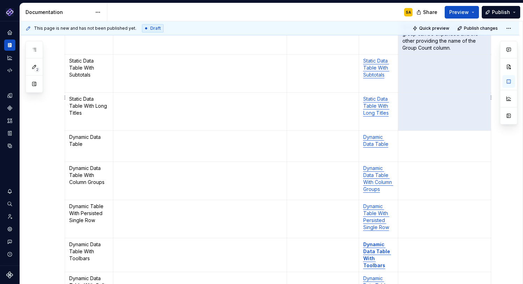
scroll to position [269, 0]
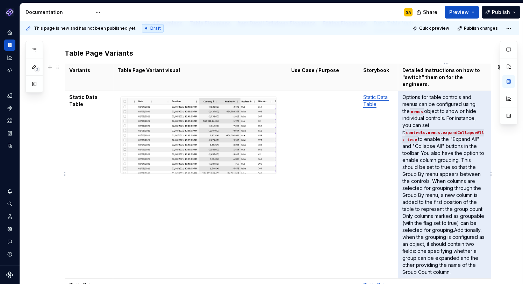
drag, startPoint x: 403, startPoint y: 93, endPoint x: 440, endPoint y: 199, distance: 112.0
click at [440, 199] on p "Options for table controls and menus can be configured using the menus object t…" at bounding box center [444, 185] width 84 height 182
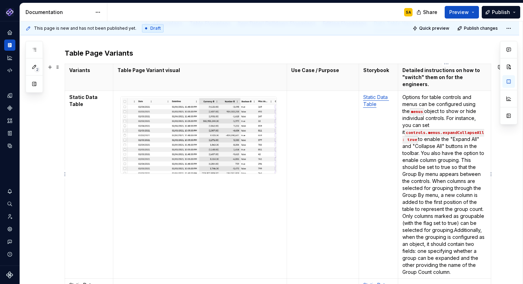
click at [418, 108] on code "menus" at bounding box center [417, 111] width 14 height 7
click at [412, 116] on p "Options for table controls and menus can be configured using the menus object t…" at bounding box center [444, 185] width 84 height 182
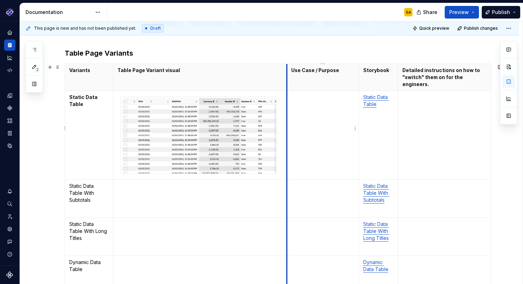
click at [161, 197] on td "To enrich screen reader interactions, please activate Accessibility in Grammarl…" at bounding box center [200, 198] width 174 height 38
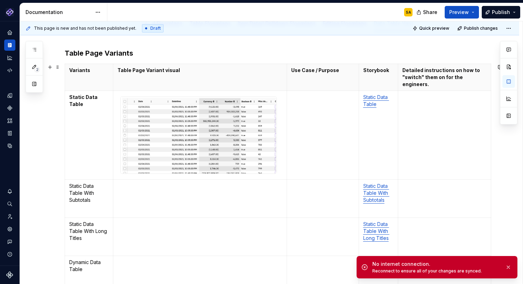
scroll to position [149, 0]
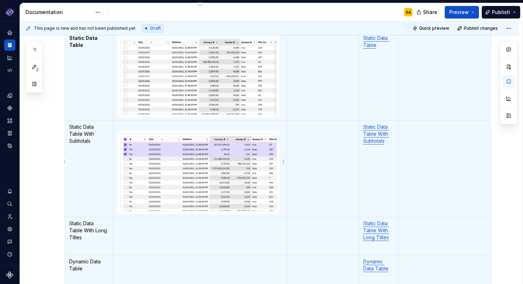
click at [316, 158] on td "To enrich screen reader interactions, please activate Accessibility in Grammarl…" at bounding box center [323, 168] width 72 height 97
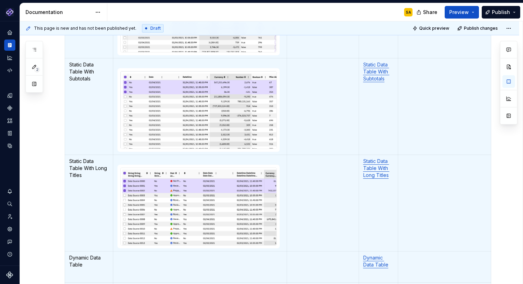
scroll to position [3, 0]
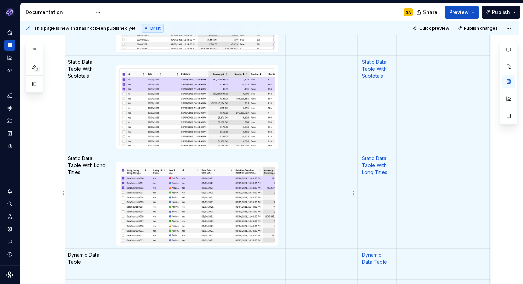
click at [307, 157] on td "To enrich screen reader interactions, please activate Accessibility in Grammarl…" at bounding box center [322, 200] width 72 height 96
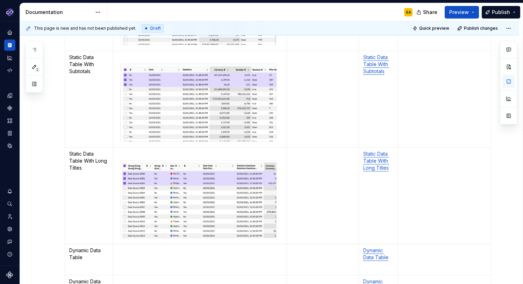
scroll to position [249, 0]
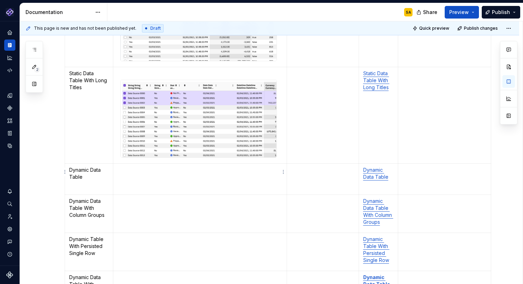
click at [177, 172] on td "To enrich screen reader interactions, please activate Accessibility in Grammarl…" at bounding box center [200, 178] width 174 height 31
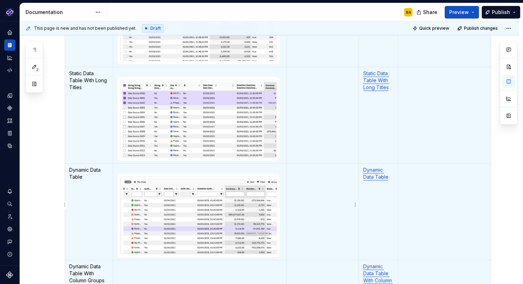
click at [323, 184] on td "To enrich screen reader interactions, please activate Accessibility in Grammarl…" at bounding box center [323, 211] width 72 height 96
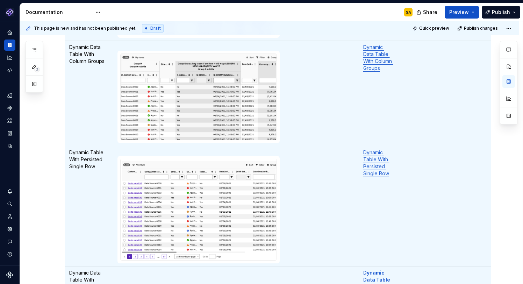
scroll to position [522, 0]
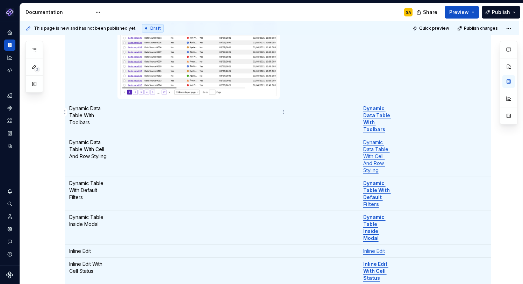
click at [194, 120] on td "To enrich screen reader interactions, please activate Accessibility in Grammarl…" at bounding box center [200, 119] width 174 height 34
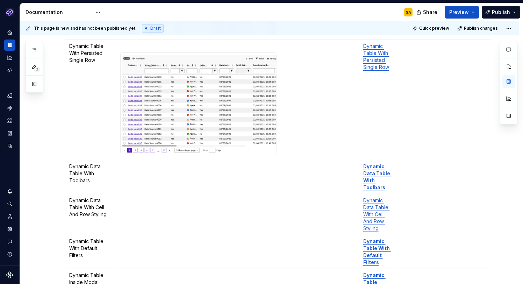
scroll to position [617, 0]
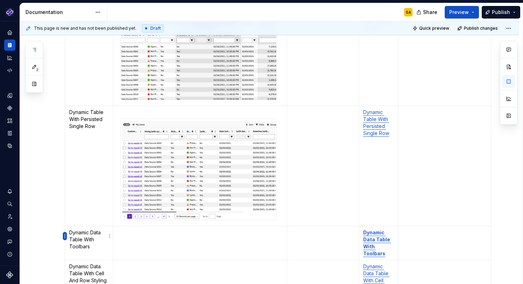
click at [65, 233] on html "Pantheon SA Design system data Documentation SA Share Preview Publish 2 Pages A…" at bounding box center [261, 142] width 523 height 284
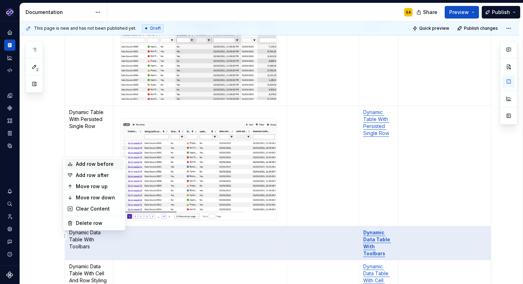
click at [105, 163] on div "Add row before" at bounding box center [98, 163] width 45 height 7
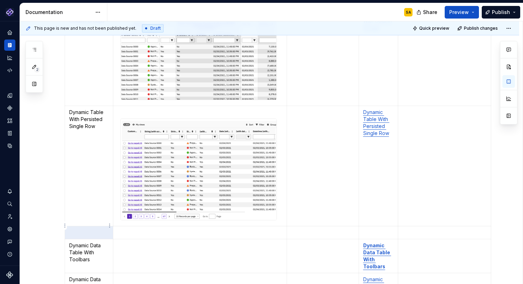
click at [91, 229] on p "To enrich screen reader interactions, please activate Accessibility in Grammarl…" at bounding box center [88, 232] width 39 height 7
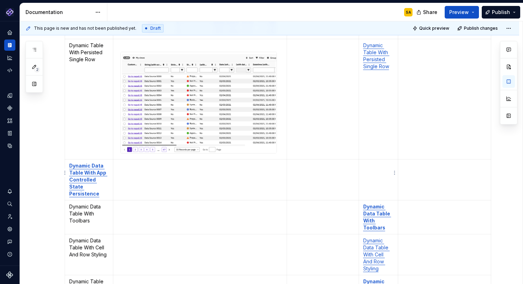
click at [381, 165] on td "To enrich screen reader interactions, please activate Accessibility in Grammarl…" at bounding box center [378, 179] width 39 height 41
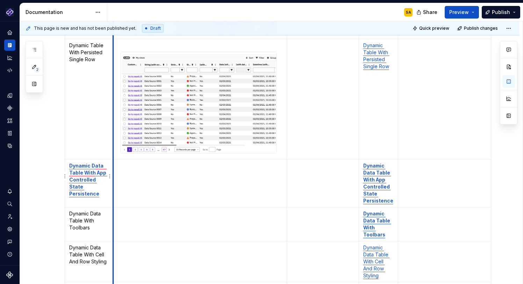
click at [86, 163] on strong "Dynamic Data Table With App Controlled State Persistence" at bounding box center [88, 180] width 38 height 34
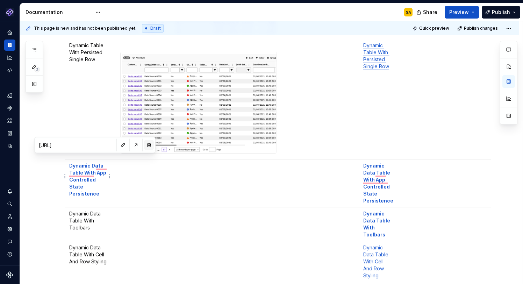
click at [144, 144] on button "button" at bounding box center [149, 145] width 10 height 10
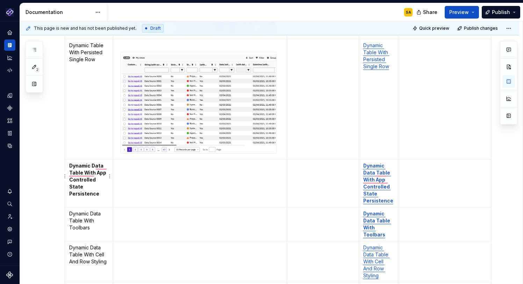
click at [88, 164] on strong "Dynamic Data Table With App Controlled State Persistence" at bounding box center [88, 180] width 38 height 34
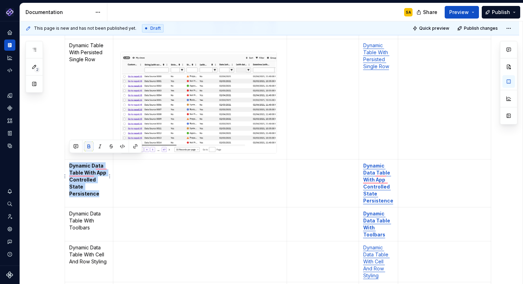
click at [88, 148] on button "button" at bounding box center [89, 147] width 10 height 10
click at [91, 118] on td "Dynamic Table With Persisted Single Row" at bounding box center [89, 99] width 48 height 120
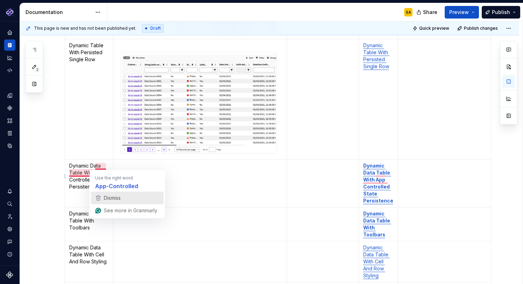
click at [108, 200] on span "Dismiss" at bounding box center [112, 198] width 17 height 6
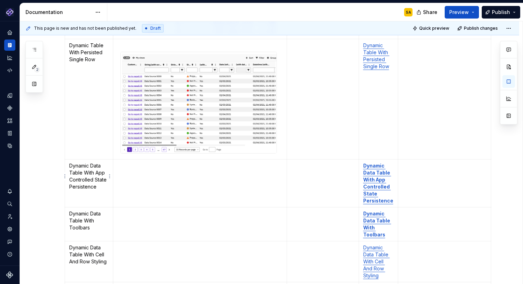
click at [0, 0] on span "******" at bounding box center [0, 0] width 0 height 0
click at [181, 178] on td "To enrich screen reader interactions, please activate Accessibility in Grammarl…" at bounding box center [200, 183] width 174 height 48
type textarea "*"
